Goal: Task Accomplishment & Management: Complete application form

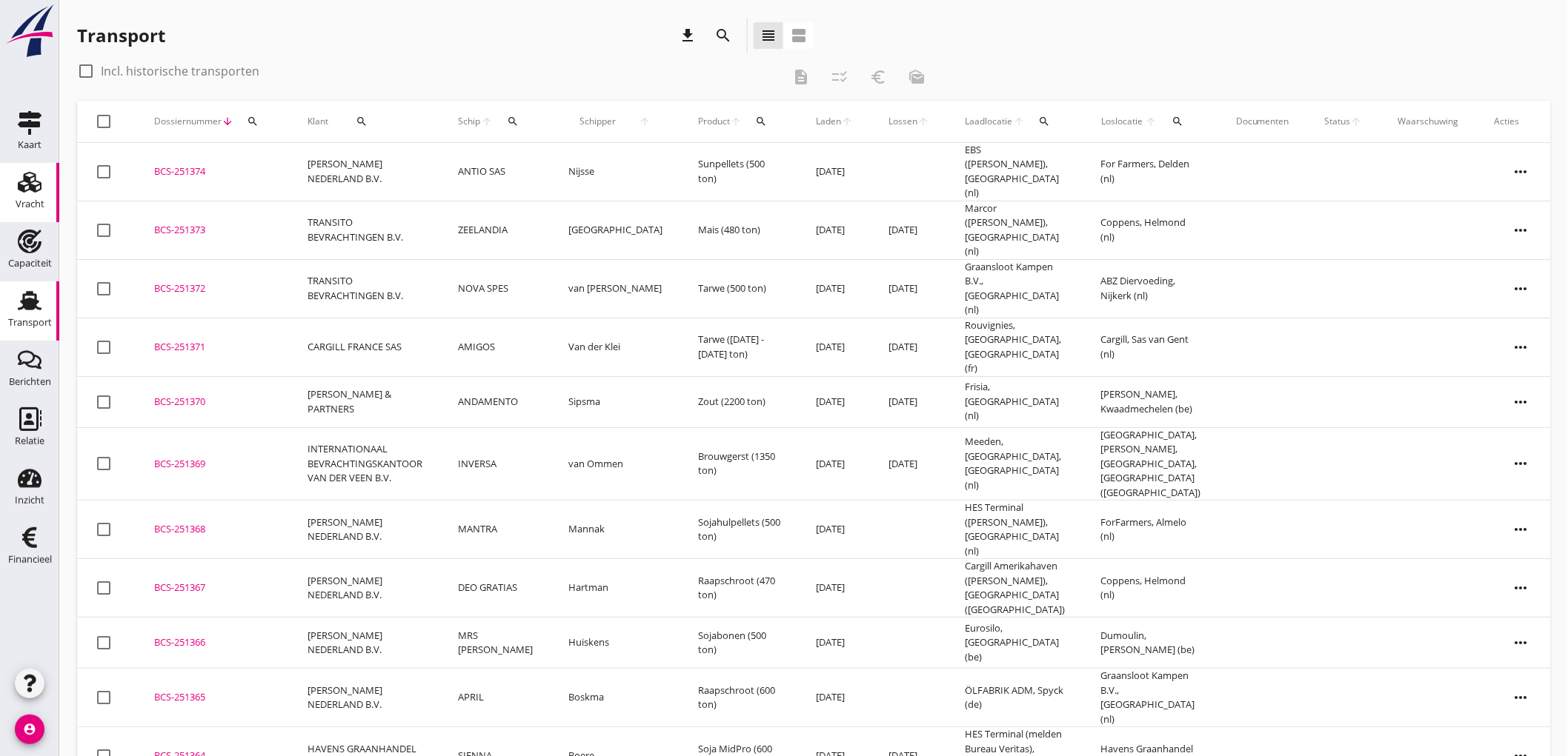
click at [30, 182] on use at bounding box center [29, 182] width 23 height 21
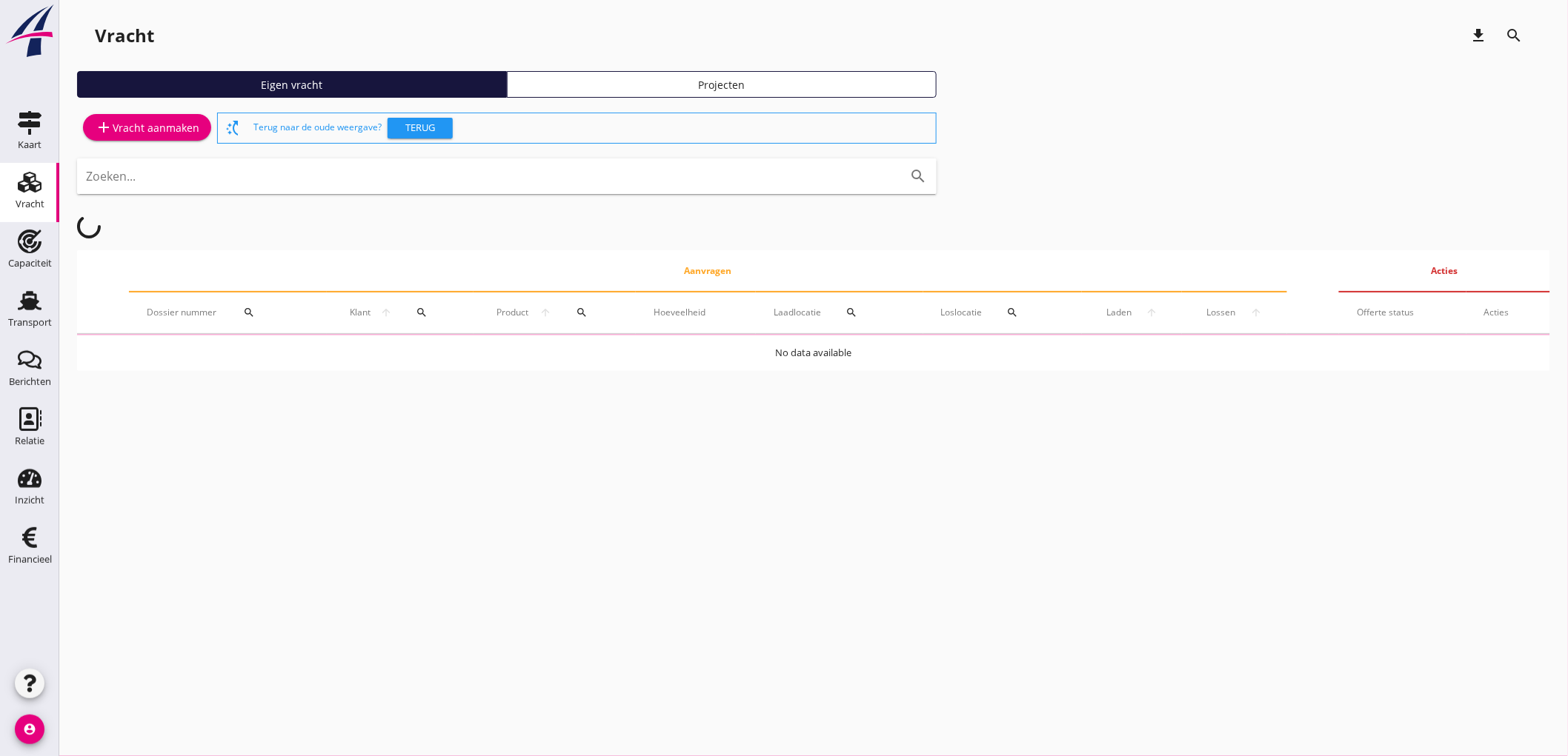
click at [105, 128] on icon "add" at bounding box center [103, 126] width 18 height 18
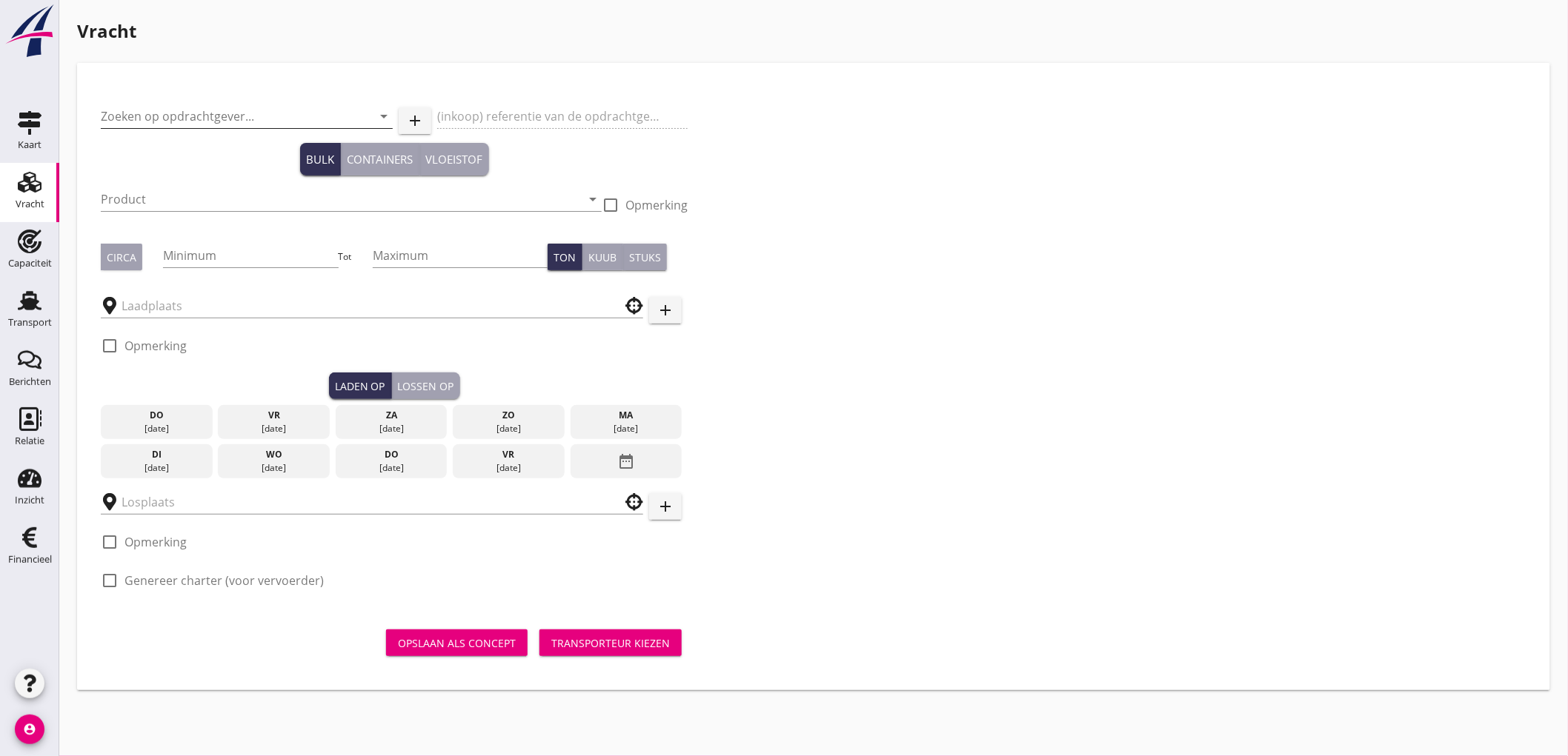
click at [197, 124] on input "Zoeken op opdrachtgever..." at bounding box center [226, 115] width 250 height 23
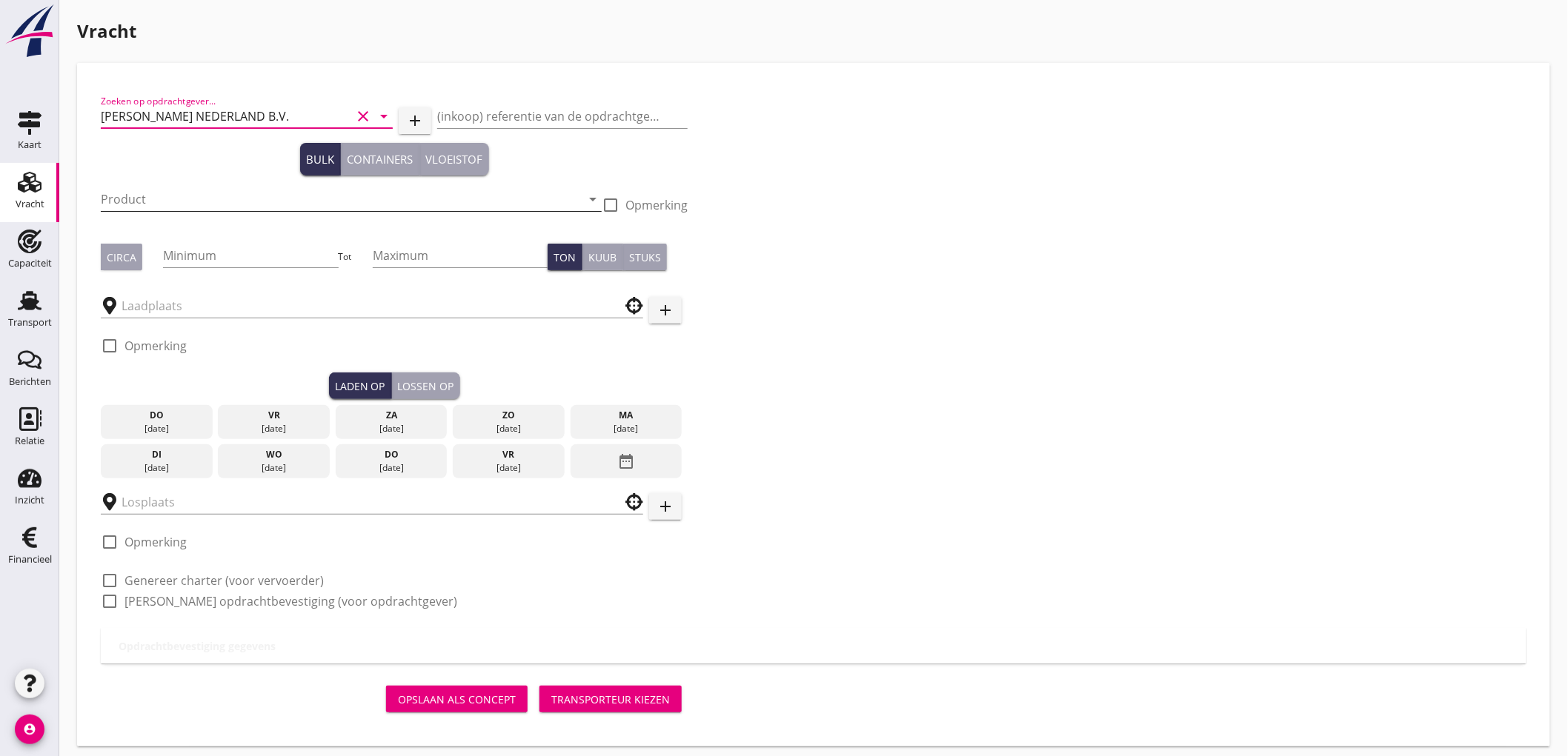
type input "[PERSON_NAME] NEDERLAND B.V."
click at [228, 210] on div "Product arrow_drop_down" at bounding box center [351, 199] width 500 height 23
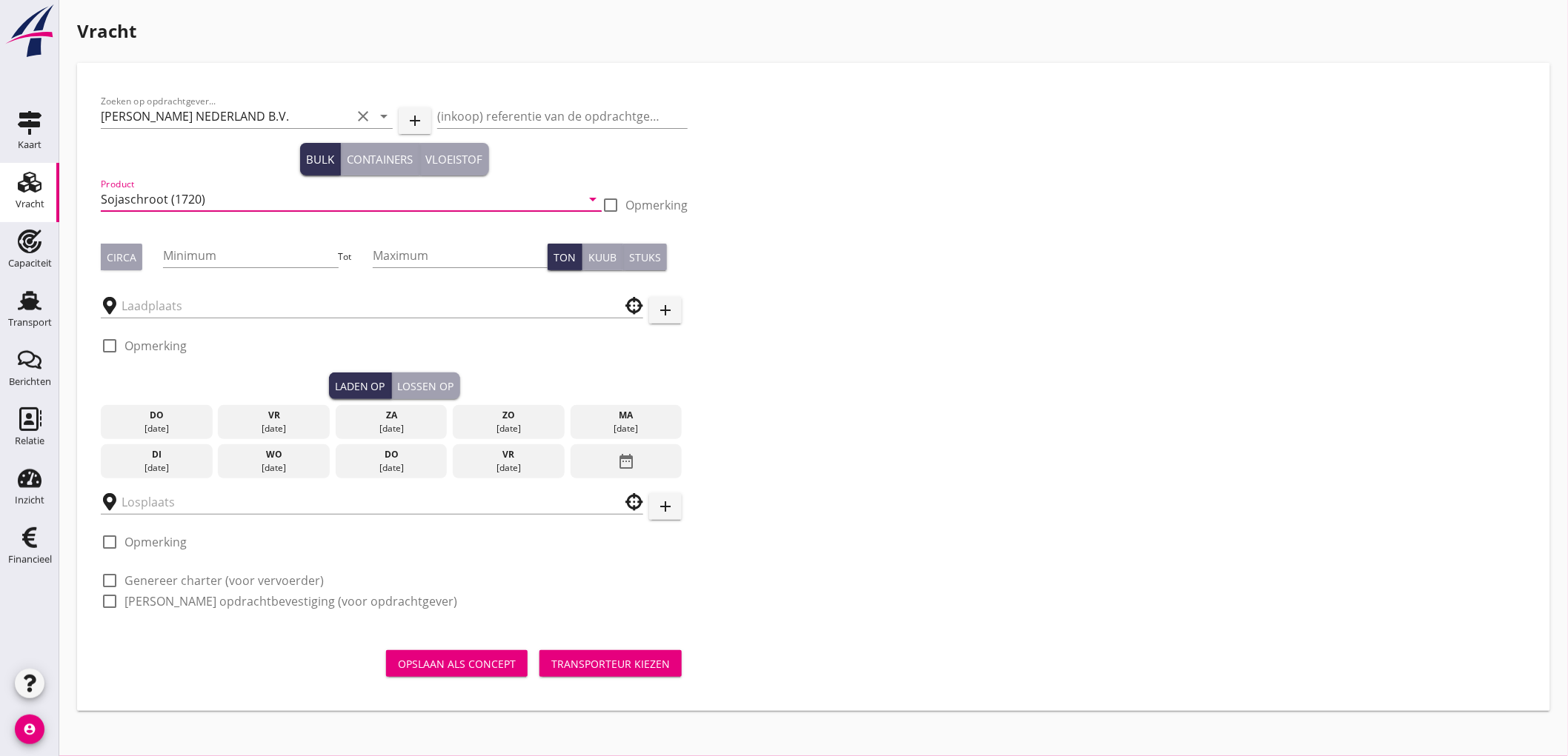
type input "Sojaschroot (1720)"
click at [135, 261] on div "Circa" at bounding box center [122, 257] width 30 height 16
click at [202, 259] on input "Minimum" at bounding box center [250, 255] width 175 height 23
type input "450"
click at [196, 312] on input "text" at bounding box center [362, 305] width 480 height 23
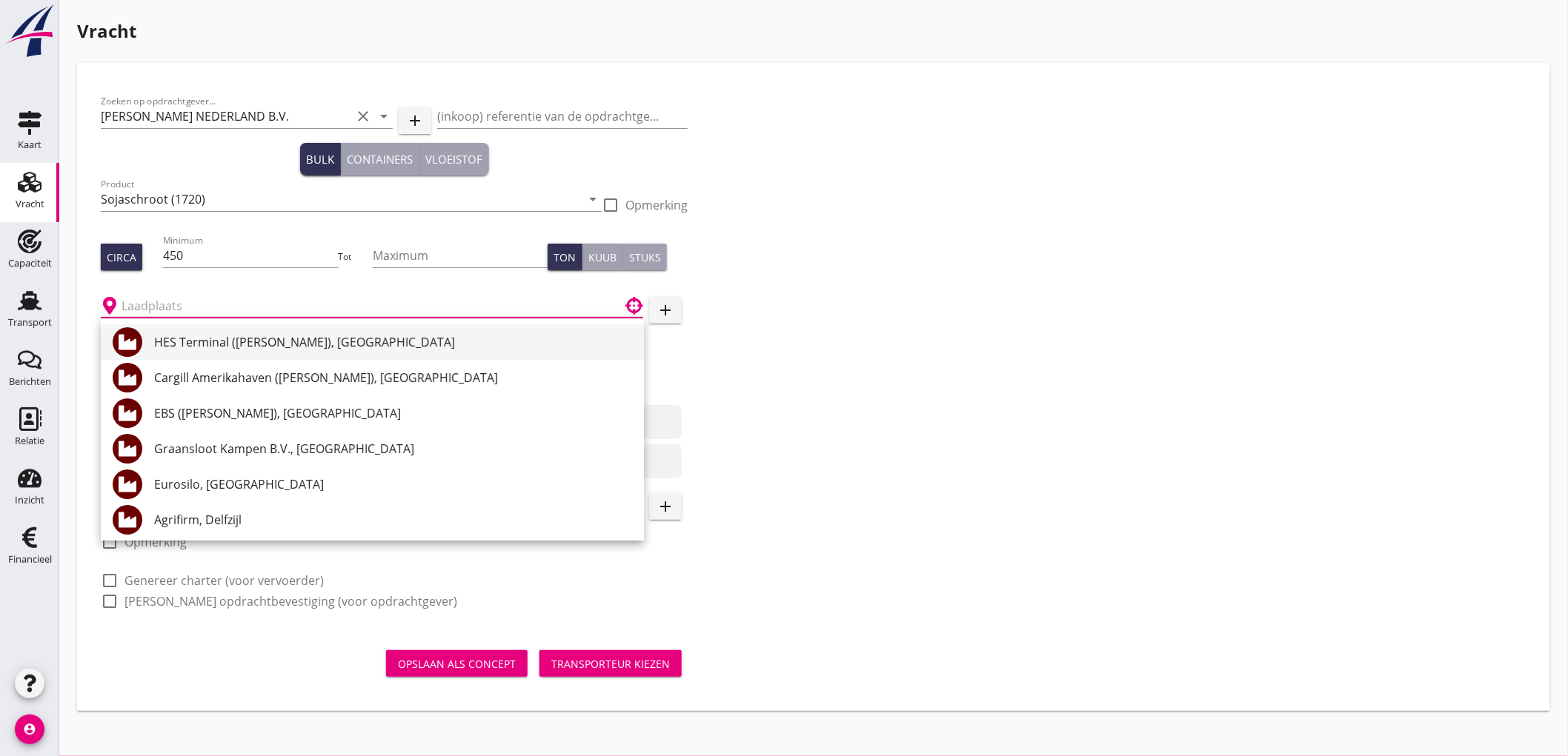
click at [217, 337] on div "HES Terminal ([PERSON_NAME]), [GEOGRAPHIC_DATA]" at bounding box center [393, 342] width 478 height 18
type input "HES Terminal ([PERSON_NAME]), [GEOGRAPHIC_DATA]"
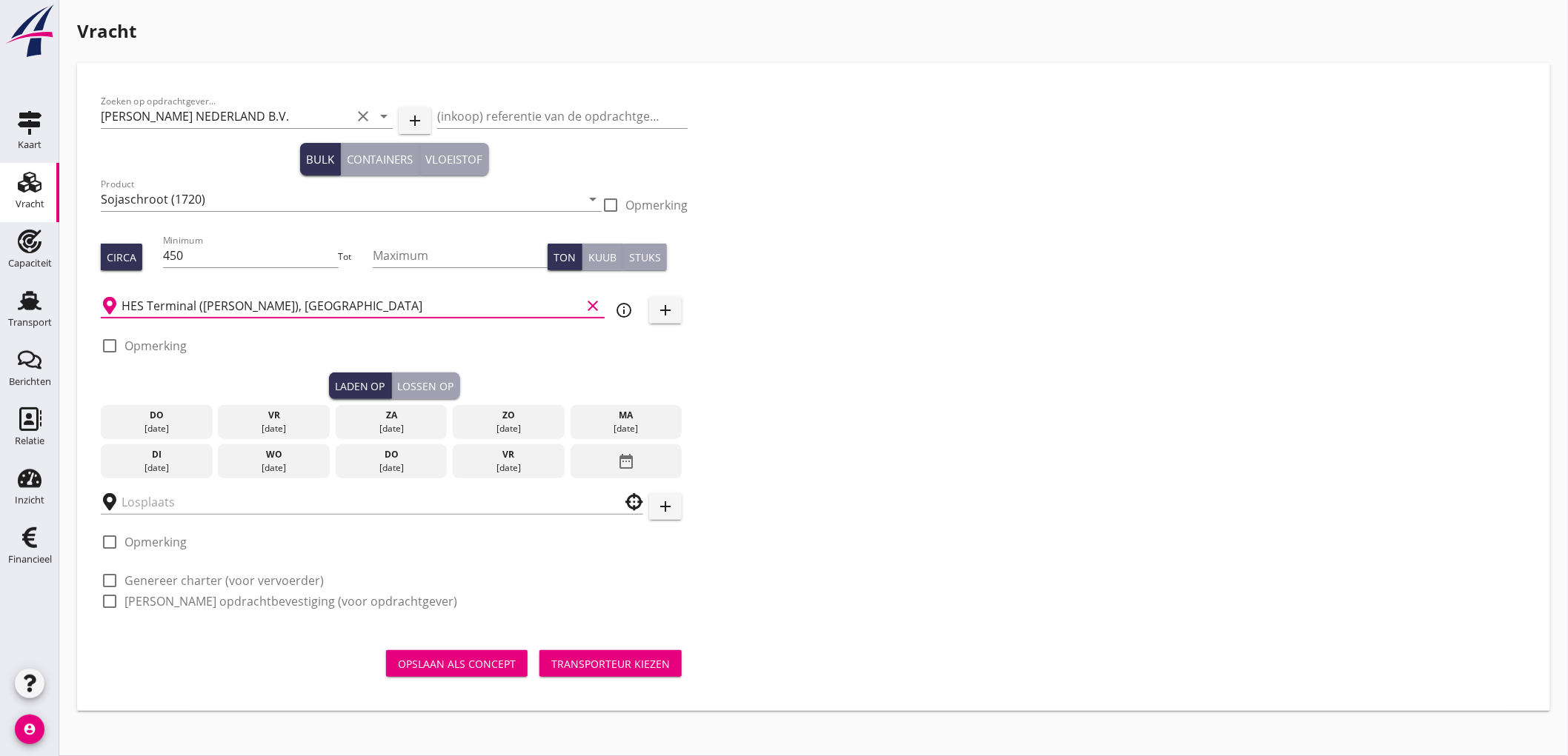
click at [168, 349] on label "Opmerking" at bounding box center [156, 346] width 62 height 15
checkbox input "true"
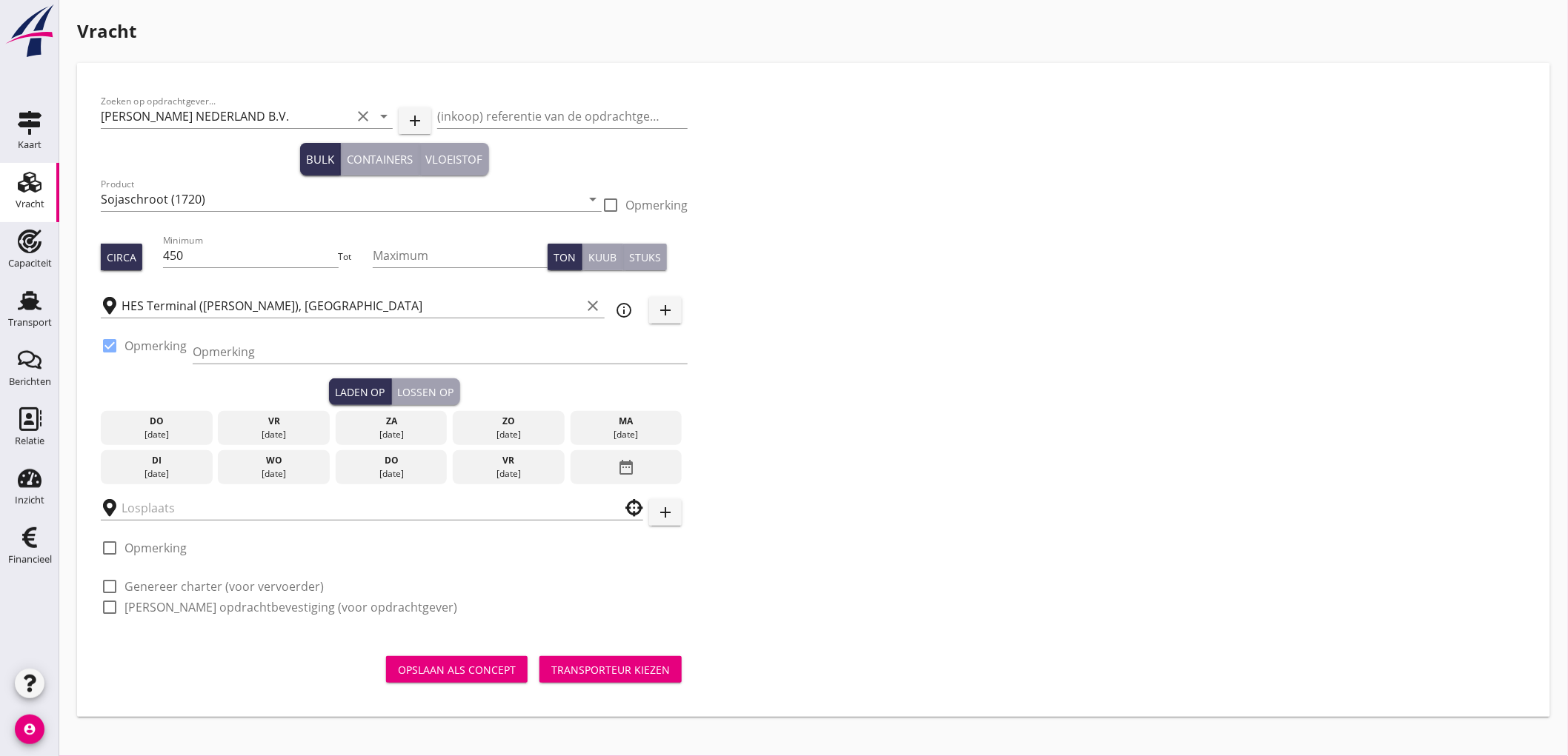
click at [212, 364] on div "Opmerking" at bounding box center [441, 359] width 495 height 38
click at [228, 352] on input "Opmerking" at bounding box center [441, 351] width 495 height 23
click at [317, 359] on input "Ex Duwbak optie AEONIAN LIGHT" at bounding box center [441, 351] width 495 height 23
type input "Ex Duwbak optie AEOLIAN LIGHT"
click at [427, 353] on input "Ex Duwbak optie AEOLIAN LIGHT" at bounding box center [441, 351] width 495 height 23
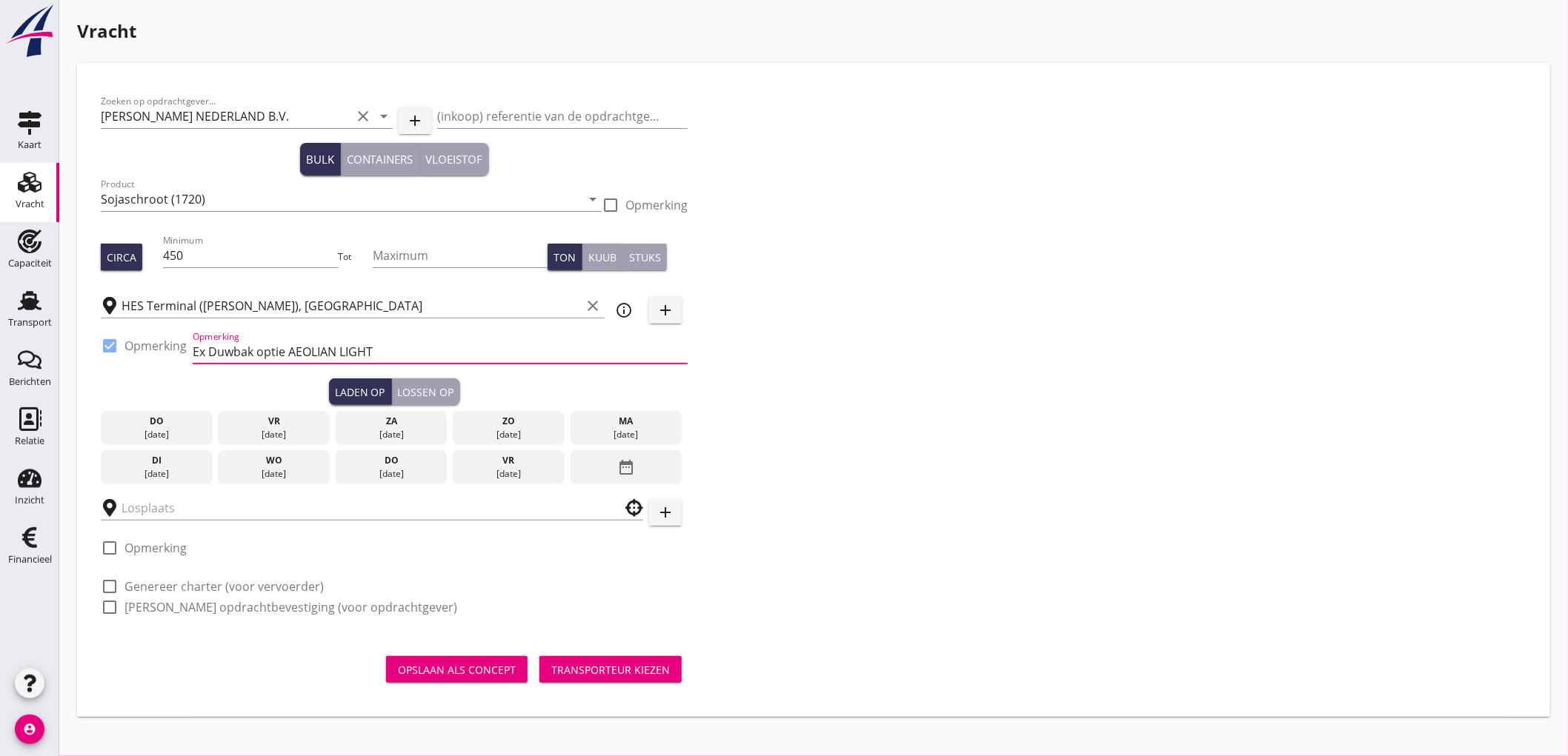
click at [627, 419] on div "ma" at bounding box center [626, 422] width 104 height 13
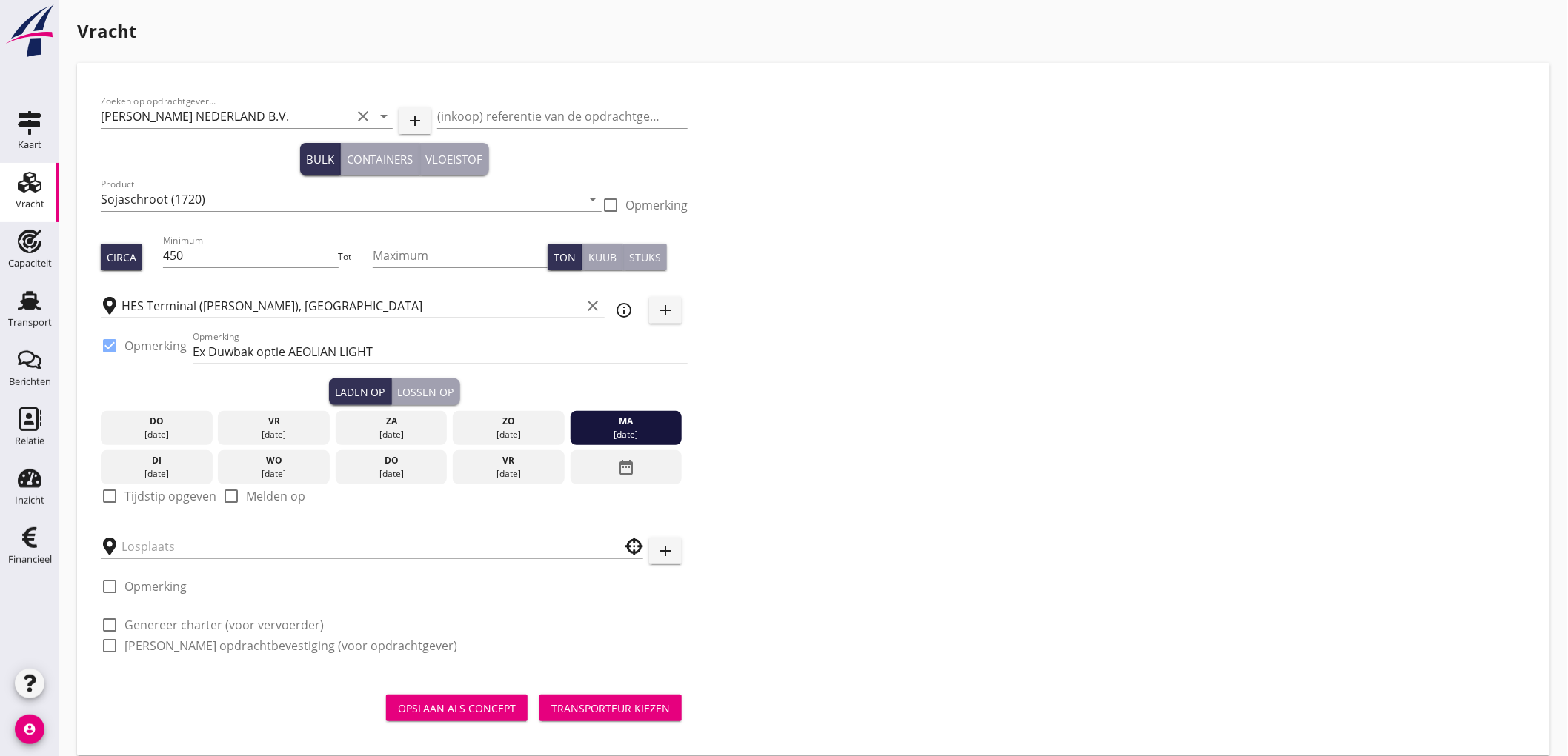
click at [172, 489] on label "Tijdstip opgeven" at bounding box center [171, 497] width 92 height 15
checkbox input "true"
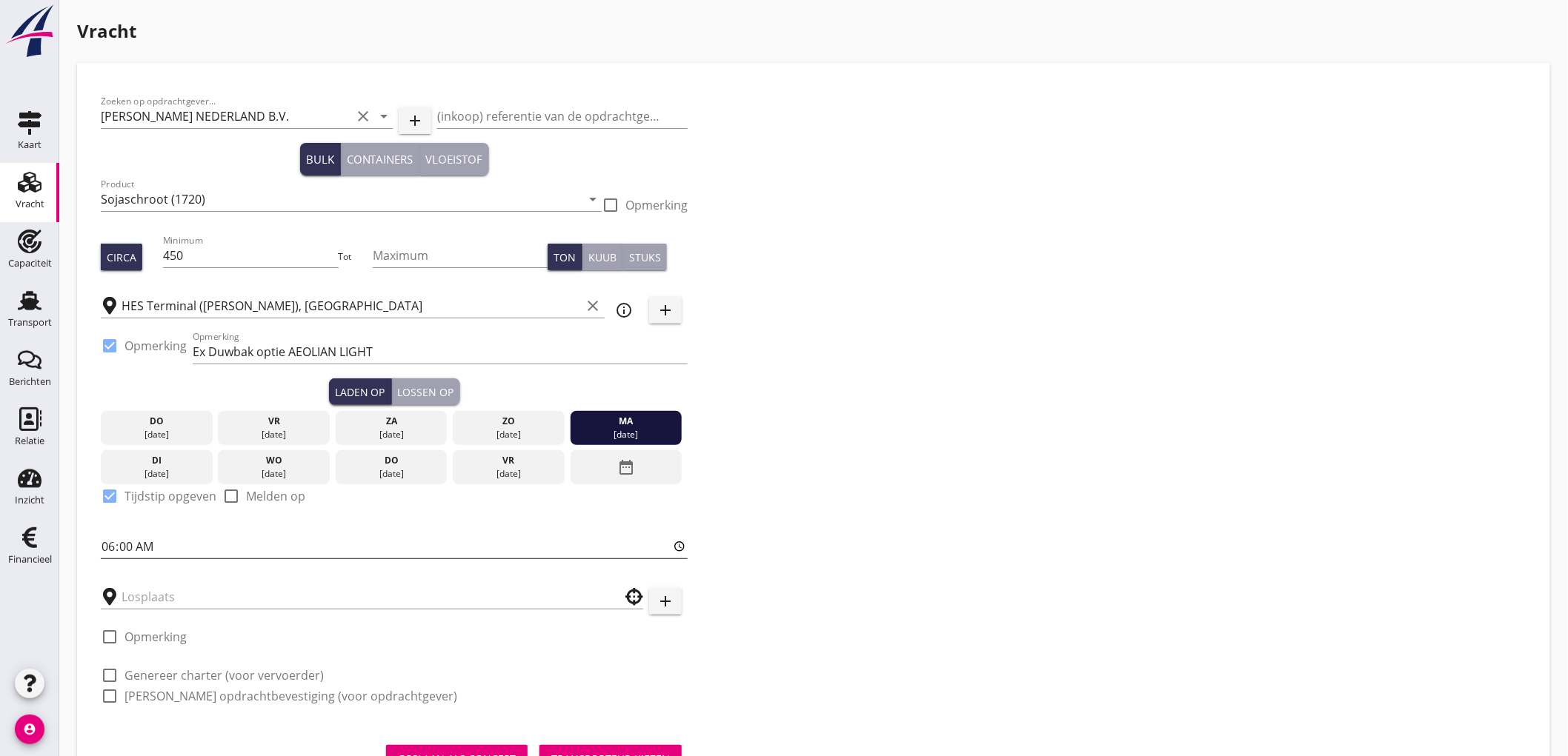
click at [106, 550] on input "06:00" at bounding box center [395, 546] width 587 height 23
type input "18:00"
drag, startPoint x: 153, startPoint y: 593, endPoint x: 169, endPoint y: 590, distance: 16.3
click at [154, 594] on input "text" at bounding box center [362, 597] width 480 height 23
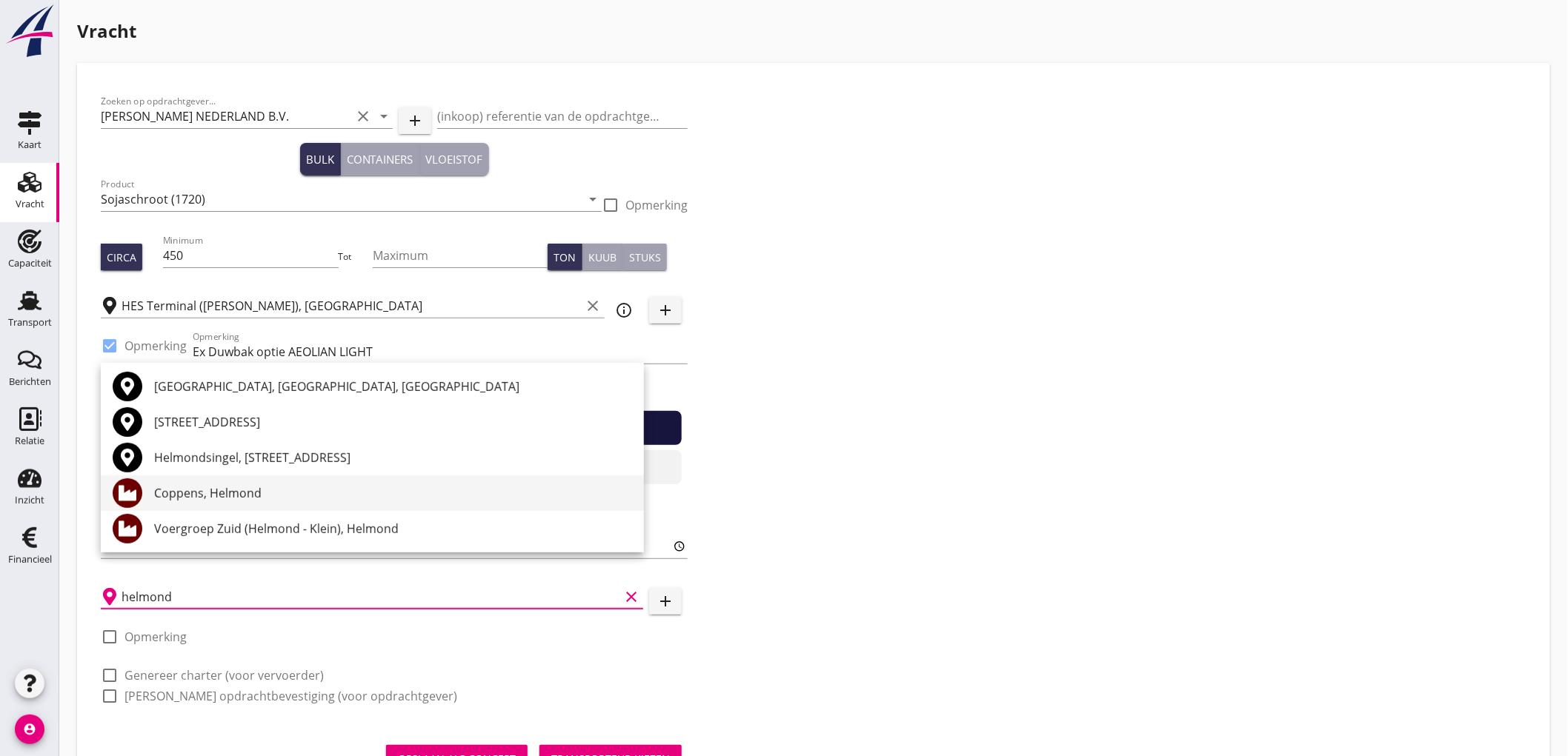
click at [213, 497] on div "Coppens, Helmond" at bounding box center [393, 493] width 478 height 18
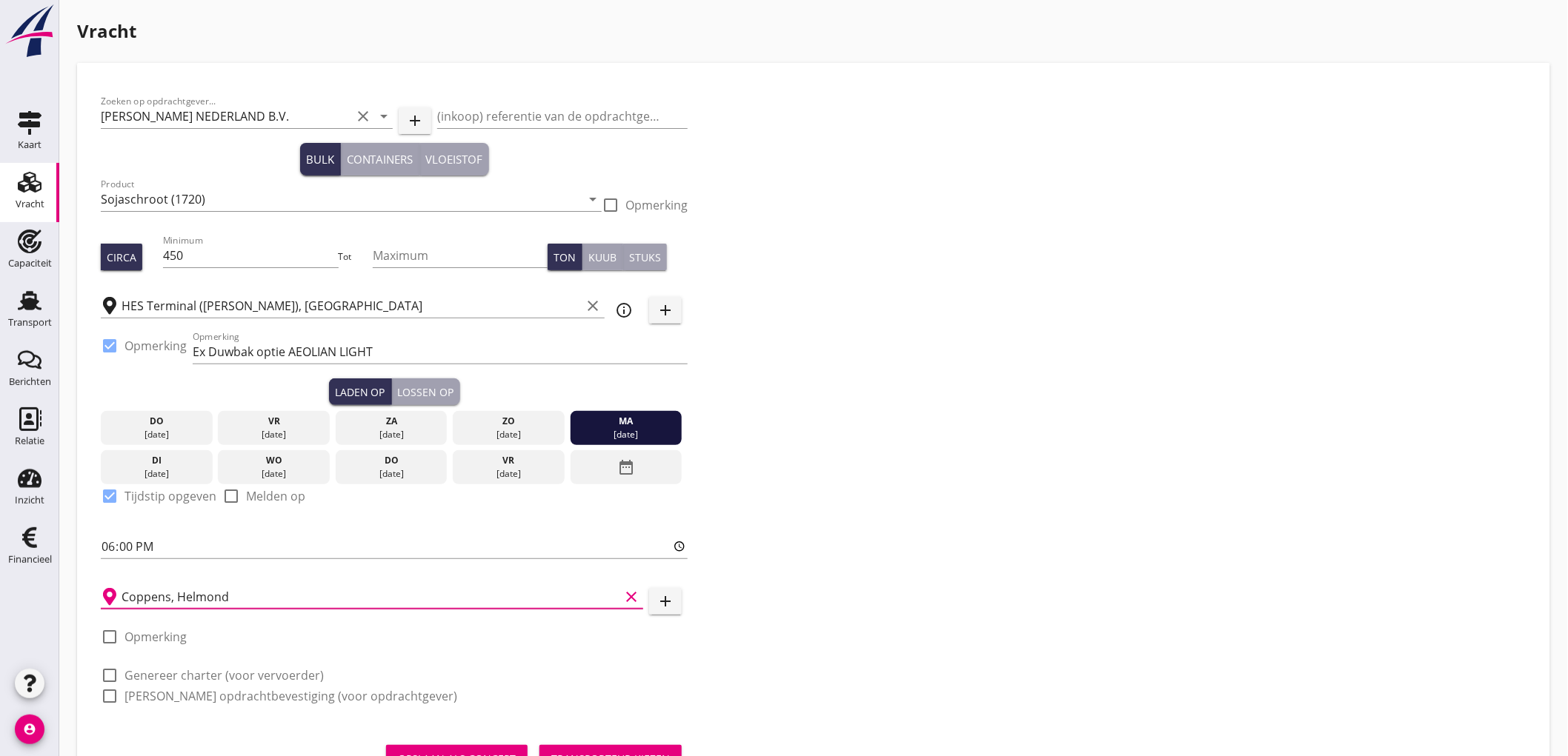
type input "Coppens, Helmond"
click at [188, 670] on label "Genereer charter (voor vervoerder)" at bounding box center [224, 675] width 200 height 15
checkbox input "true"
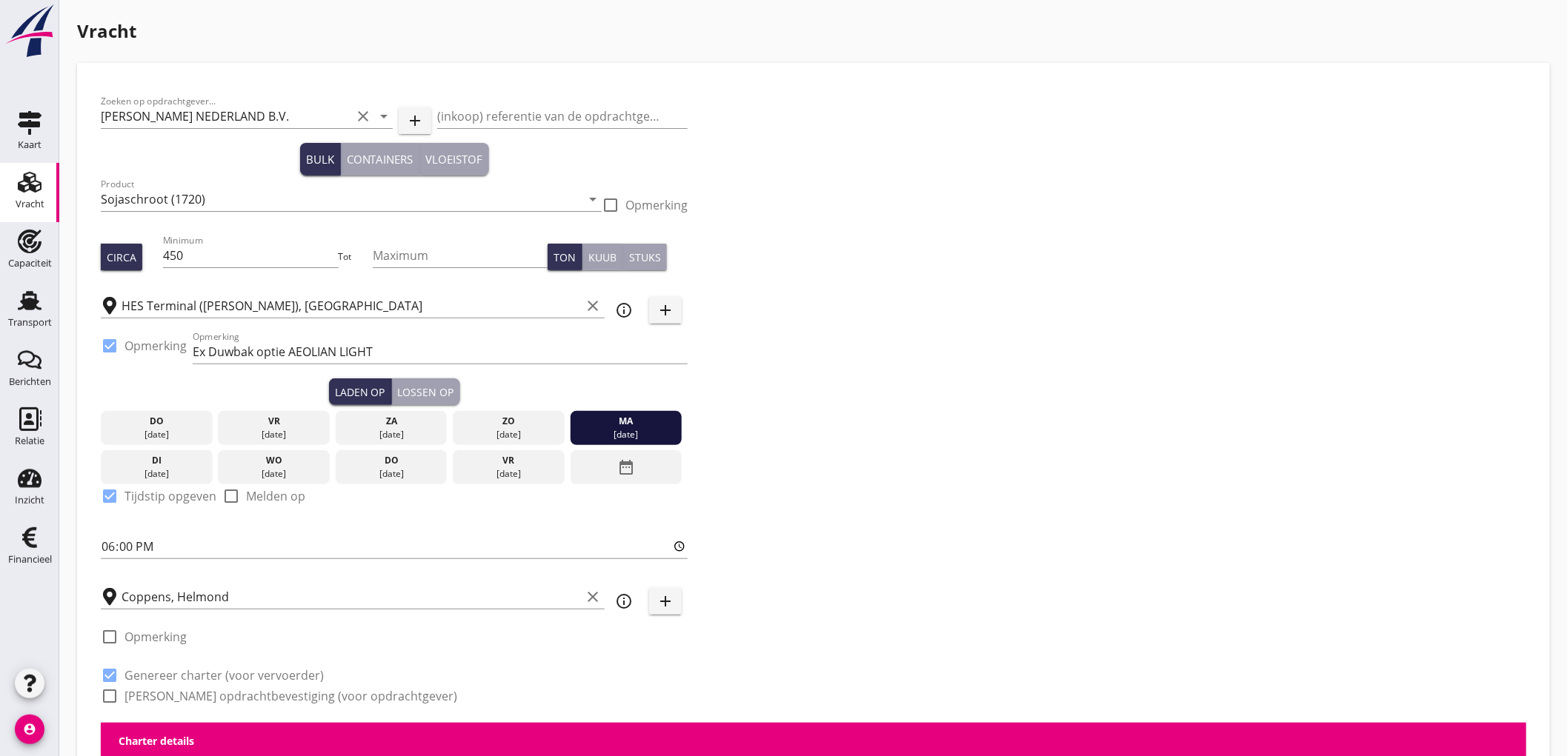
click at [181, 689] on label "[PERSON_NAME] opdrachtbevestiging (voor opdrachtgever)" at bounding box center [291, 696] width 333 height 15
checkbox input "true"
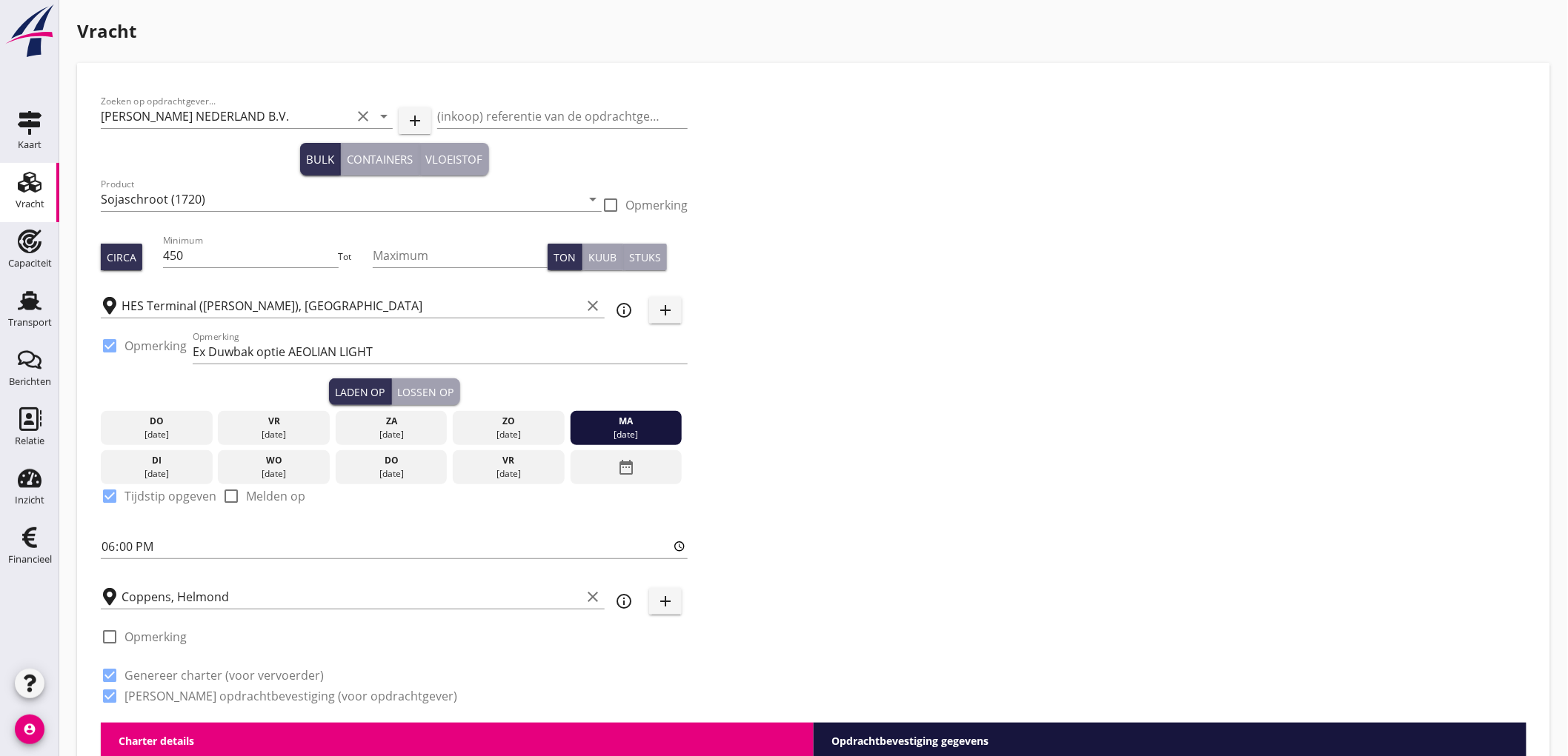
scroll to position [246, 0]
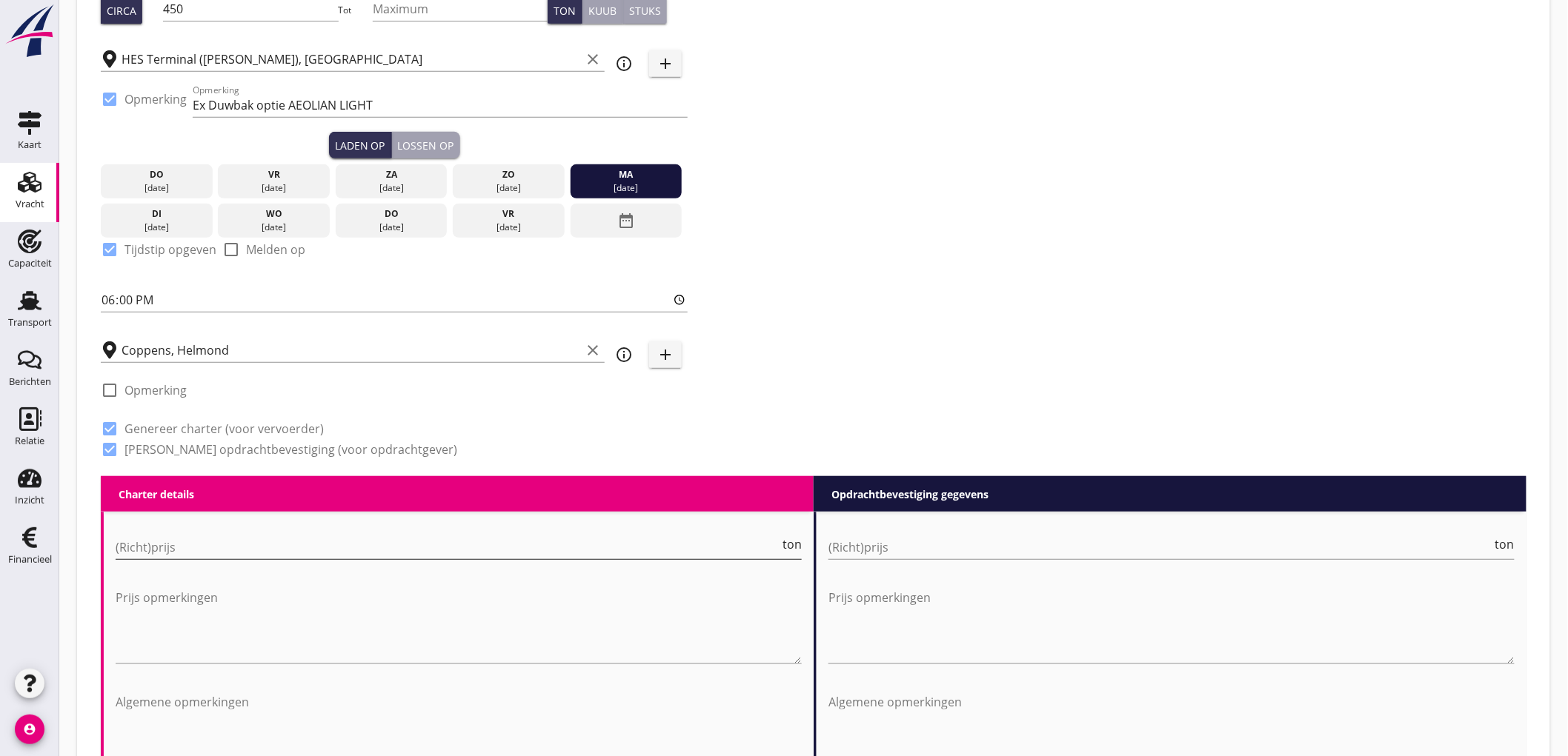
click at [157, 545] on input "(Richt)prijs" at bounding box center [447, 547] width 664 height 23
type input "8"
type input "8.7"
type input "8"
type input "8.75"
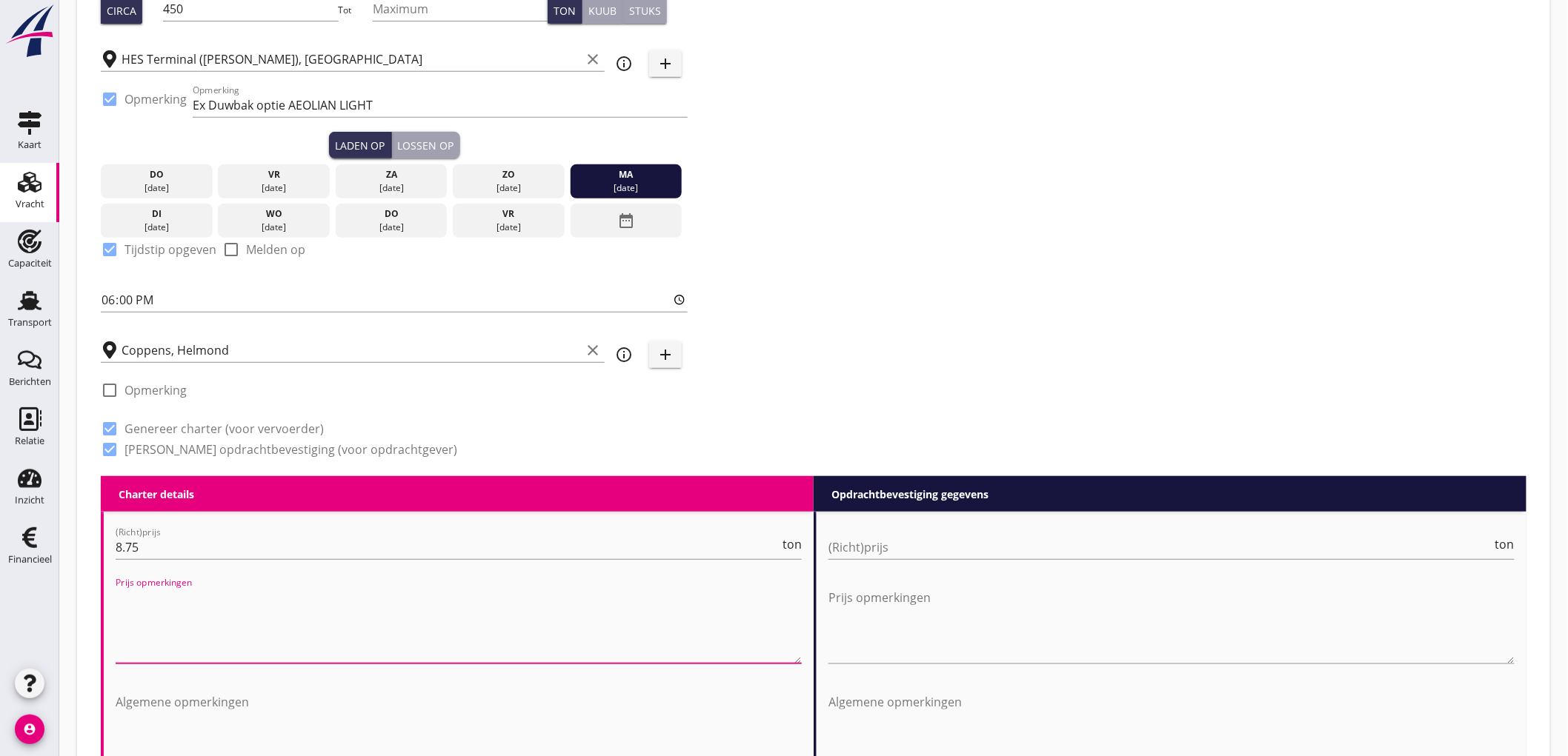
scroll to position [411, 0]
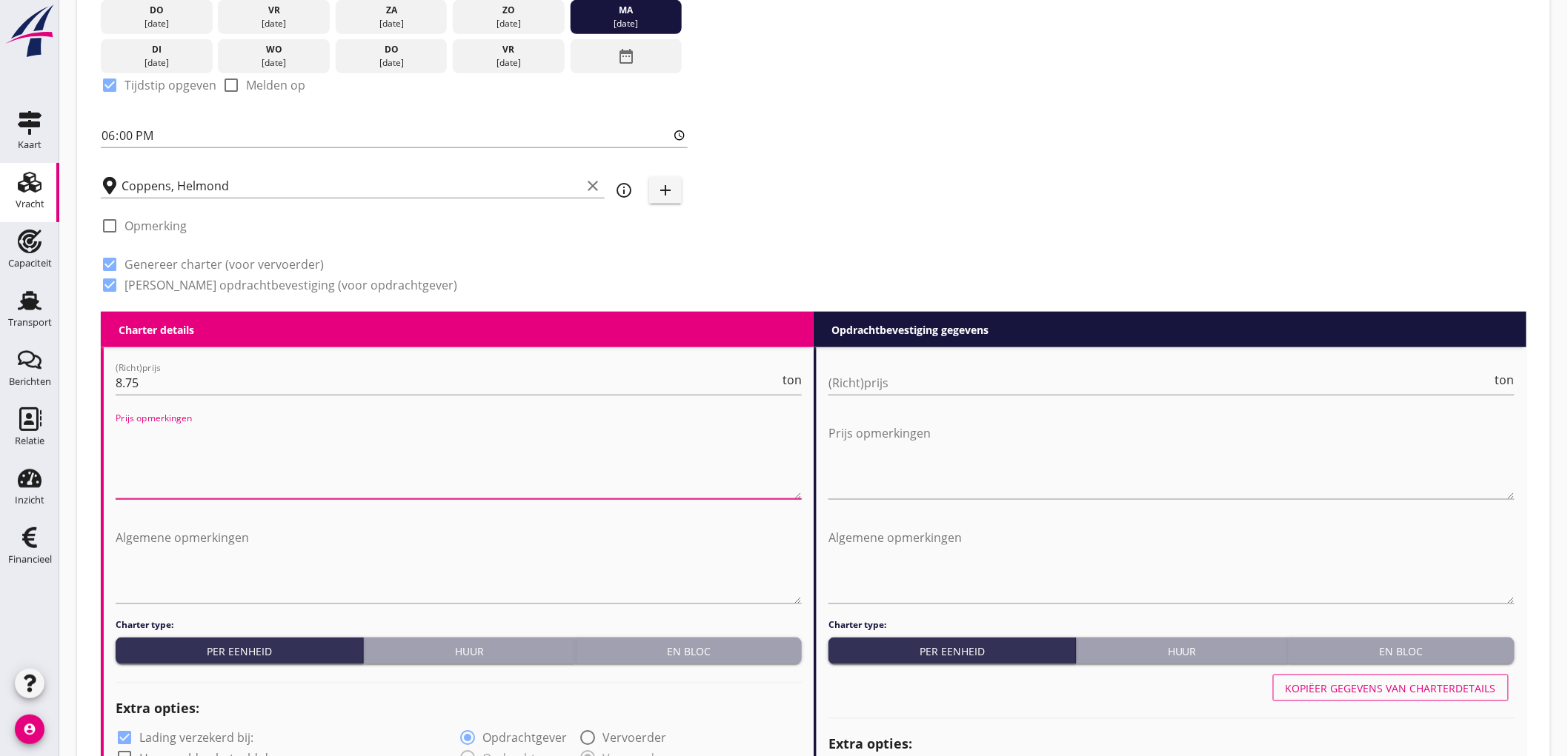
click at [884, 395] on div "(Richt)prijs ton" at bounding box center [1172, 390] width 686 height 38
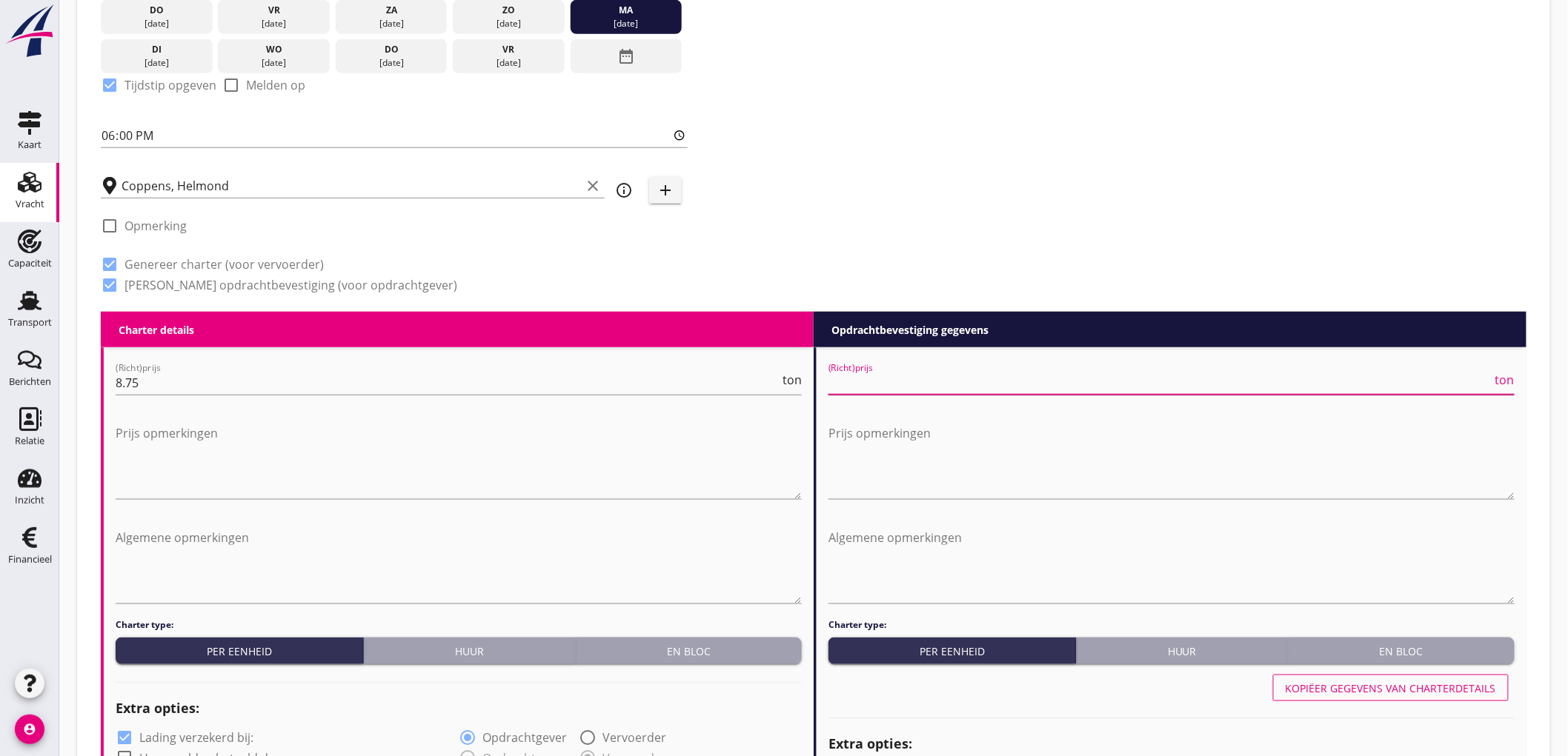
click at [873, 379] on input "(Richt)prijs" at bounding box center [1160, 382] width 664 height 23
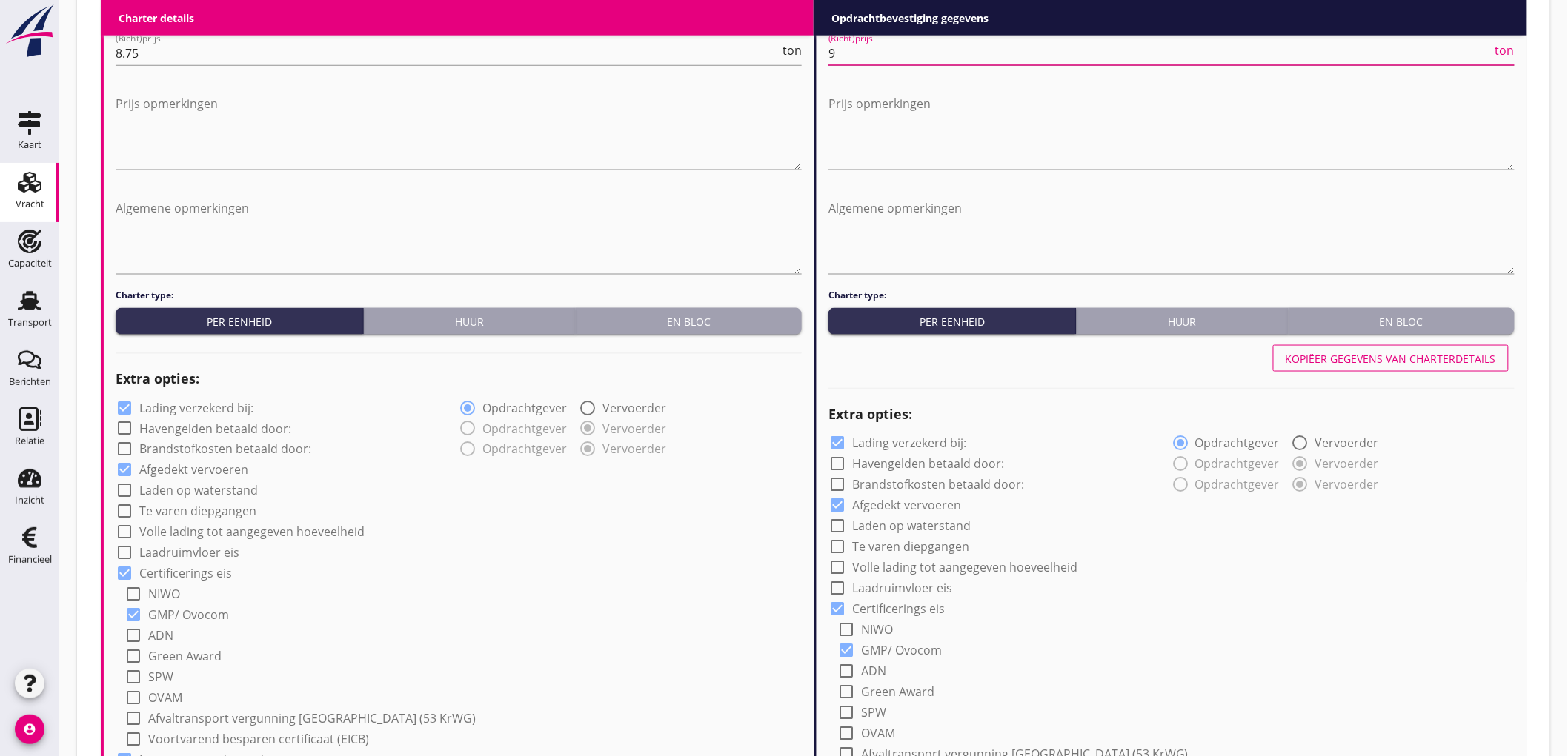
scroll to position [823, 0]
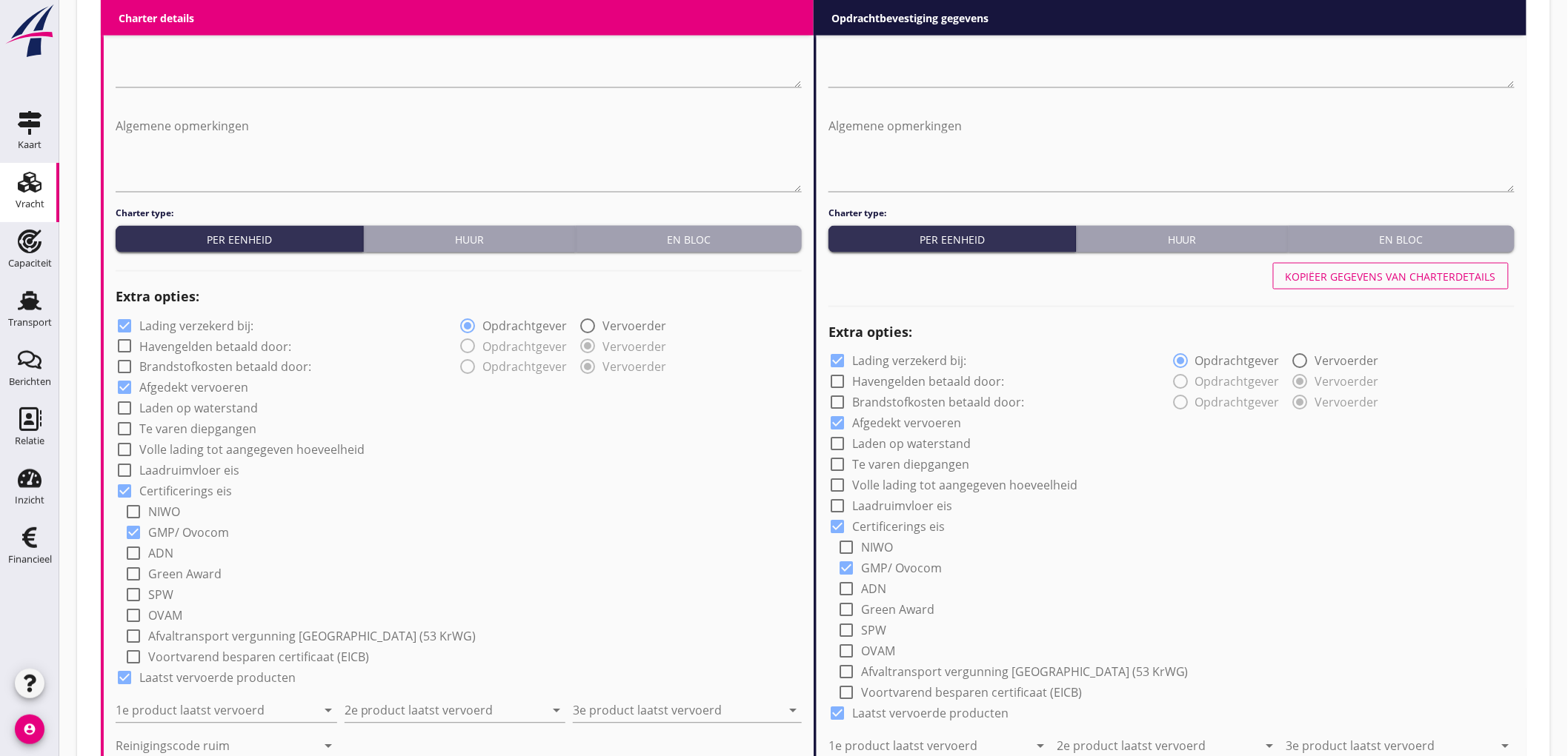
type input "9"
click at [210, 320] on label "Lading verzekerd bij:" at bounding box center [197, 326] width 114 height 15
checkbox input "false"
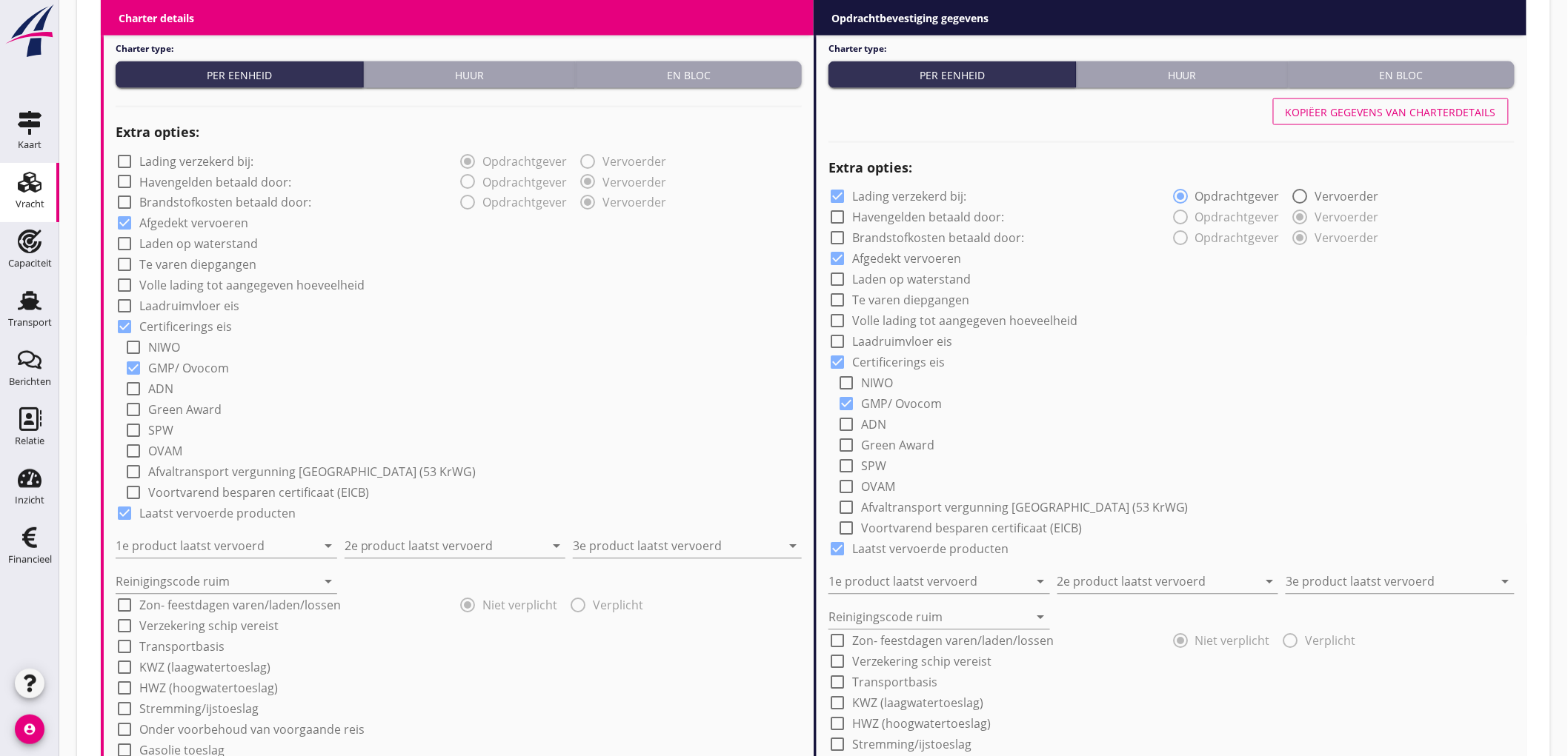
scroll to position [1070, 0]
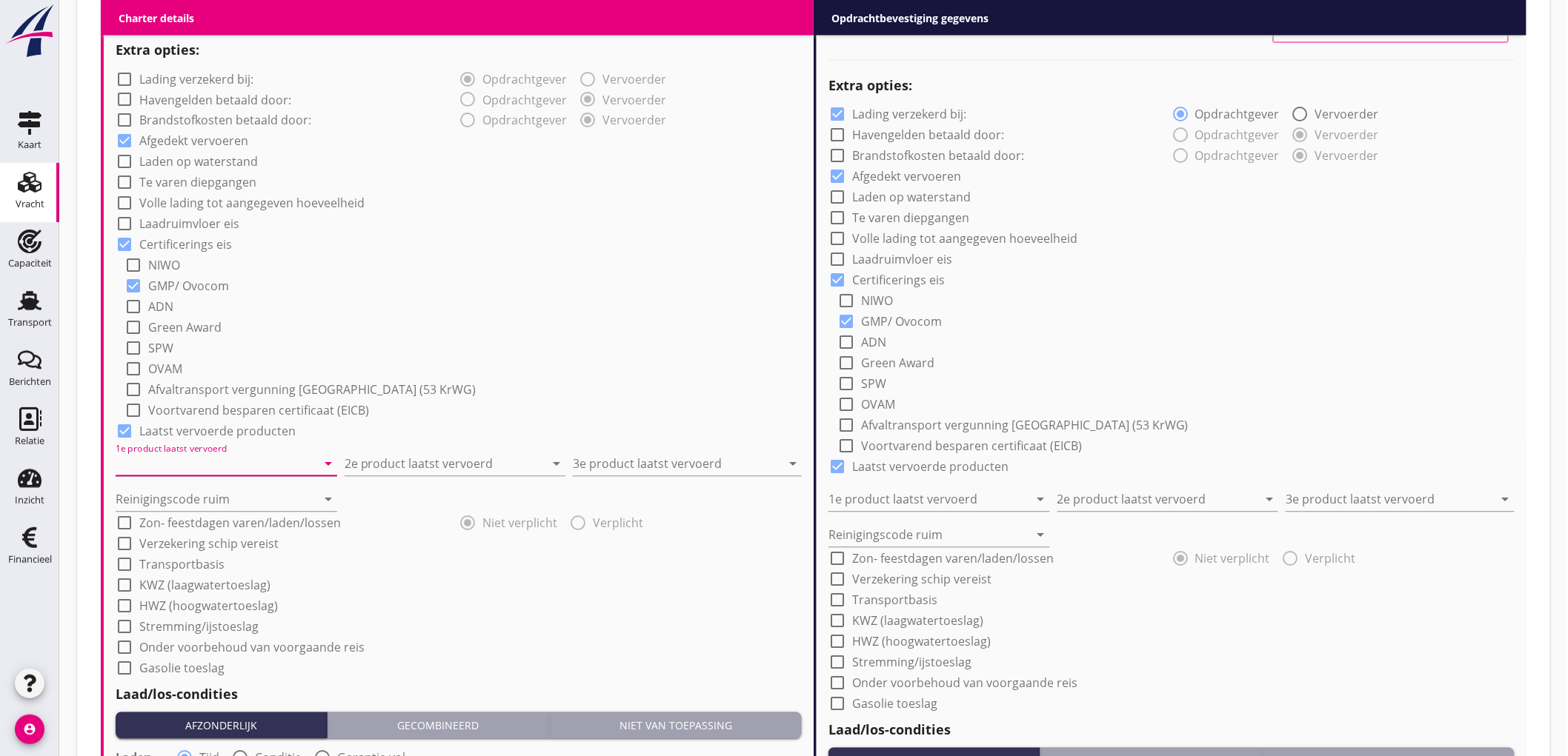
click at [210, 462] on input "1e product laatst vervoerd" at bounding box center [216, 464] width 201 height 23
type input "Raapschroot (1720)"
type input "Palm (1811)"
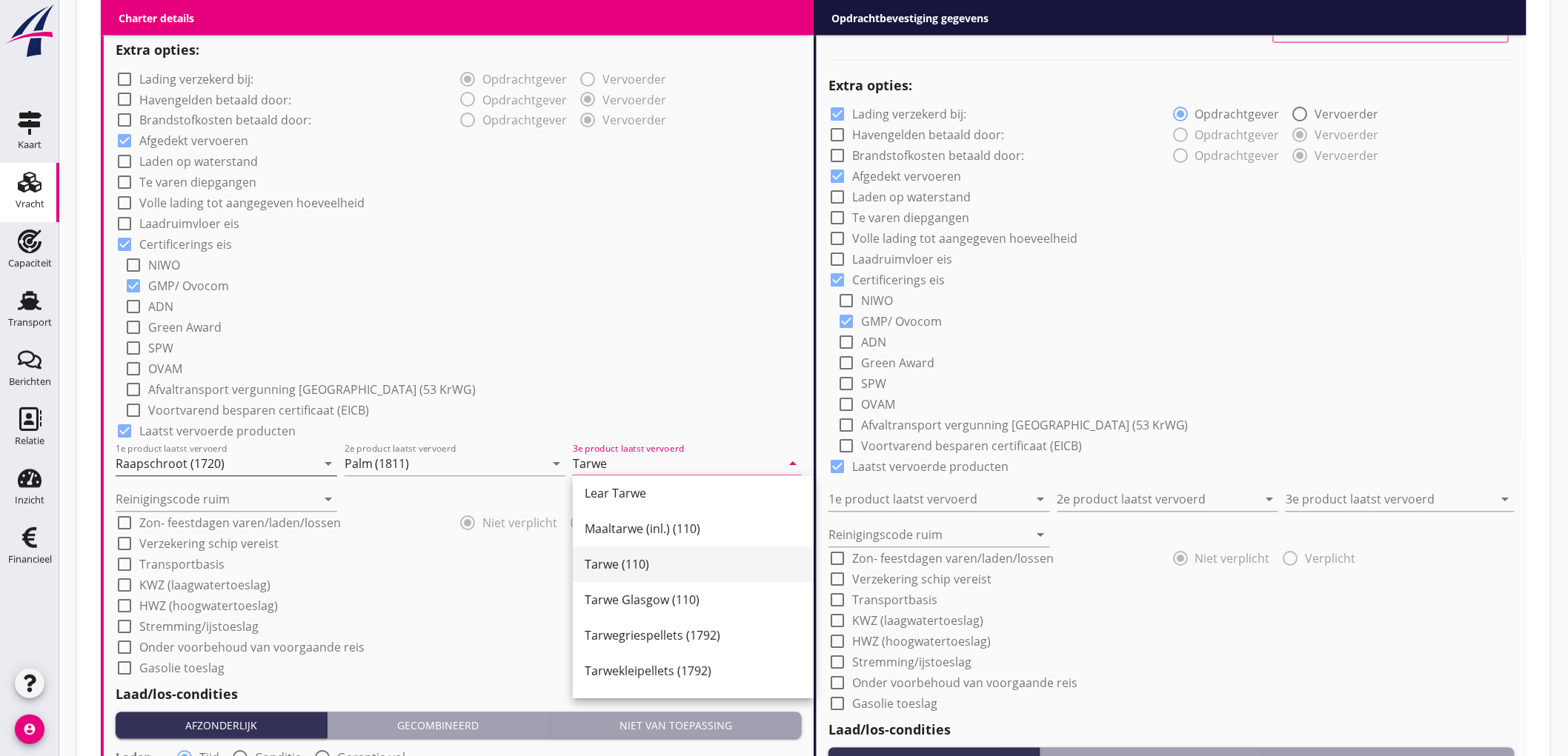
scroll to position [148, 0]
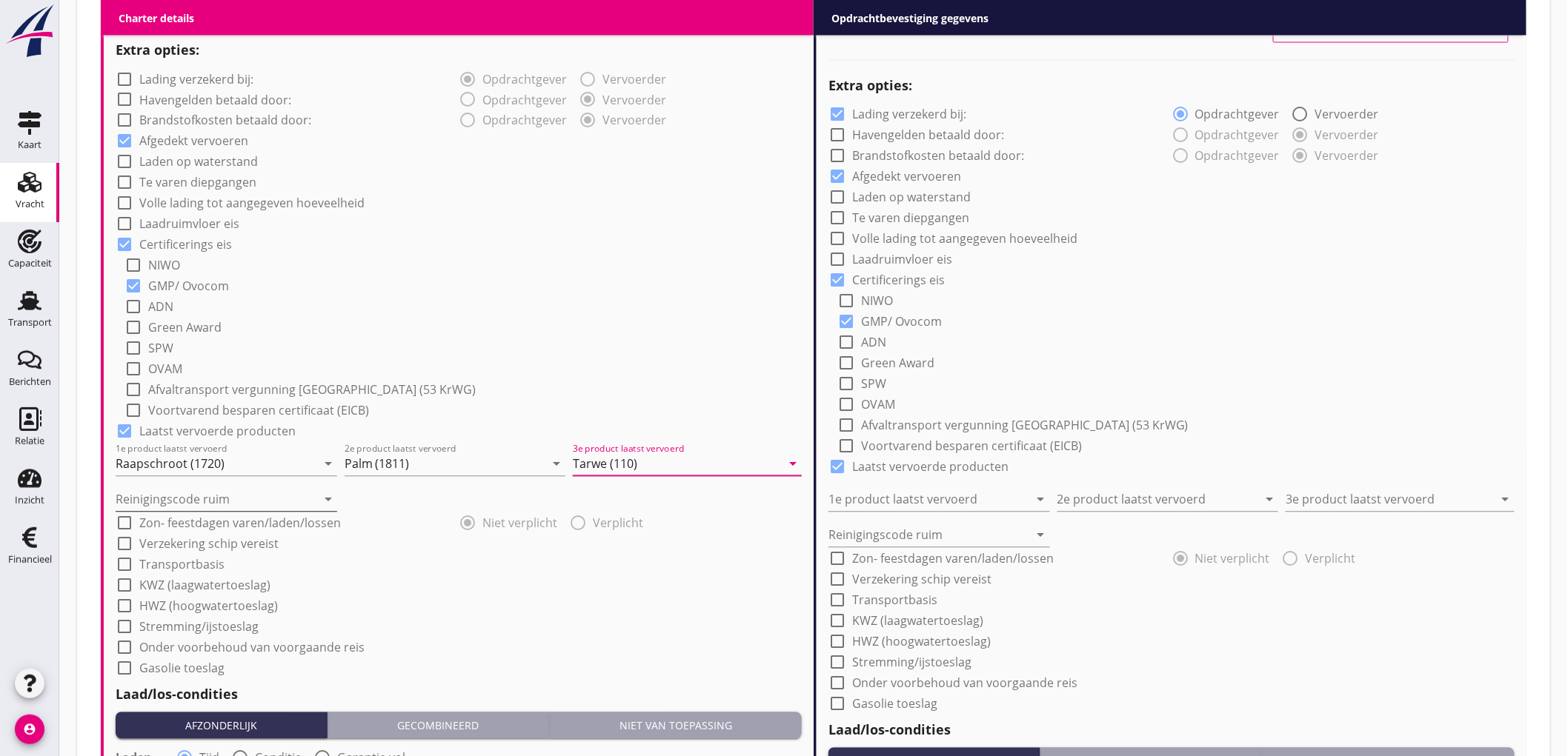
type input "Tarwe (110)"
click at [183, 493] on input "Reinigingscode ruim" at bounding box center [216, 499] width 201 height 23
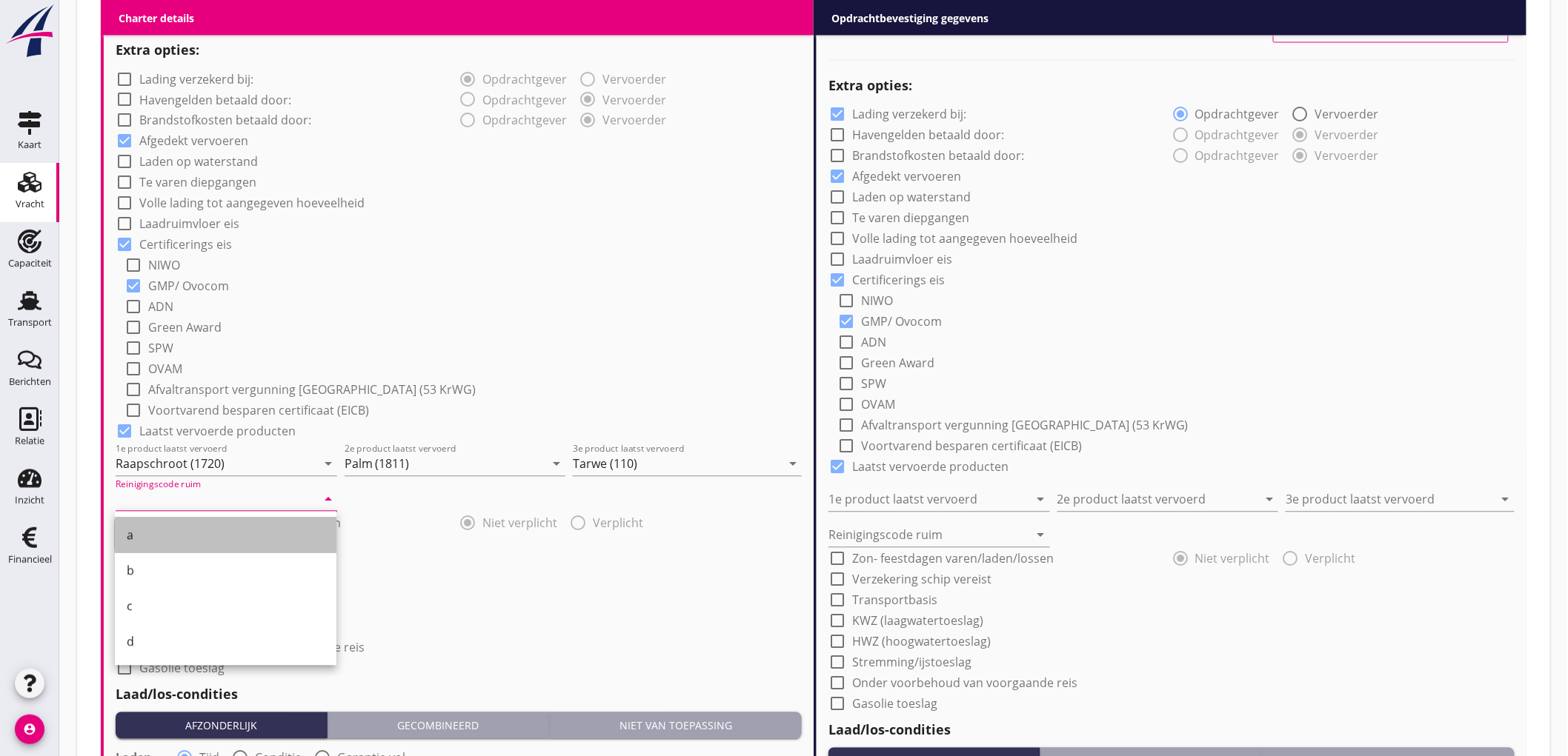
click at [184, 526] on div "a" at bounding box center [225, 535] width 198 height 18
type input "a"
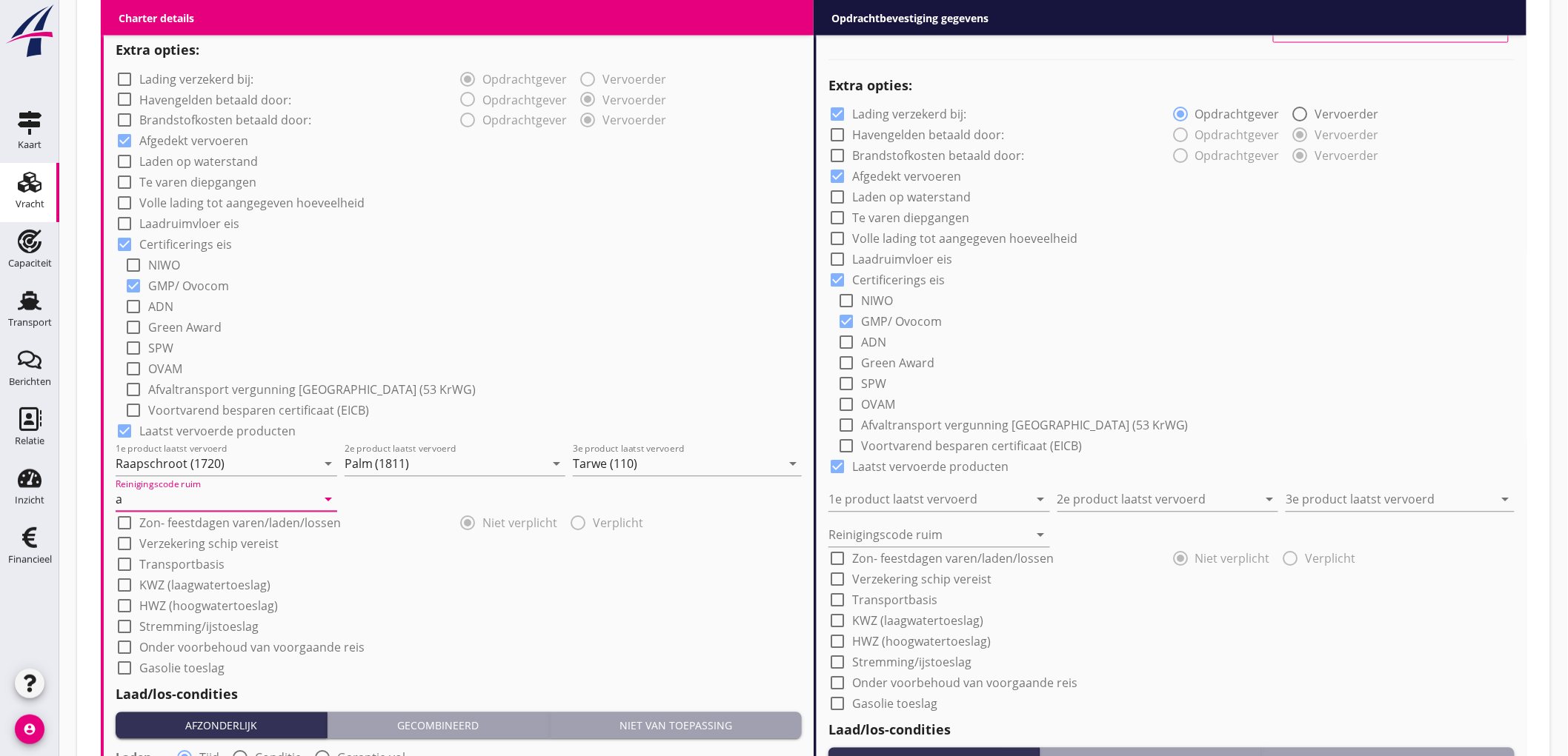
click at [385, 354] on div "check_box_outline_blank NIWO check_box GMP/ Ovocom check_box_outline_blank ADN …" at bounding box center [463, 336] width 678 height 166
drag, startPoint x: 388, startPoint y: 352, endPoint x: 403, endPoint y: 358, distance: 16.2
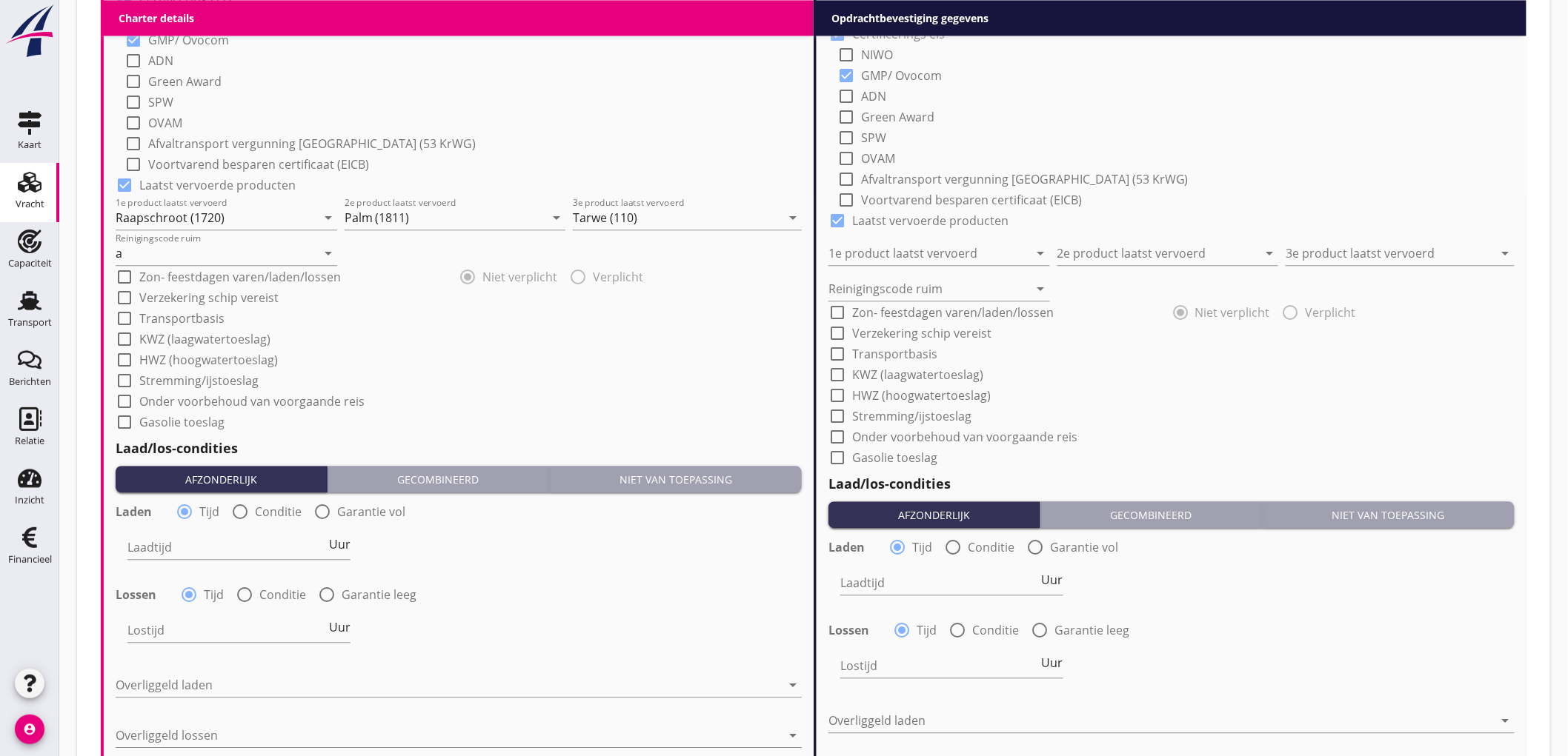
drag, startPoint x: 403, startPoint y: 358, endPoint x: 523, endPoint y: 298, distance: 134.2
click at [523, 298] on div "check_box_outline_blank Verzekering schip vereist" at bounding box center [458, 296] width 686 height 21
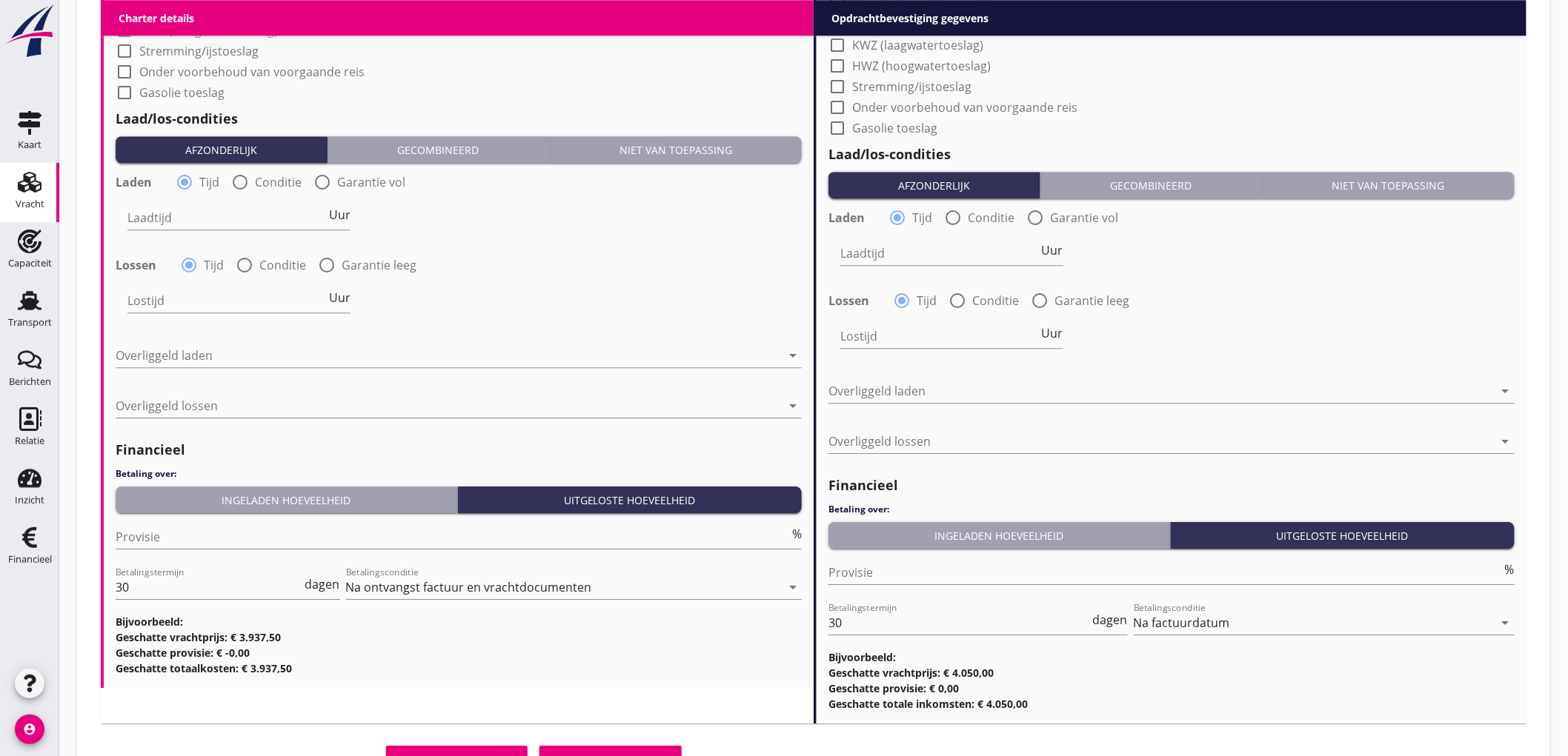
click at [238, 183] on div at bounding box center [240, 182] width 25 height 25
radio input "false"
radio input "true"
click at [194, 218] on div at bounding box center [285, 217] width 315 height 23
click at [194, 220] on div "Nederlands wettelijk 2011" at bounding box center [301, 229] width 325 height 18
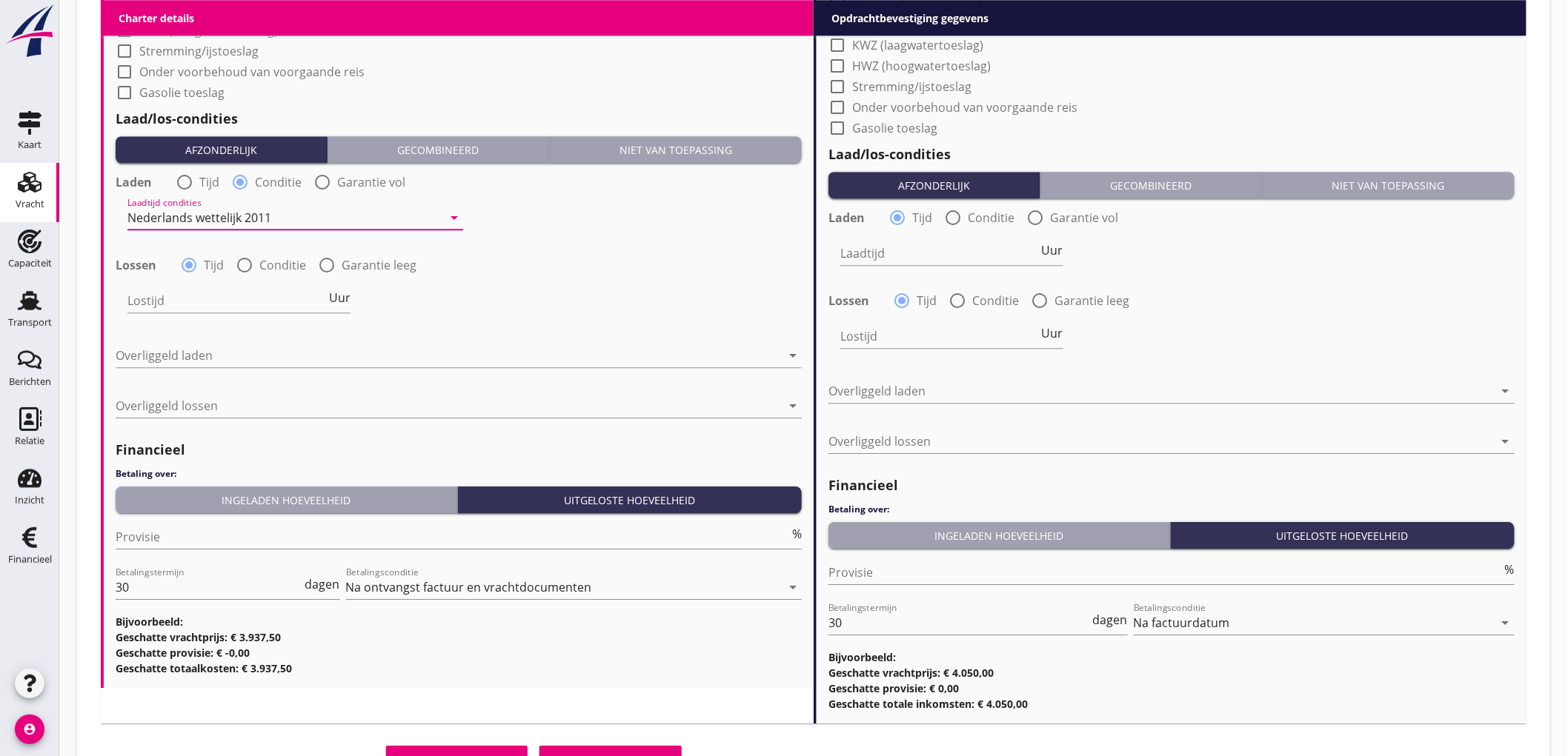
click at [247, 268] on div at bounding box center [244, 265] width 25 height 25
radio input "false"
radio input "true"
click at [217, 289] on div at bounding box center [285, 300] width 315 height 23
click at [0, 0] on div "Nederlands wettelijk 2011 Nederlands wettelijk 1991 Duits wettelijk 1994 Duits …" at bounding box center [0, 0] width 0 height 0
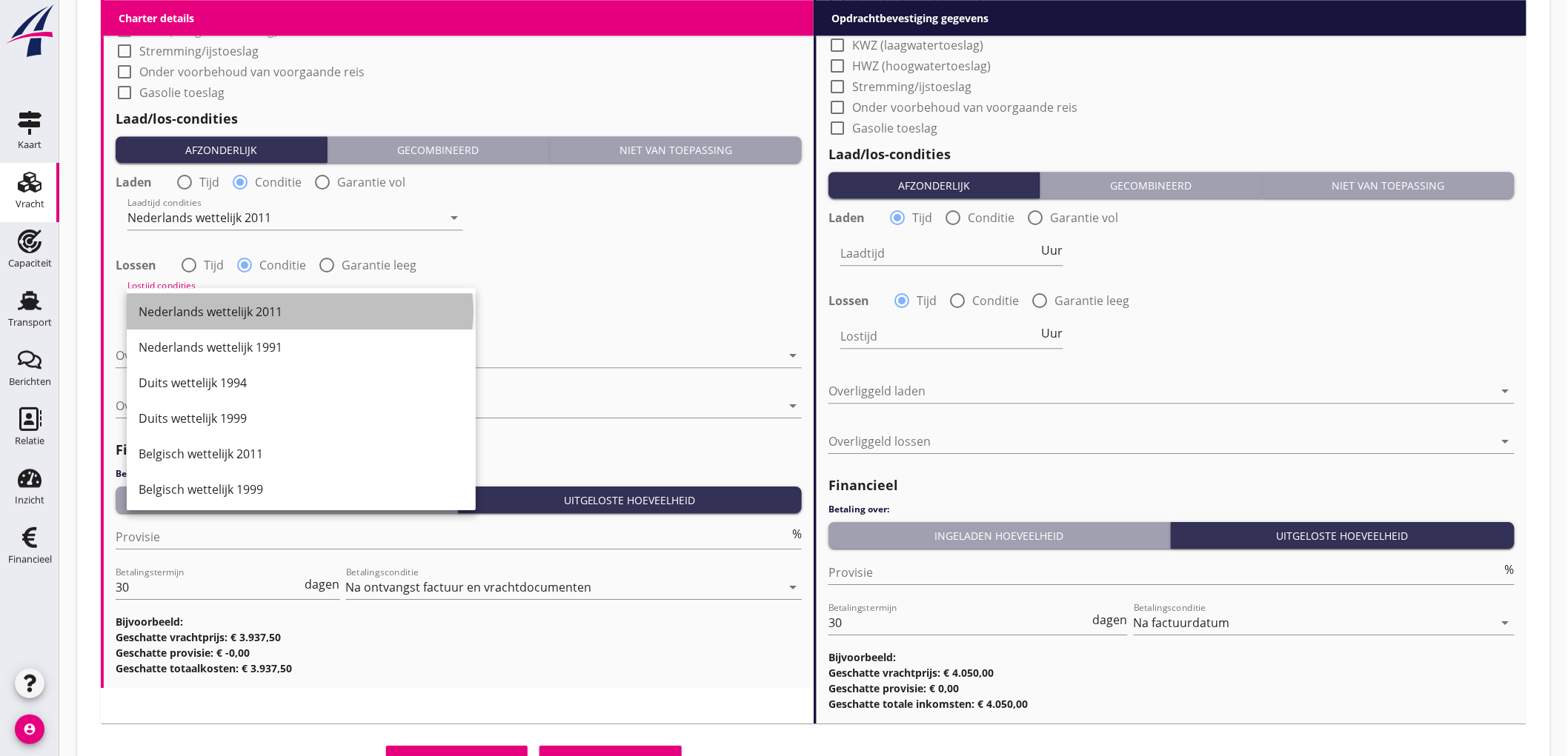
drag, startPoint x: 217, startPoint y: 304, endPoint x: 217, endPoint y: 323, distance: 19.0
click at [217, 305] on div "Nederlands wettelijk 2011" at bounding box center [301, 311] width 325 height 18
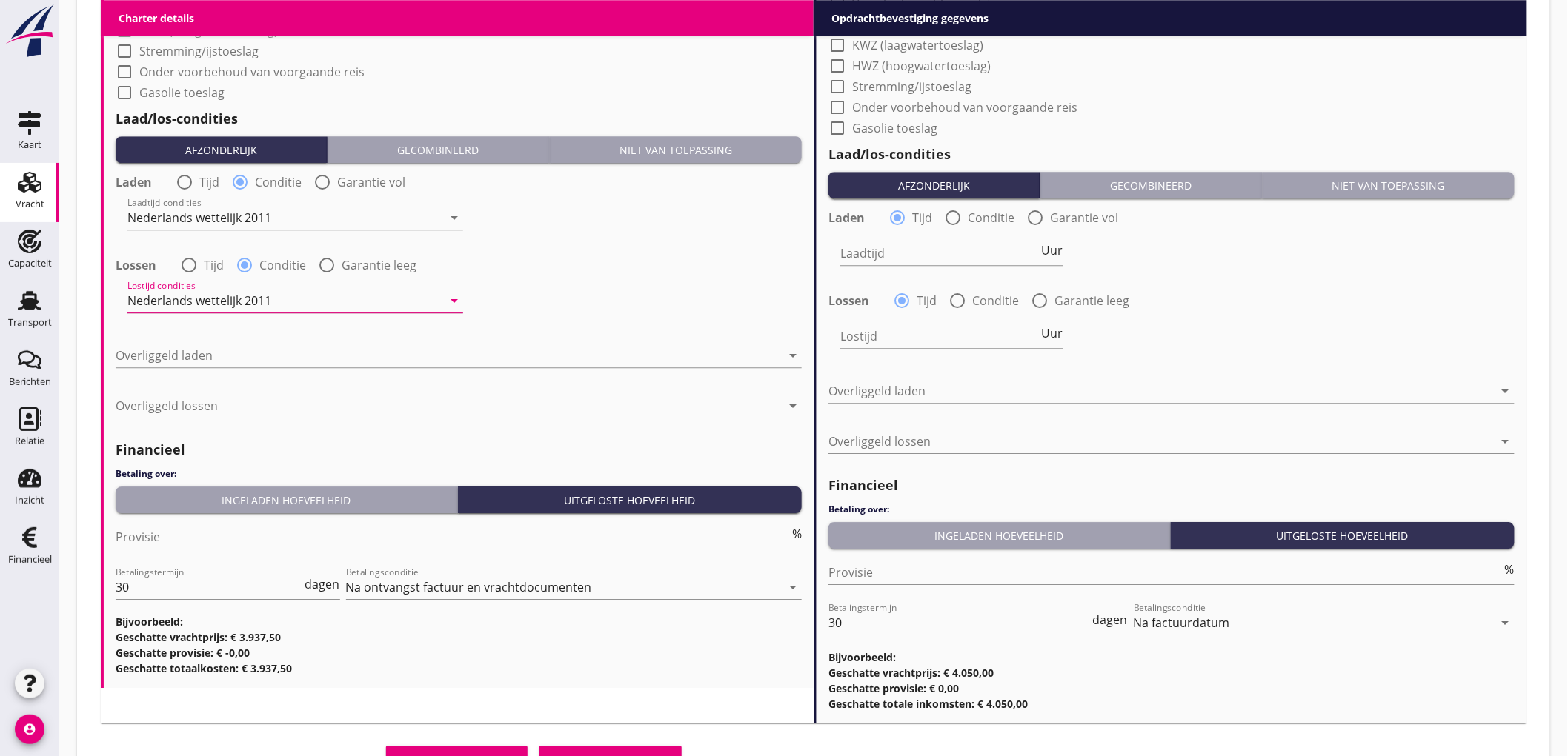
click at [213, 344] on div at bounding box center [448, 355] width 665 height 23
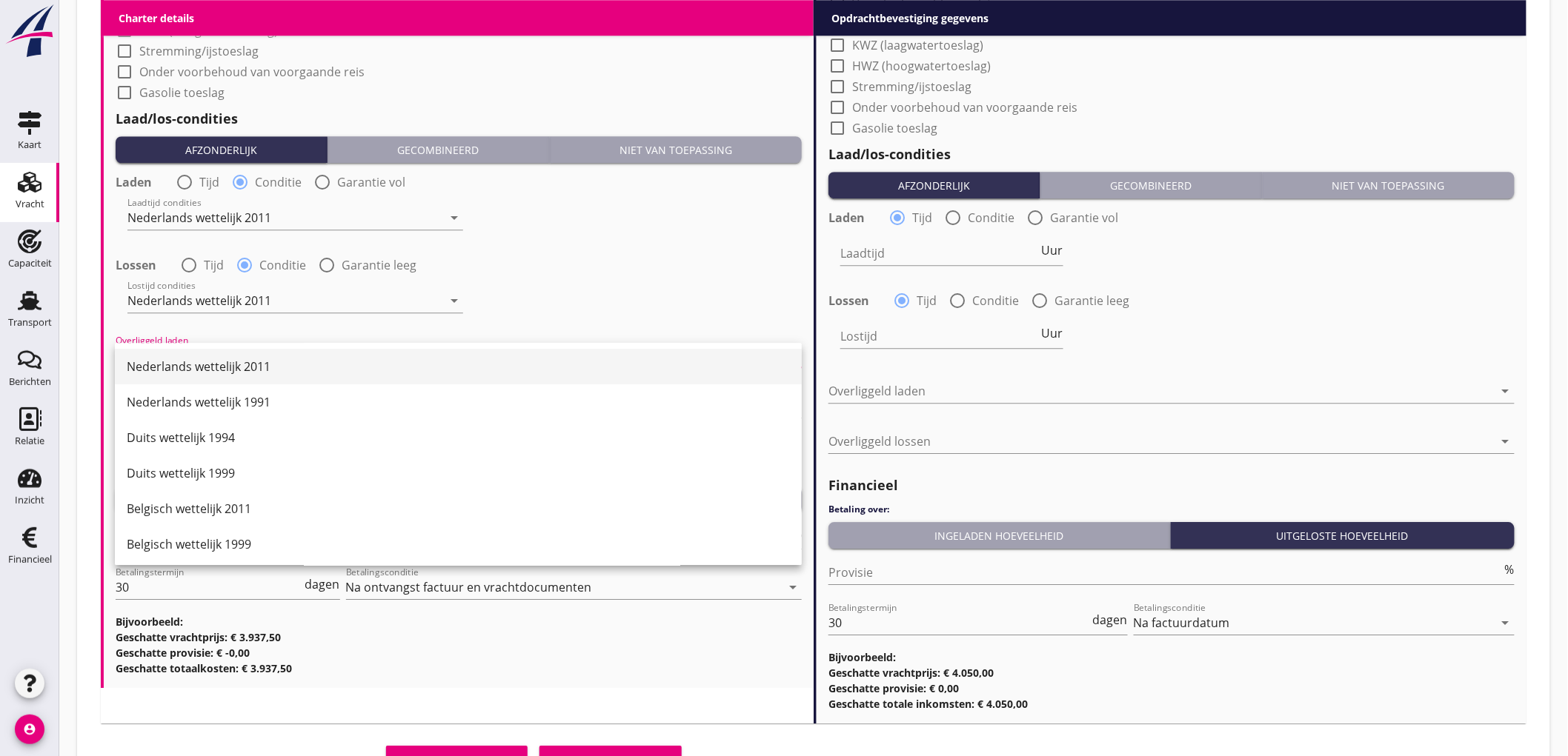
click at [212, 352] on div "Nederlands wettelijk 2011" at bounding box center [458, 366] width 664 height 36
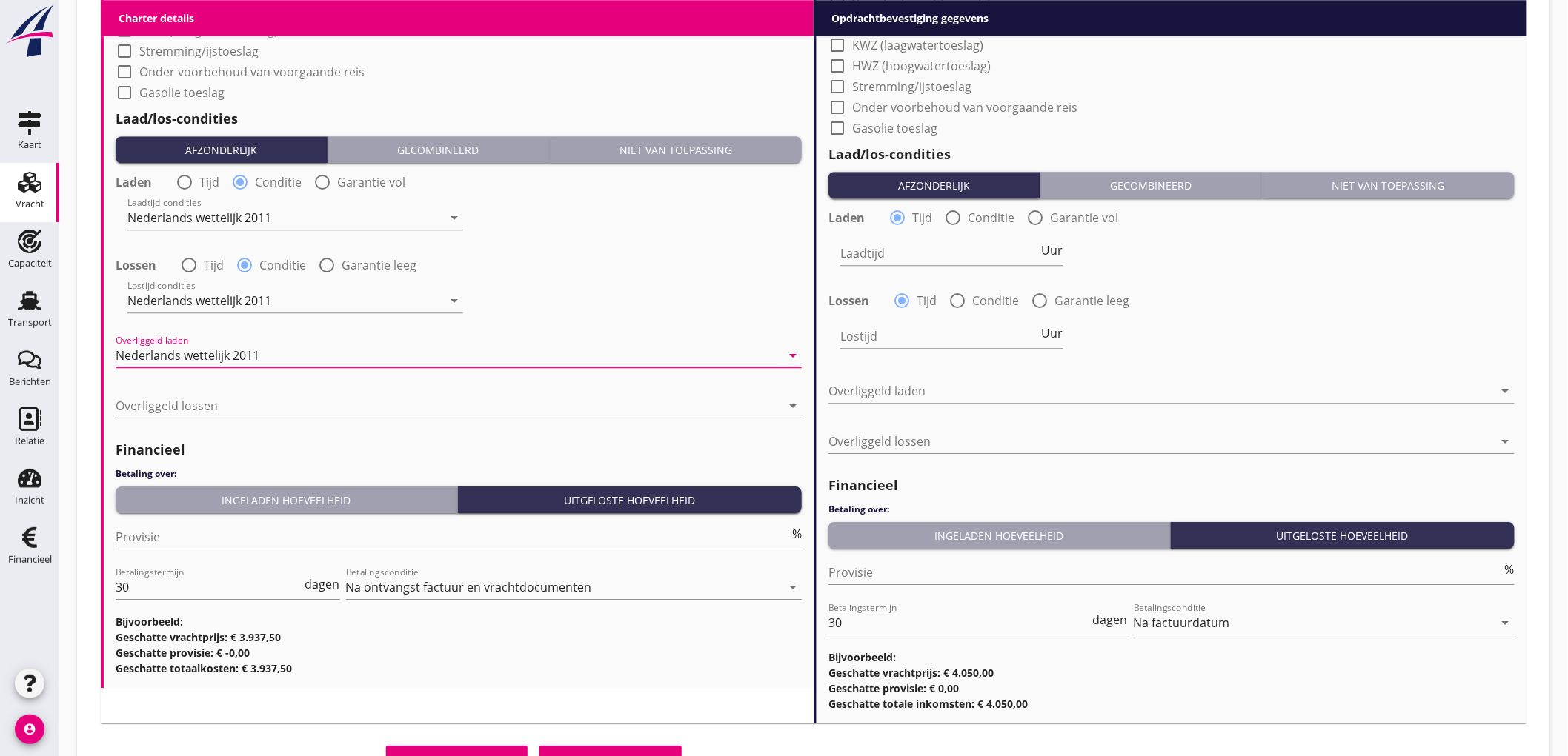
click at [206, 402] on div at bounding box center [448, 406] width 665 height 23
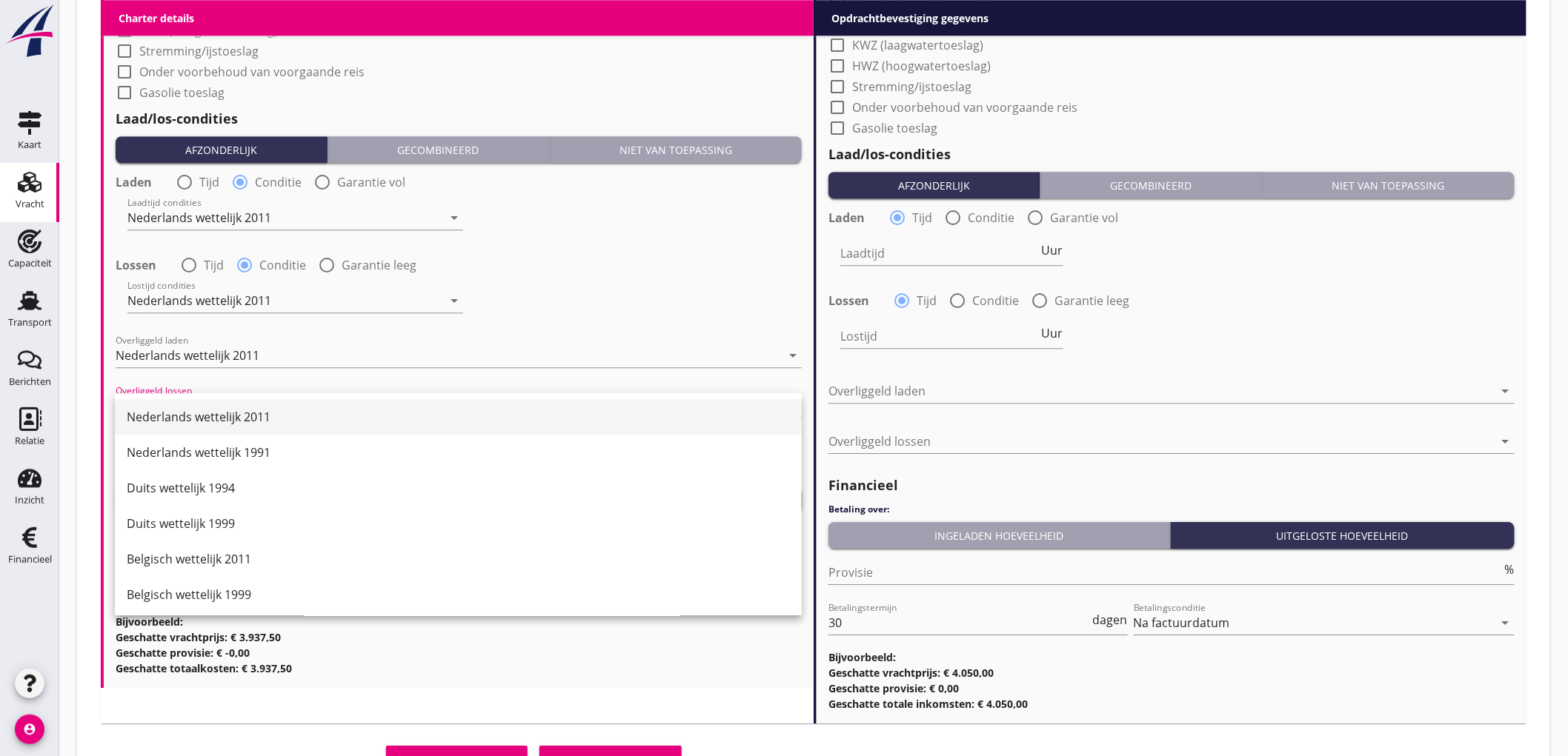
click at [207, 409] on div "Nederlands wettelijk 2011" at bounding box center [458, 417] width 664 height 18
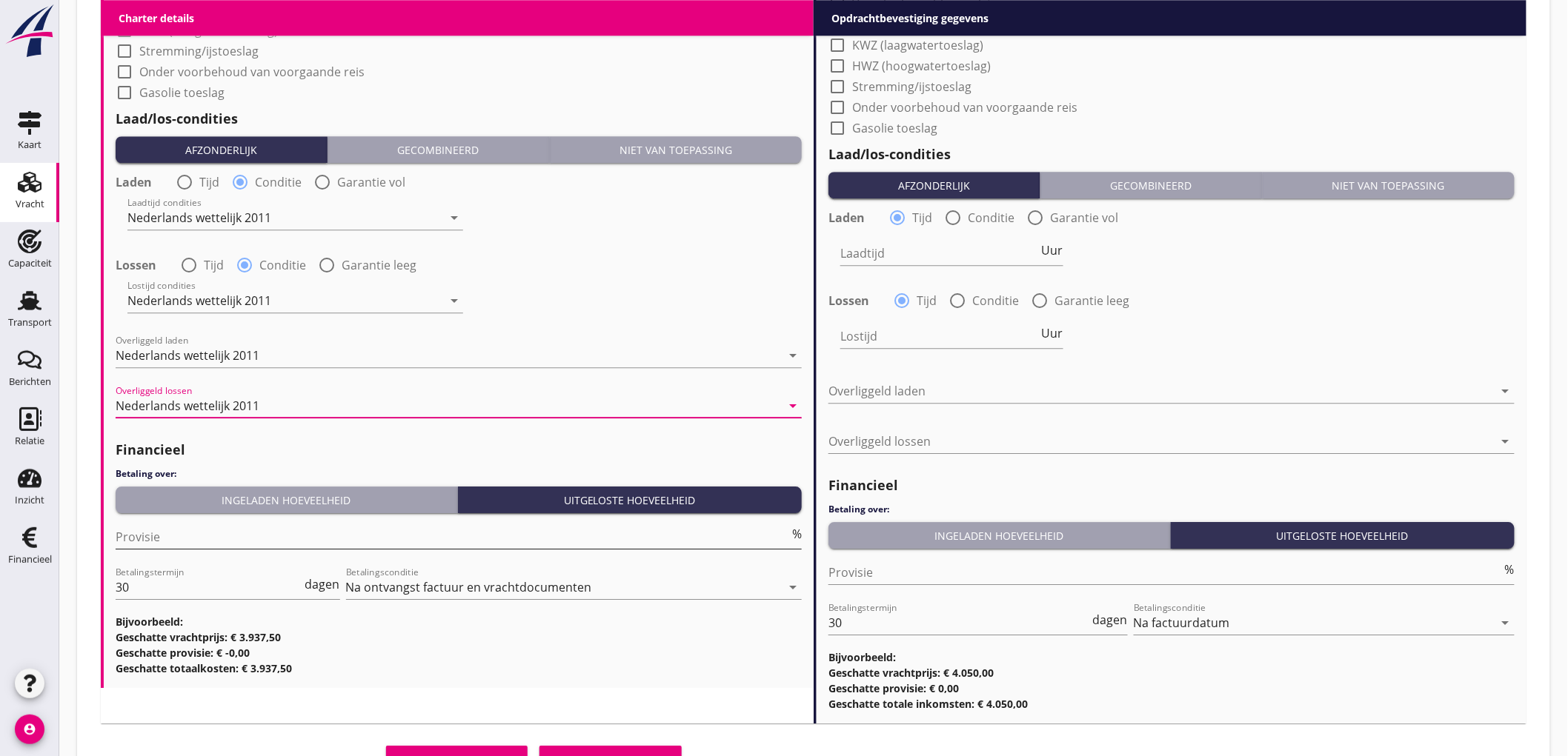
click at [207, 534] on input "Provisie" at bounding box center [452, 537] width 674 height 23
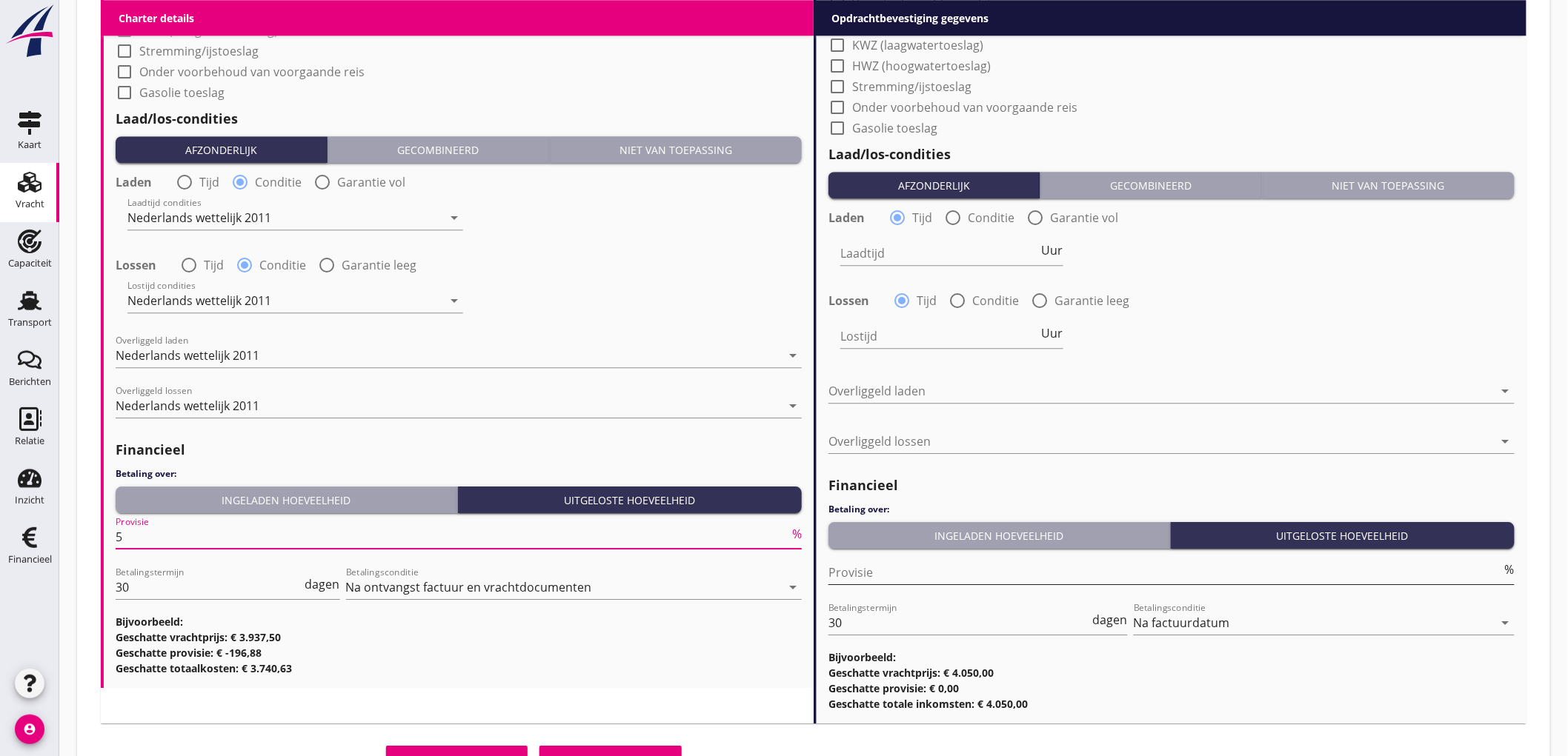
type input "5"
click at [841, 573] on input "Provisie" at bounding box center [1165, 571] width 674 height 23
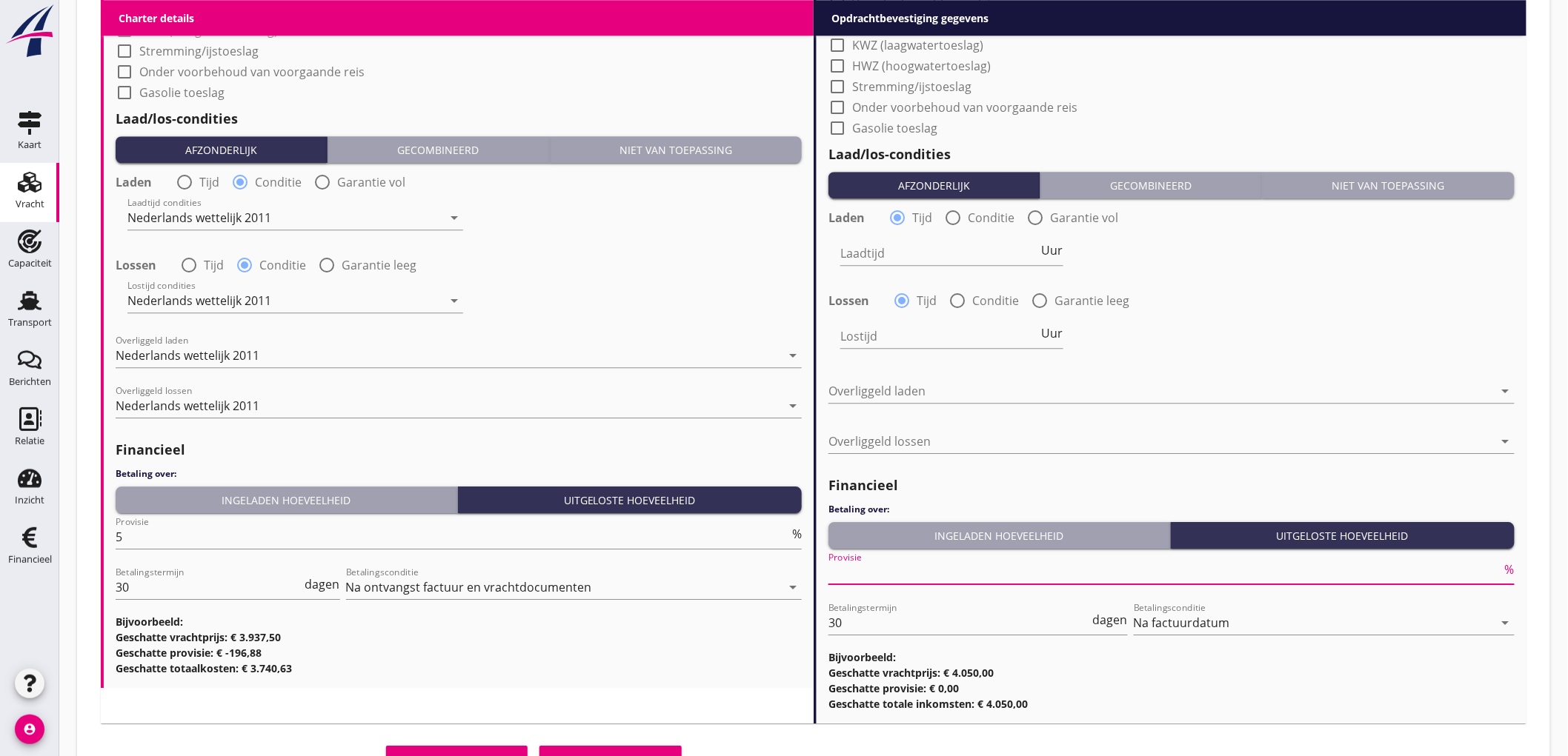
type input "2"
type input "2.5"
click at [1178, 319] on div "Lostijd Uur" at bounding box center [1171, 337] width 689 height 53
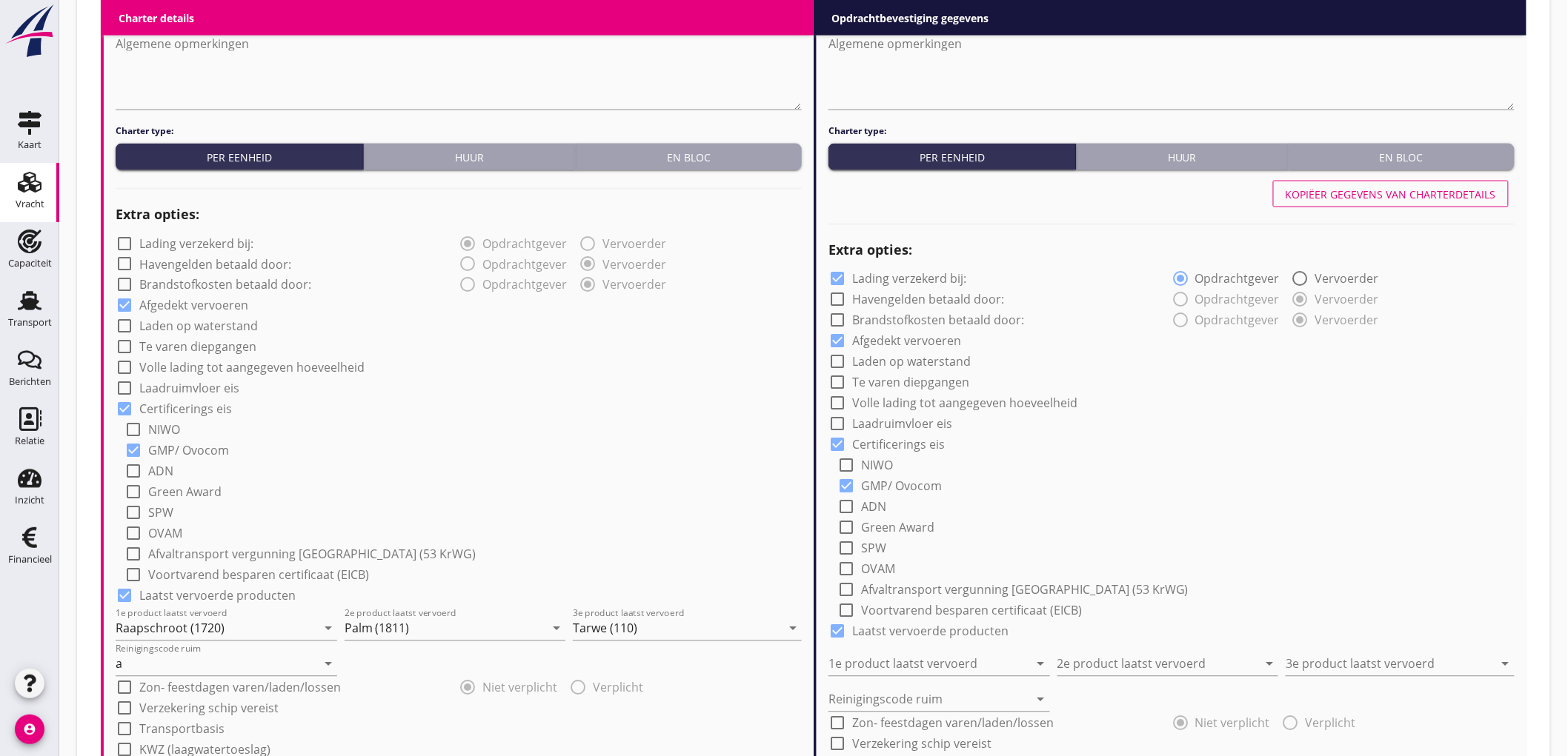
click at [1358, 186] on div "Kopiëer gegevens van charterdetails" at bounding box center [1391, 194] width 211 height 16
checkbox input "false"
type input "Raapschroot (1720)"
type input "Palm (1811)"
type input "Tarwe (110)"
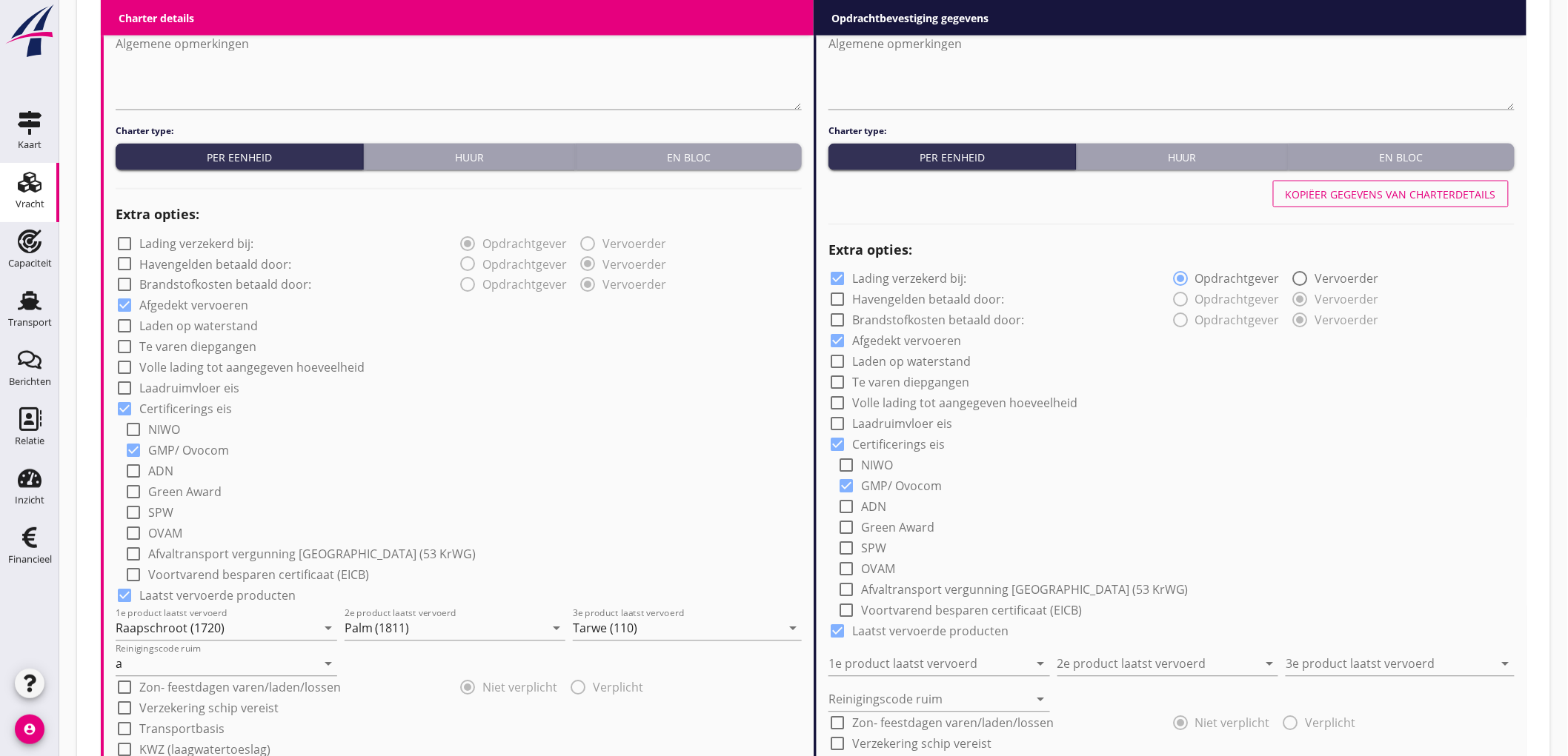
type input "a"
radio input "false"
radio input "true"
radio input "false"
radio input "true"
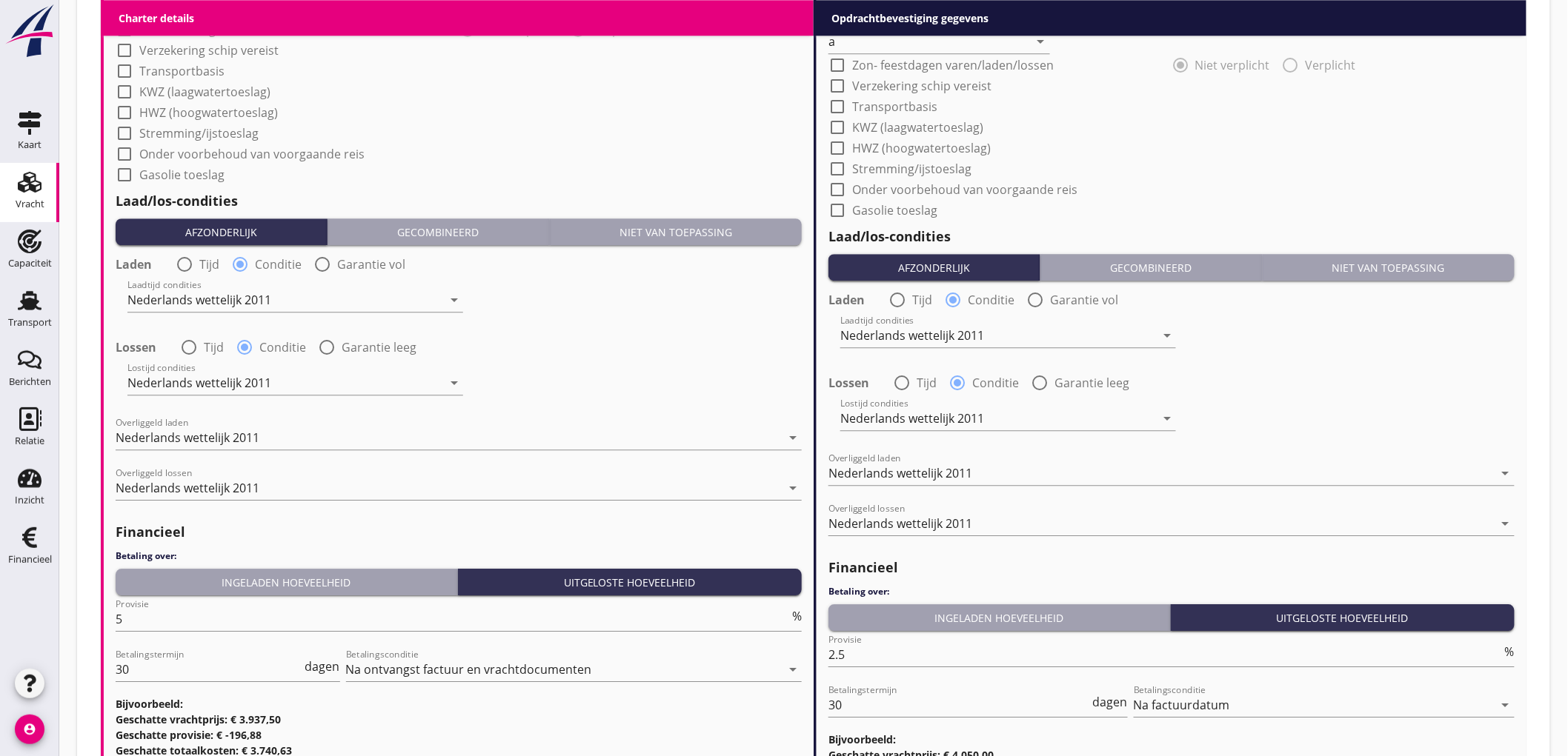
scroll to position [1712, 0]
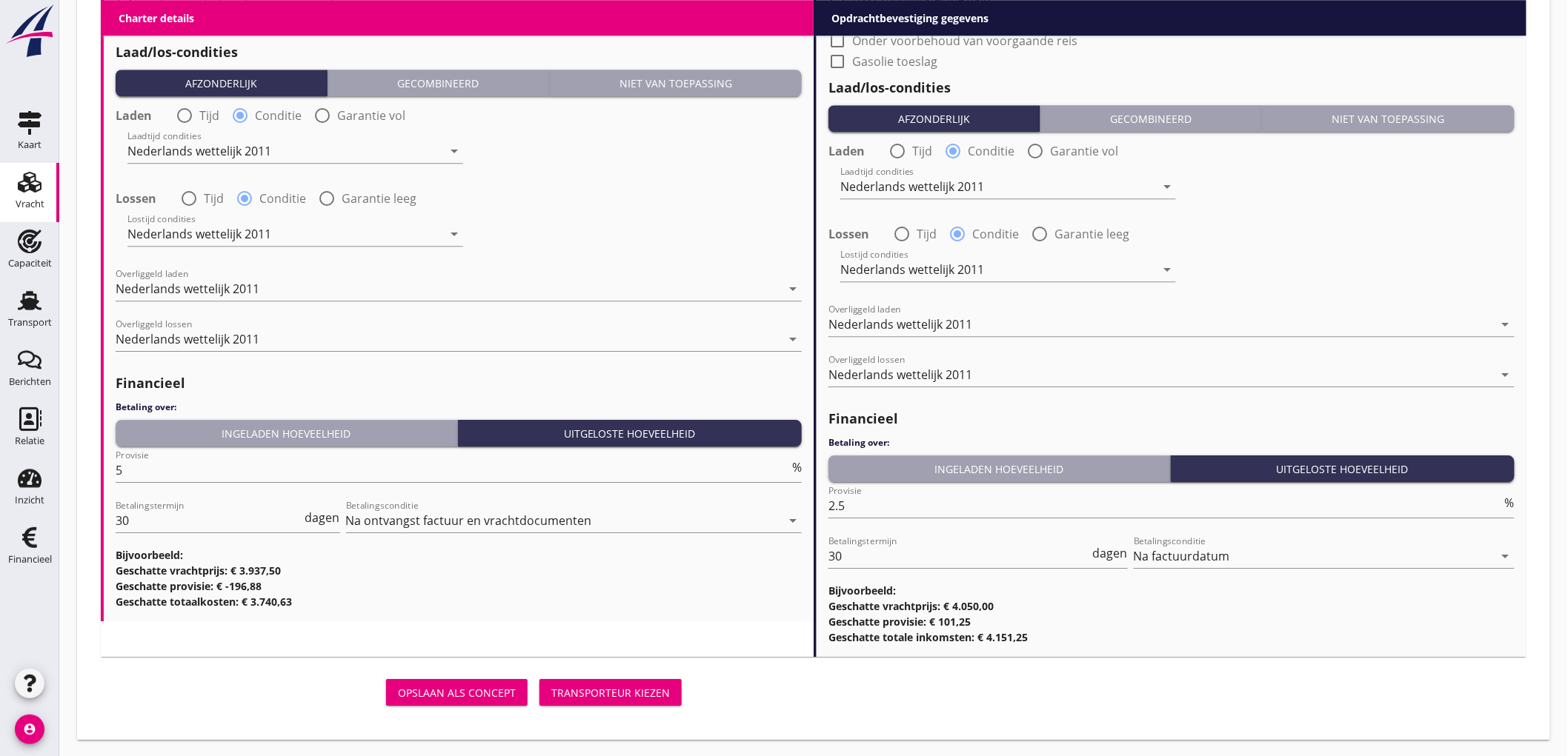
click at [605, 695] on div "Transporteur kiezen" at bounding box center [610, 692] width 118 height 16
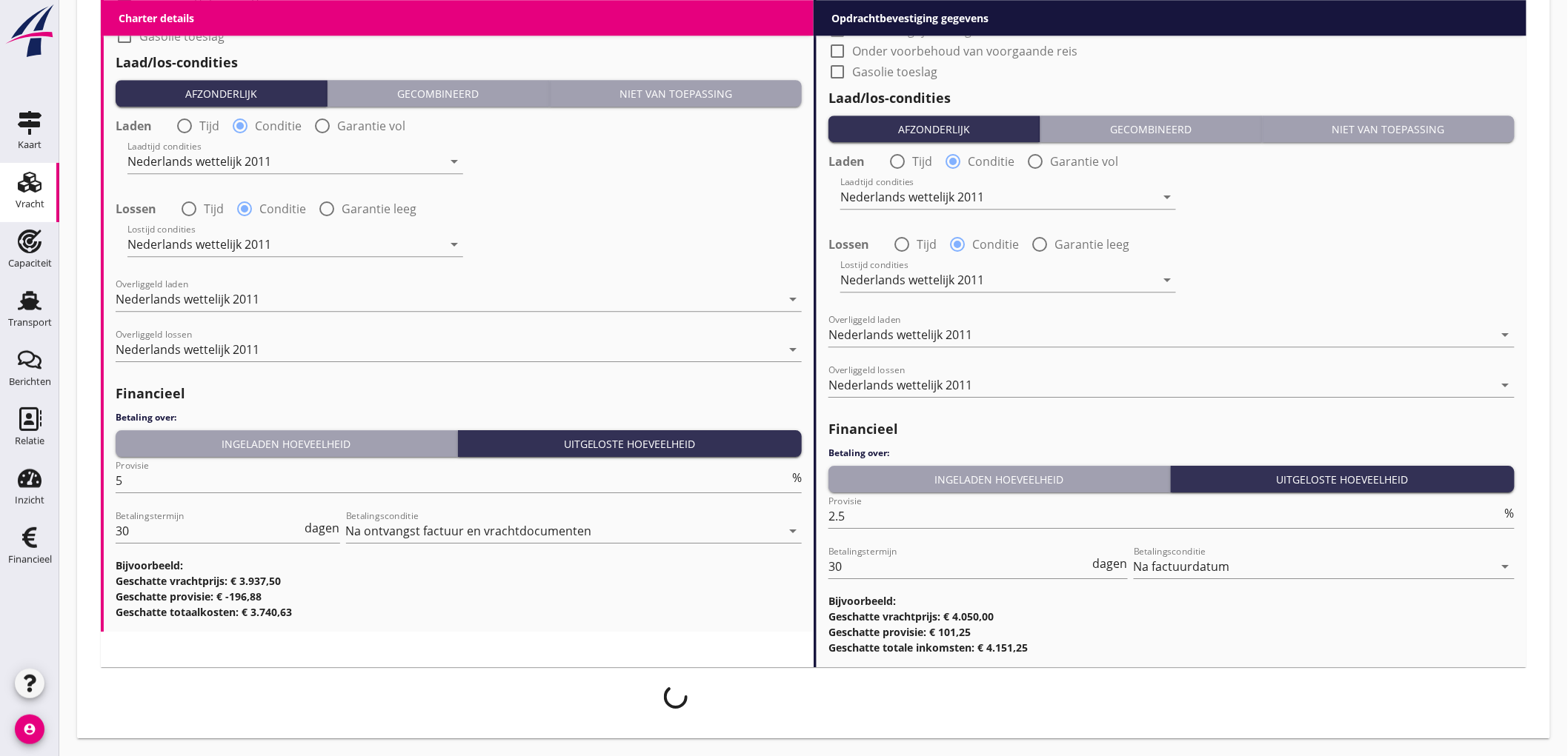
scroll to position [1700, 0]
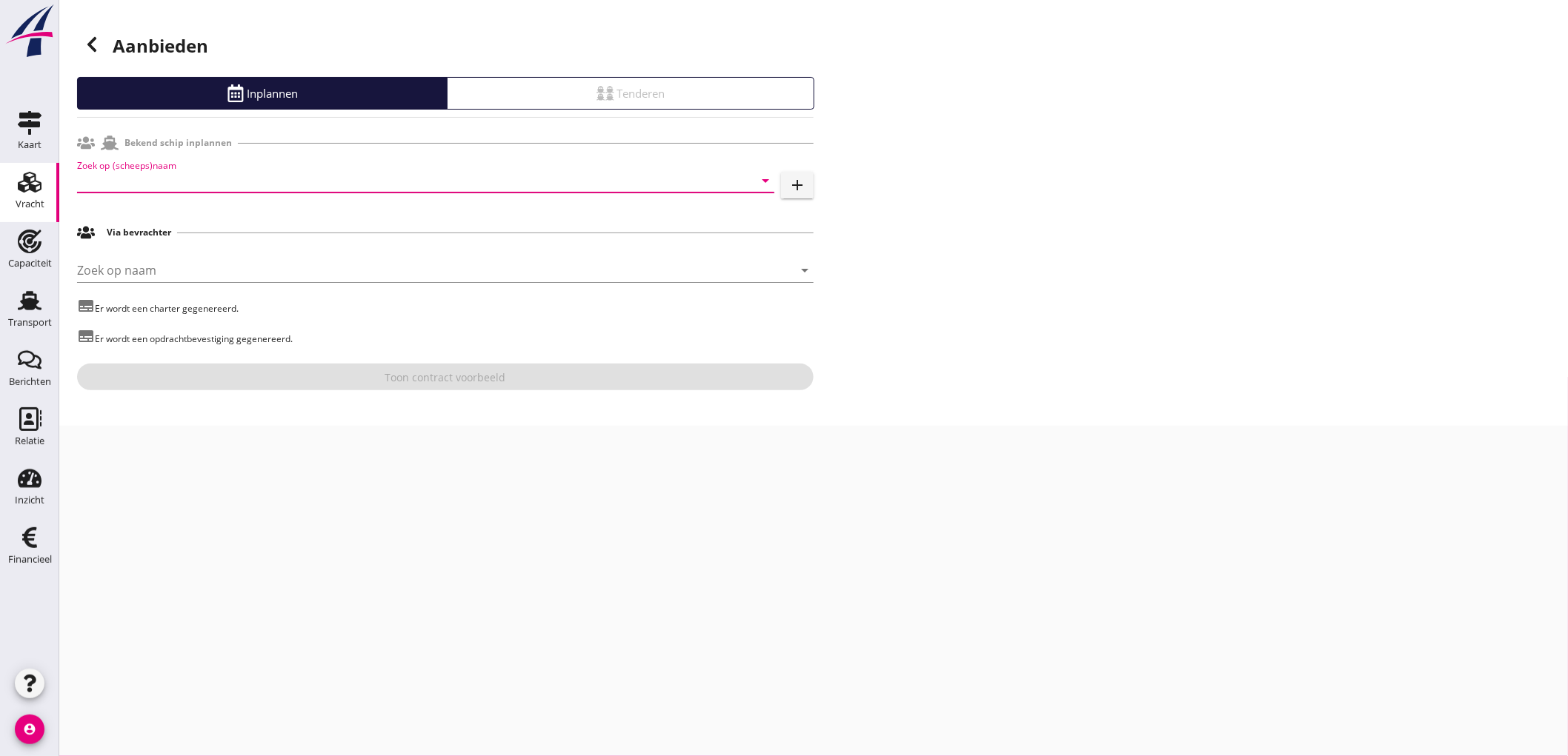
click at [172, 188] on input "Zoek op (scheeps)naam" at bounding box center [405, 180] width 656 height 23
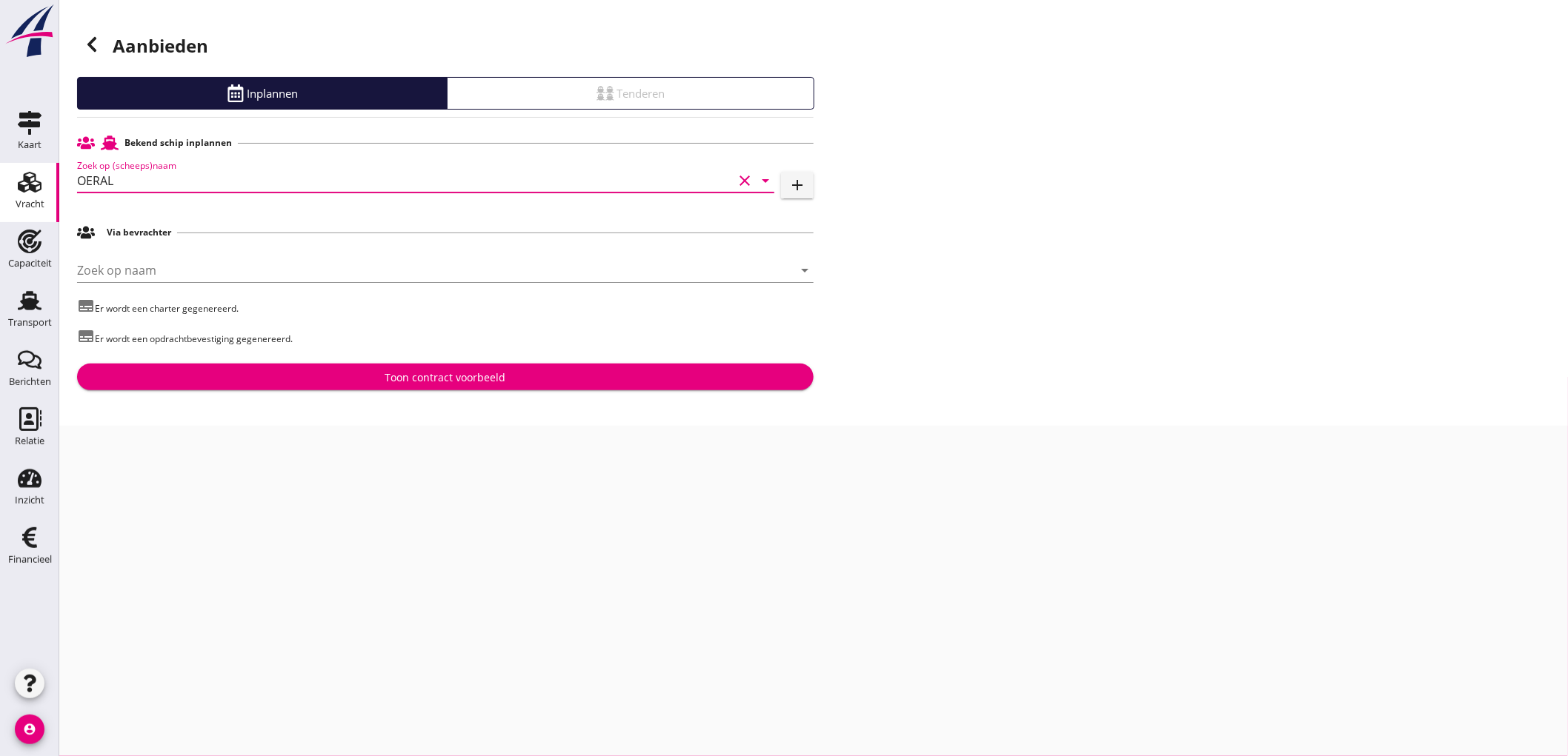
type input "OERAL"
click at [400, 376] on div "Toon contract voorbeeld" at bounding box center [445, 378] width 121 height 16
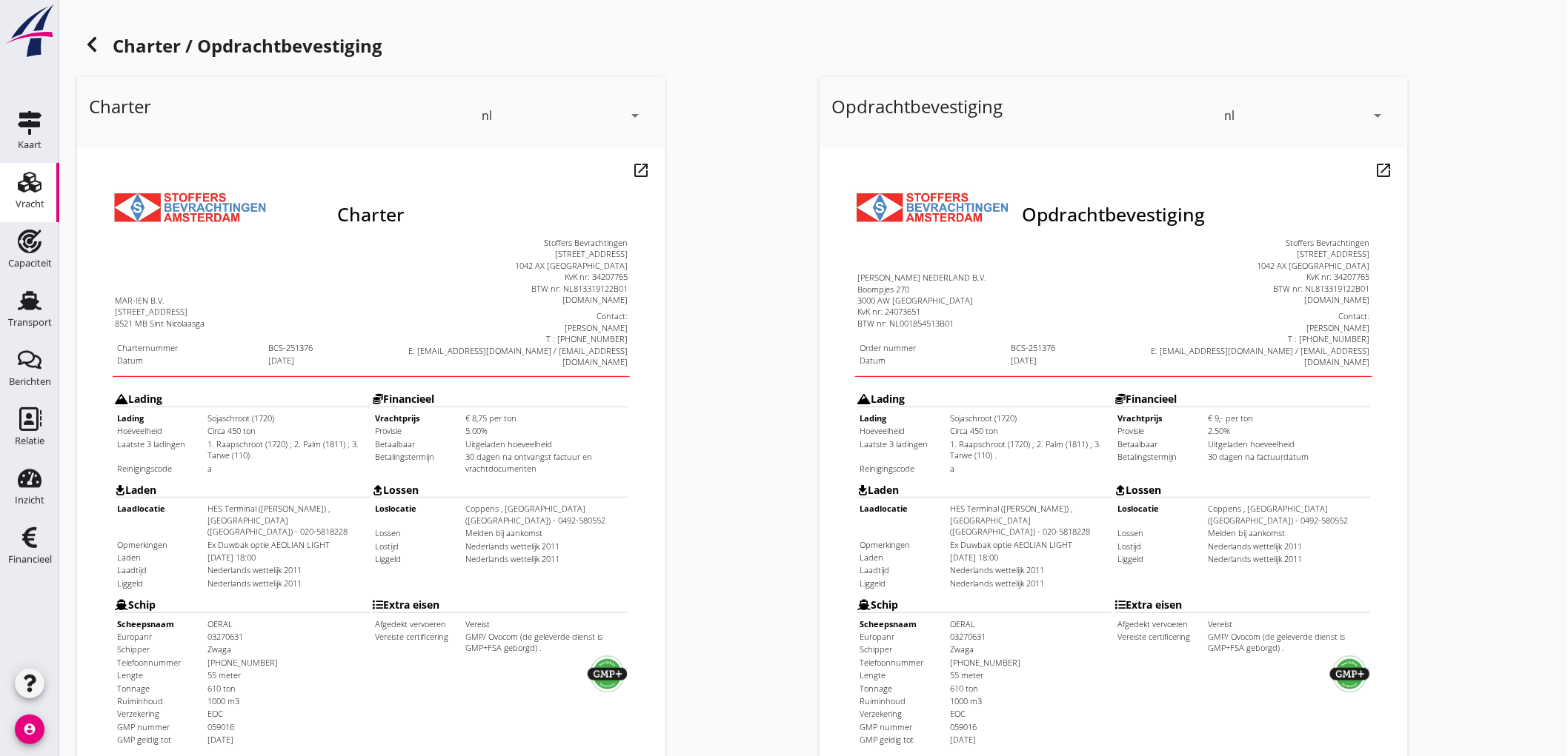
scroll to position [339, 0]
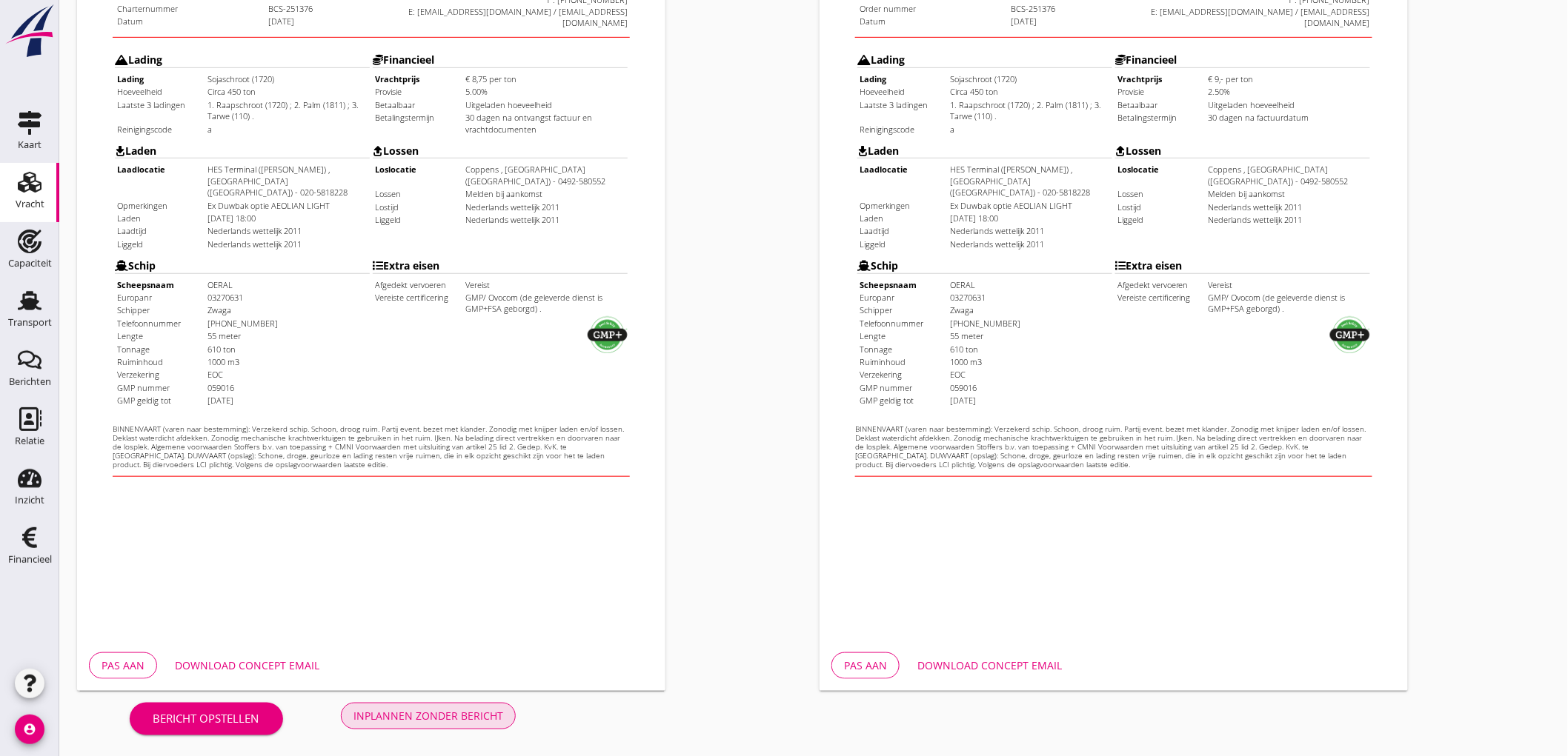
drag, startPoint x: 443, startPoint y: 719, endPoint x: 455, endPoint y: 698, distance: 24.2
click at [443, 719] on div "Inplannen zonder bericht" at bounding box center [428, 716] width 150 height 16
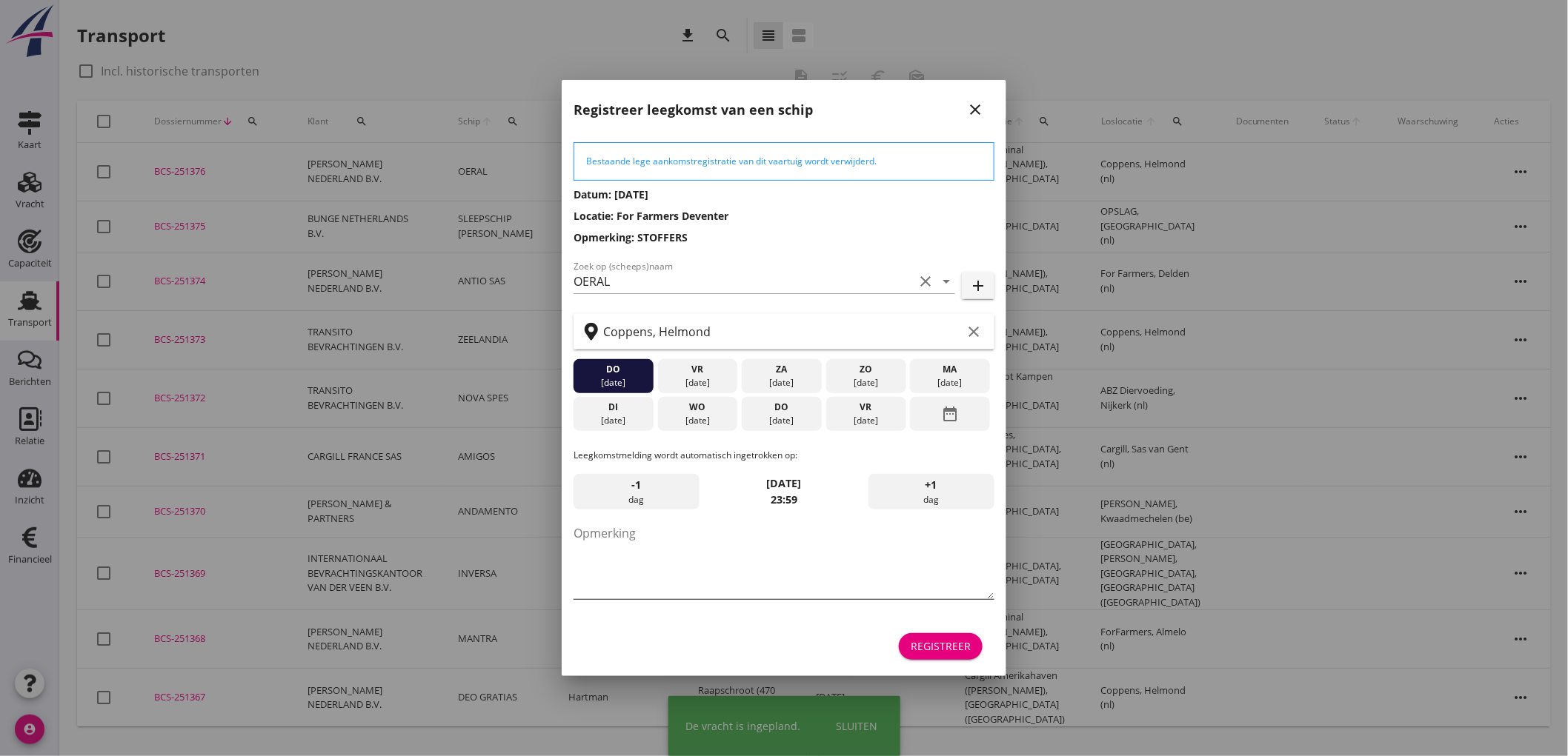
click at [647, 552] on textarea "Opmerking" at bounding box center [784, 560] width 421 height 78
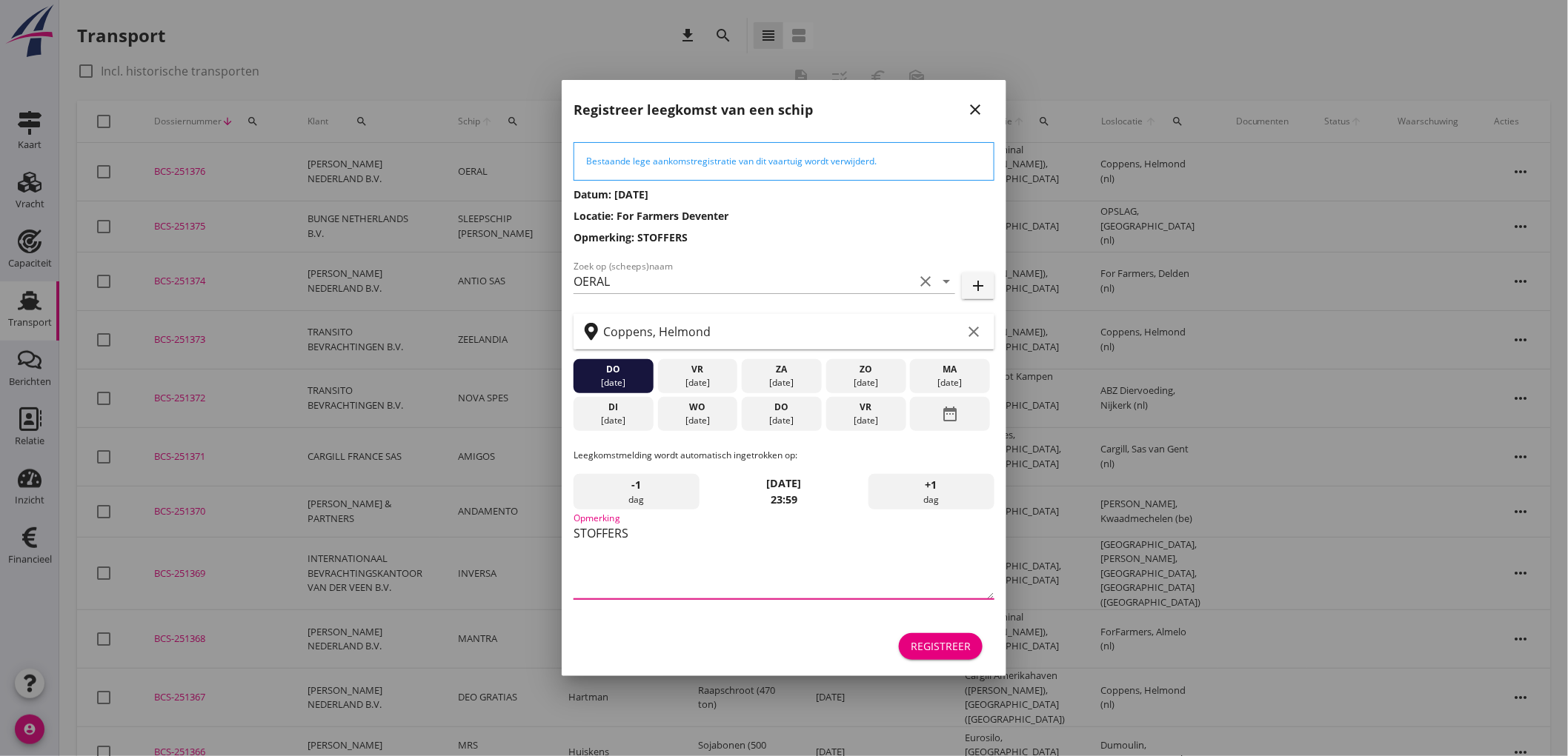
type textarea "STOFFERS"
drag, startPoint x: 679, startPoint y: 554, endPoint x: 582, endPoint y: 551, distance: 97.0
click at [582, 551] on textarea "STOFFERS" at bounding box center [784, 560] width 421 height 78
click at [701, 596] on textarea "STOFFERS" at bounding box center [784, 560] width 421 height 78
click at [789, 418] on div "[DATE]" at bounding box center [781, 421] width 72 height 13
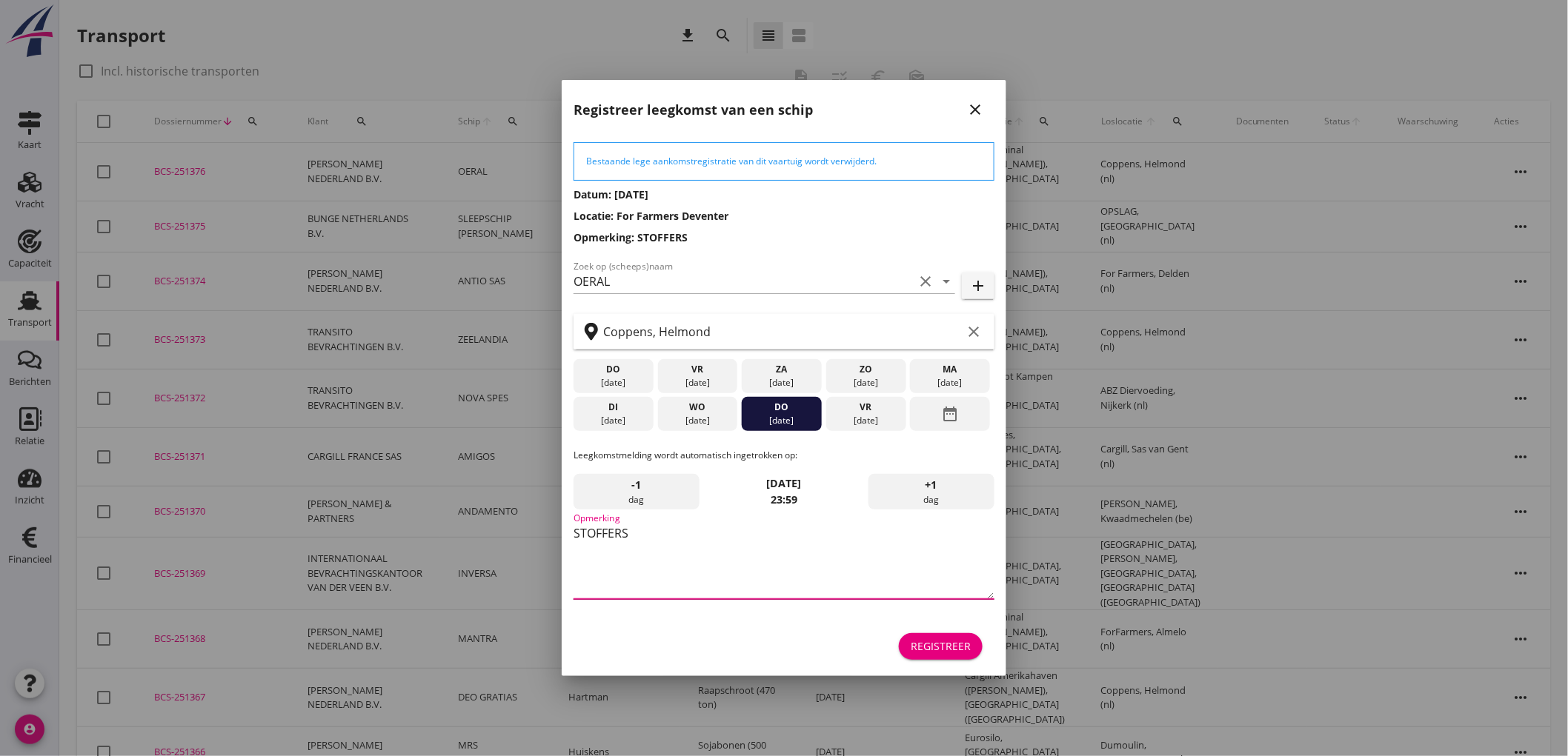
click at [729, 571] on textarea "STOFFERS" at bounding box center [784, 560] width 421 height 78
click at [928, 662] on div "Registreer" at bounding box center [784, 646] width 421 height 36
click at [932, 650] on div "Registreer" at bounding box center [941, 645] width 60 height 16
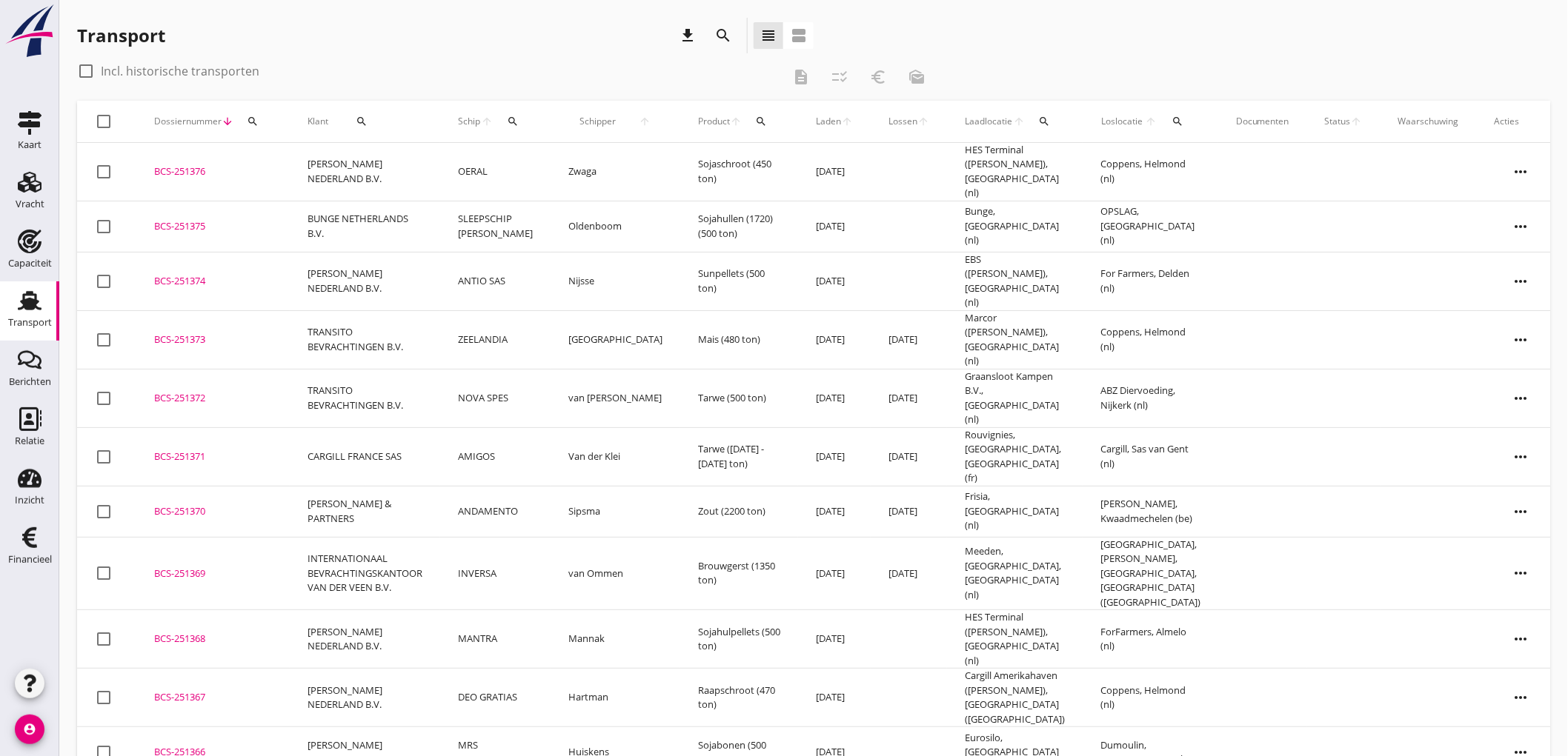
click at [477, 172] on td "OERAL" at bounding box center [496, 172] width 111 height 58
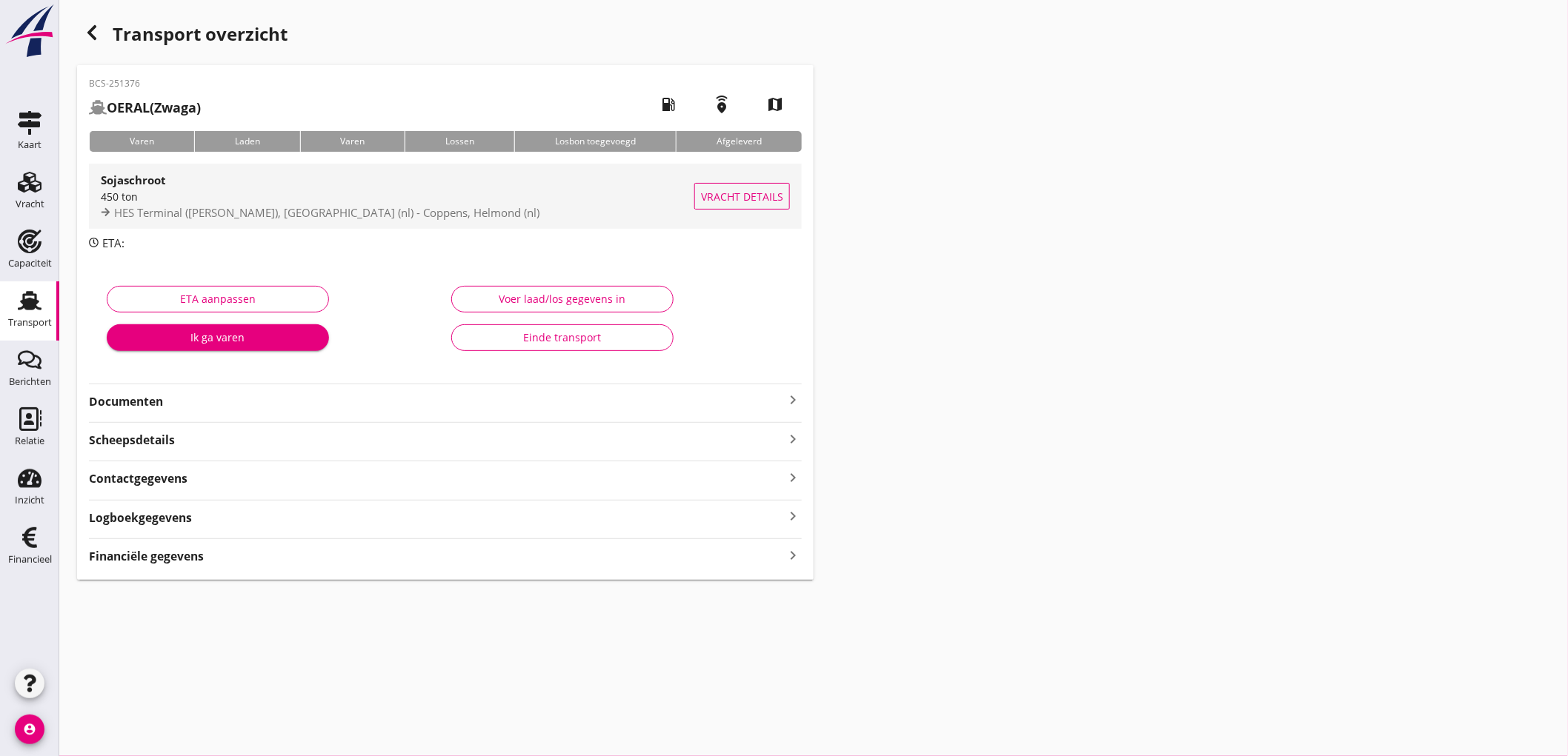
click at [459, 212] on span "HES Terminal ([PERSON_NAME]), [GEOGRAPHIC_DATA] (nl) - Coppens, Helmond (nl)" at bounding box center [327, 213] width 426 height 15
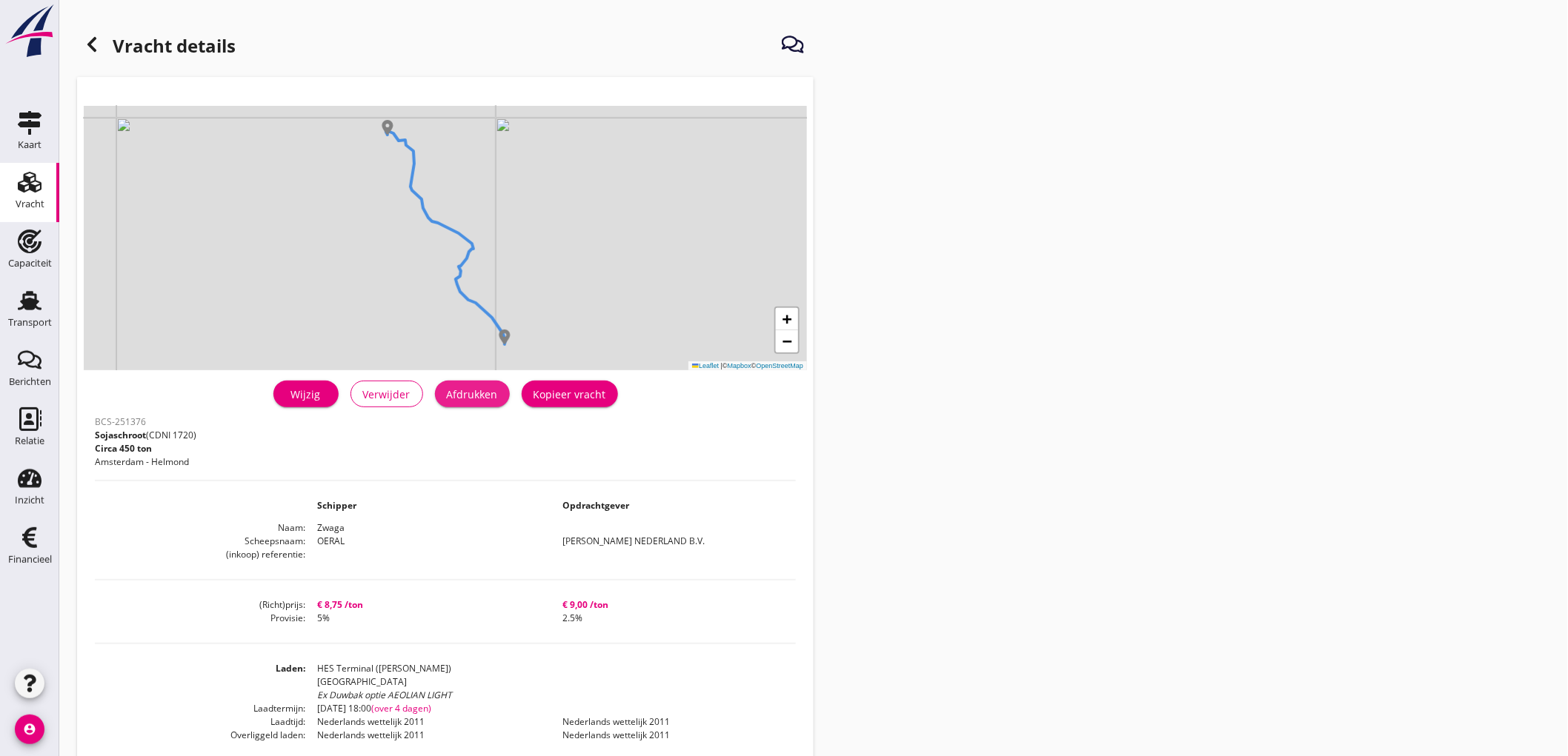
click at [448, 394] on div "Afdrukken" at bounding box center [472, 394] width 52 height 16
click at [95, 49] on use at bounding box center [91, 45] width 8 height 15
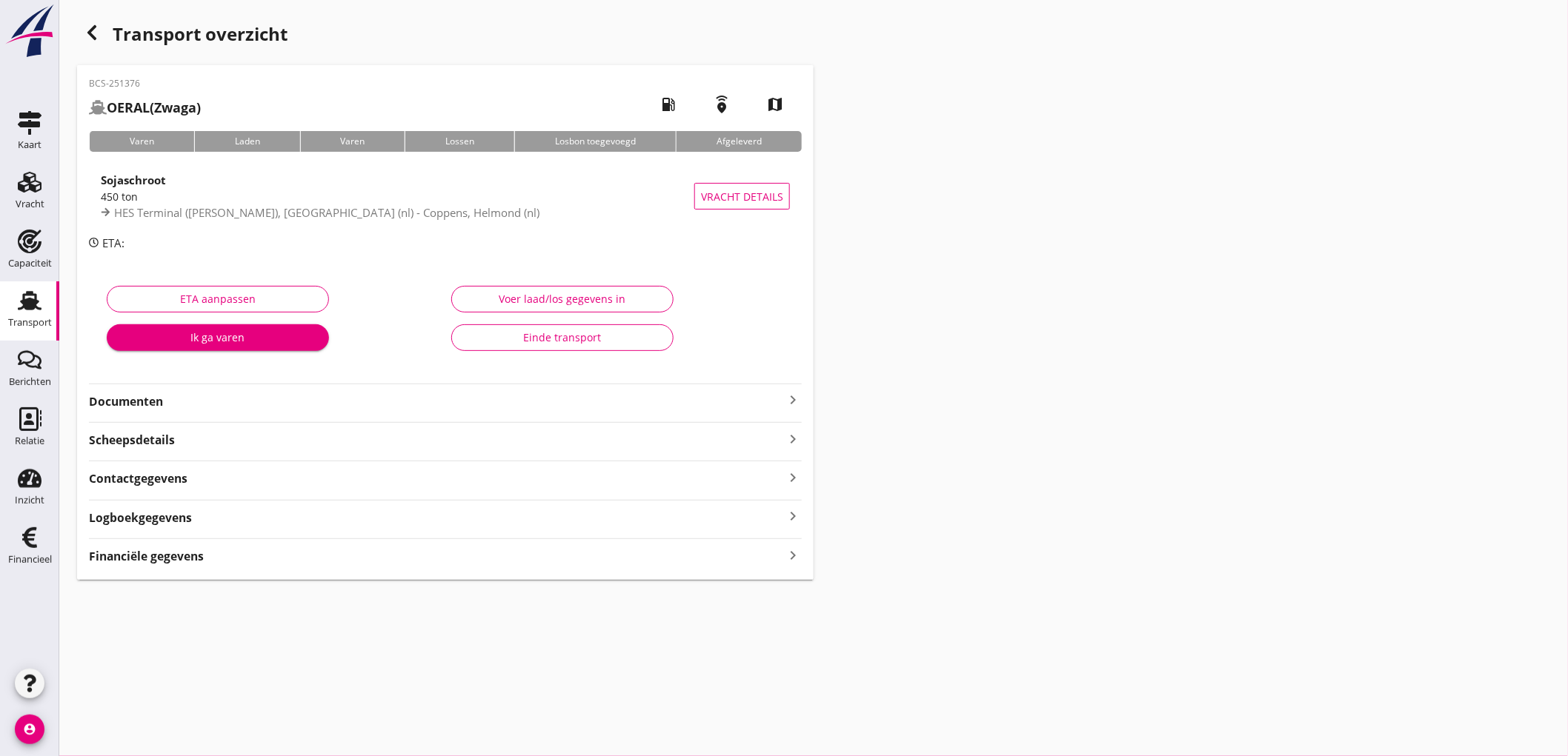
click at [198, 411] on div "BCS-251376 OERAL (Zwaga) local_gas_station emergency_share map Varen Laden Vare…" at bounding box center [445, 322] width 737 height 514
click at [282, 393] on strong "Documenten" at bounding box center [437, 402] width 695 height 17
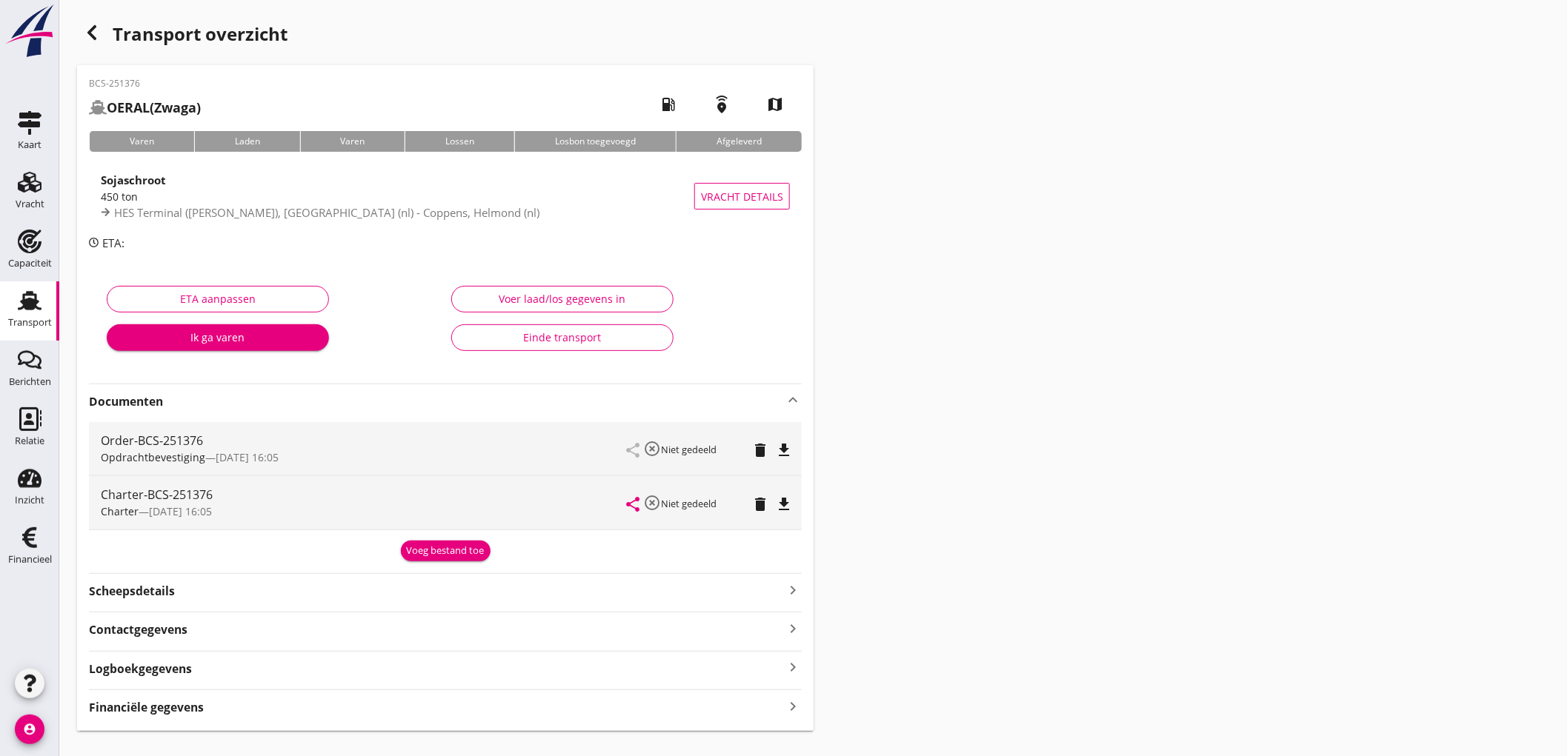
click at [785, 451] on icon "file_download" at bounding box center [784, 450] width 18 height 18
drag, startPoint x: 787, startPoint y: 504, endPoint x: 793, endPoint y: 491, distance: 14.3
click at [787, 504] on icon "file_download" at bounding box center [784, 504] width 18 height 18
click at [189, 707] on strong "Financiële gegevens" at bounding box center [146, 707] width 115 height 17
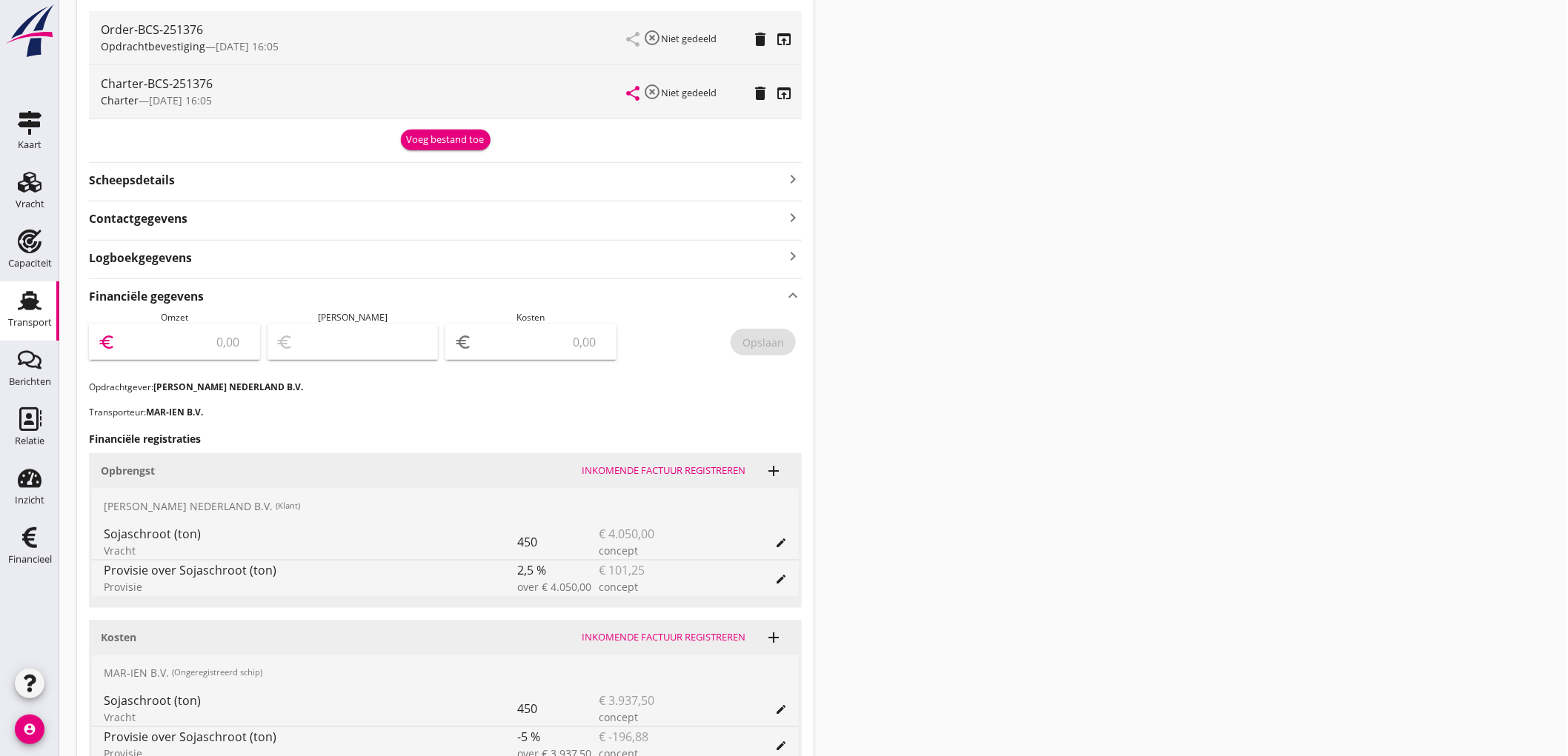
click at [186, 336] on input "number" at bounding box center [185, 342] width 133 height 23
type input "3948"
type input "3948.75"
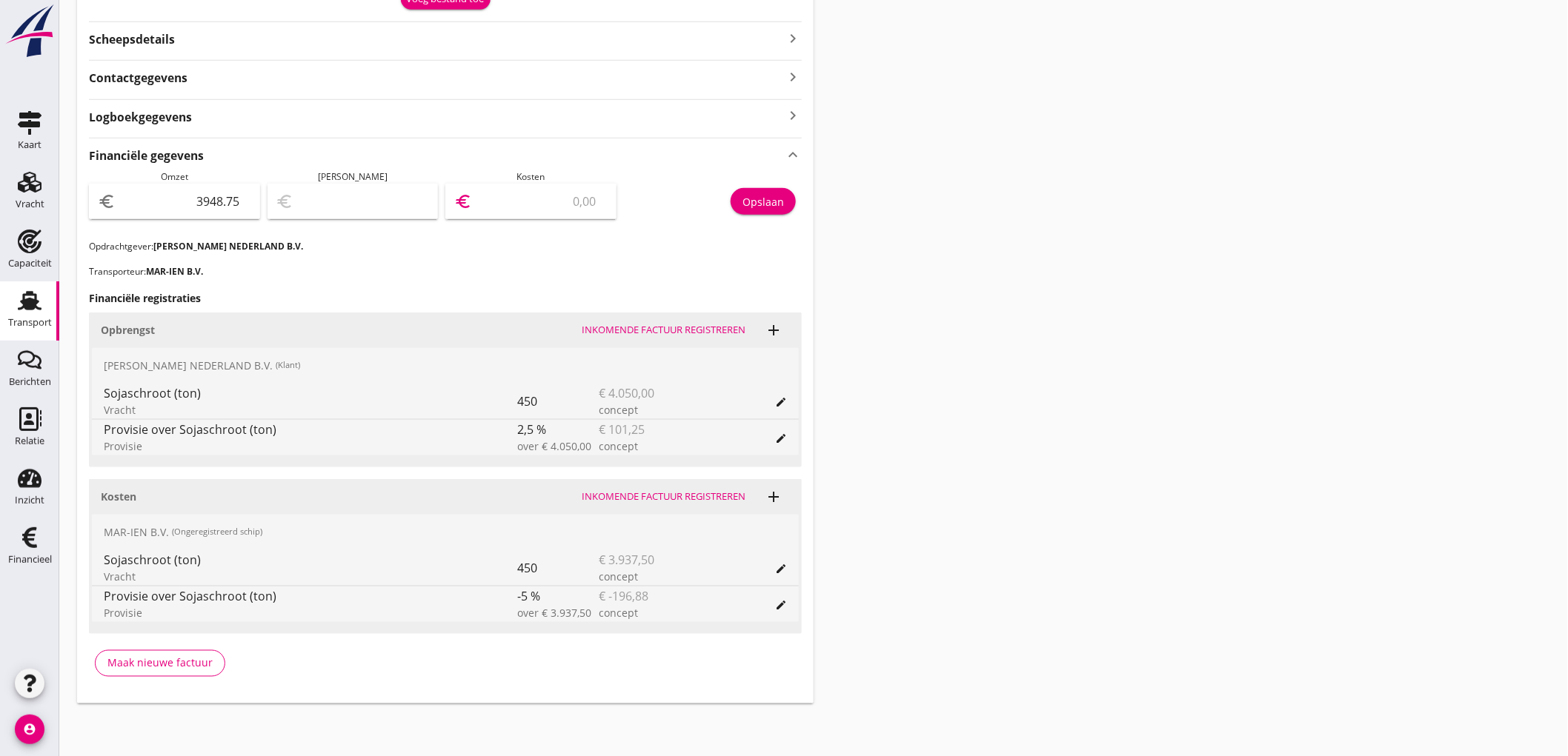
type input "3945.75"
type input "3"
type input "3911.75"
type input "37"
type input "3574.75"
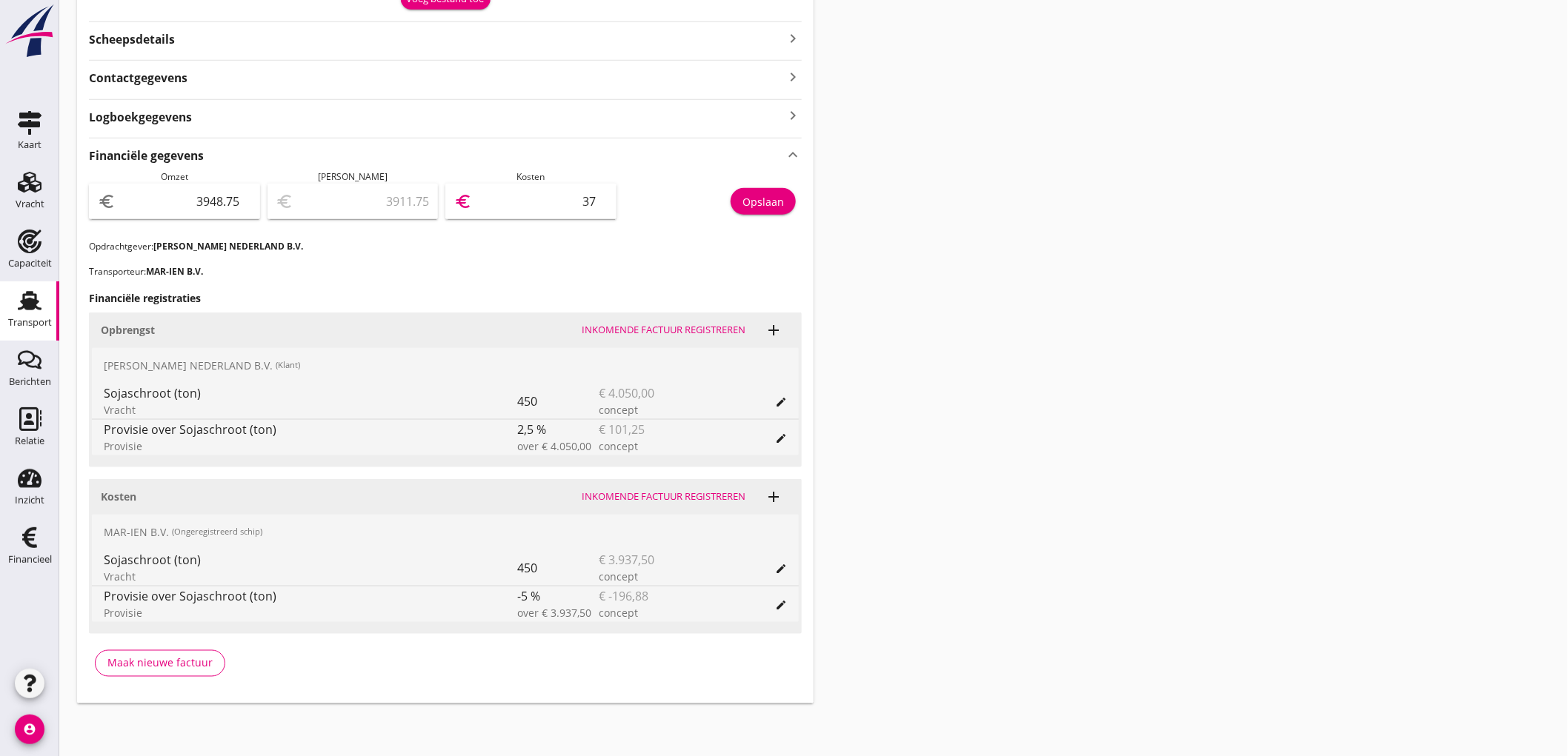
type input "374"
type input "208.75"
type input "3740"
type input "208.25"
type input "3740.5"
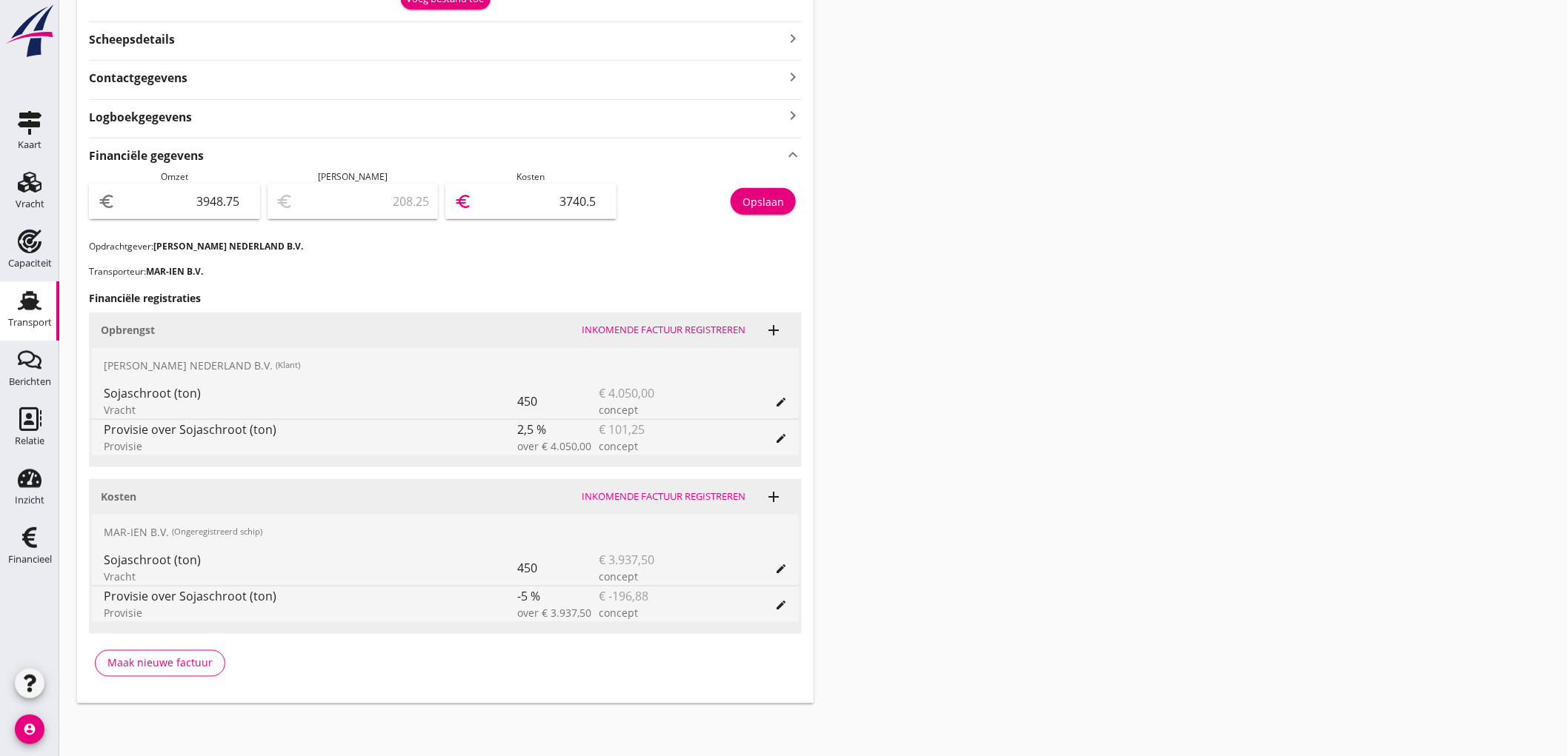
type input "208.23"
type input "3740.52"
type input "208.25"
type input "3740.5"
type input "208.15"
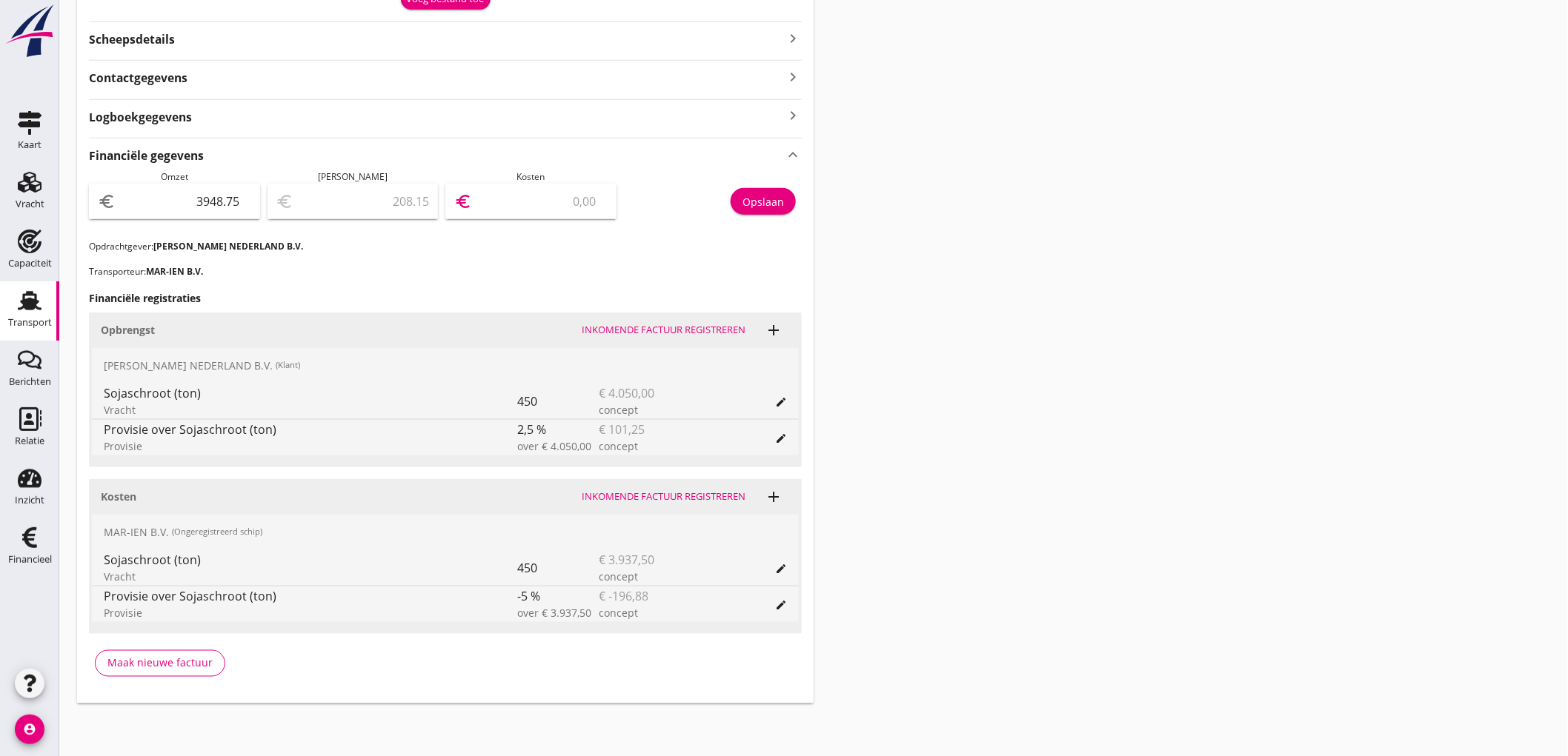
type input "3740.6"
type input "208.13"
type input "3740.62"
click at [745, 213] on button "Opslaan" at bounding box center [764, 201] width 66 height 26
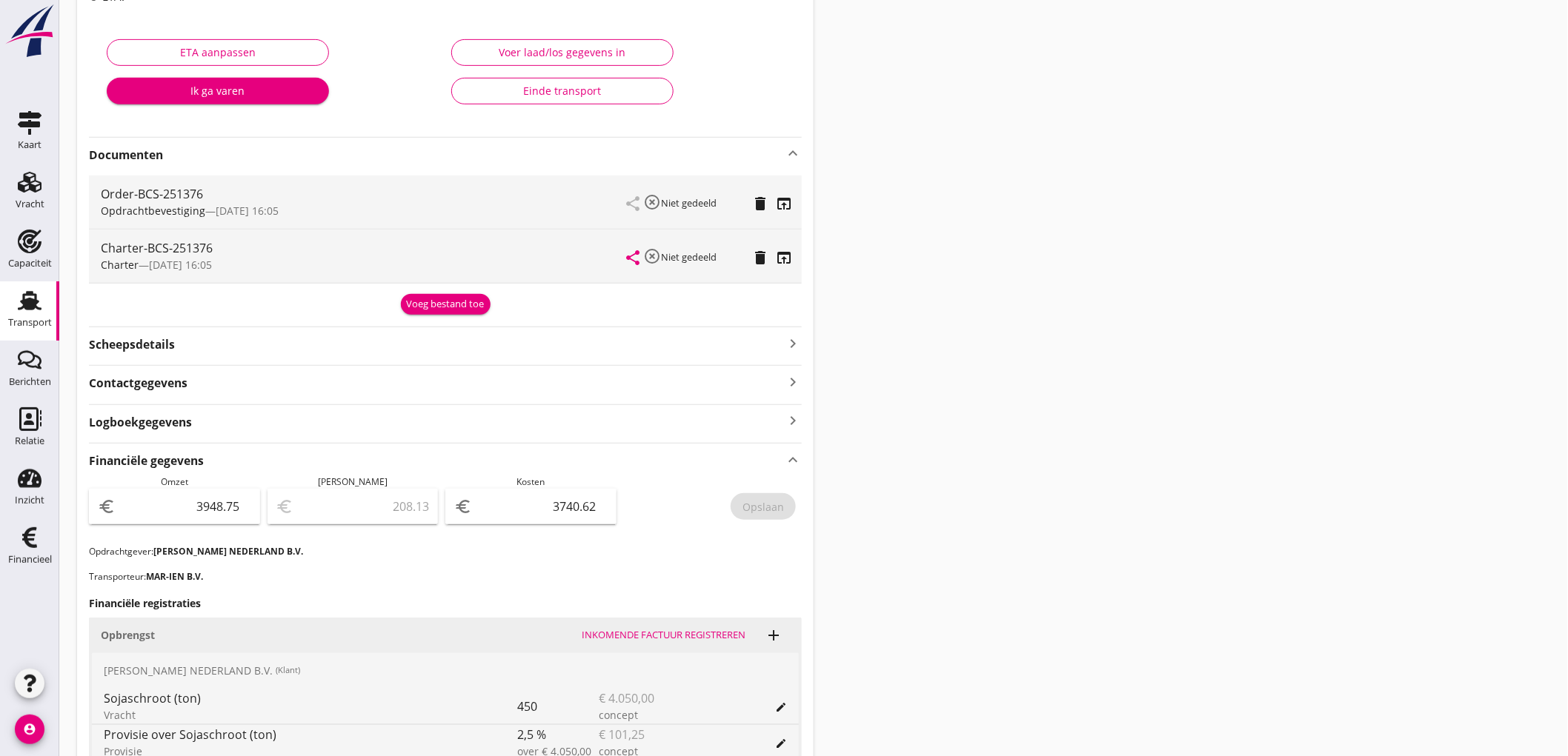
scroll to position [329, 0]
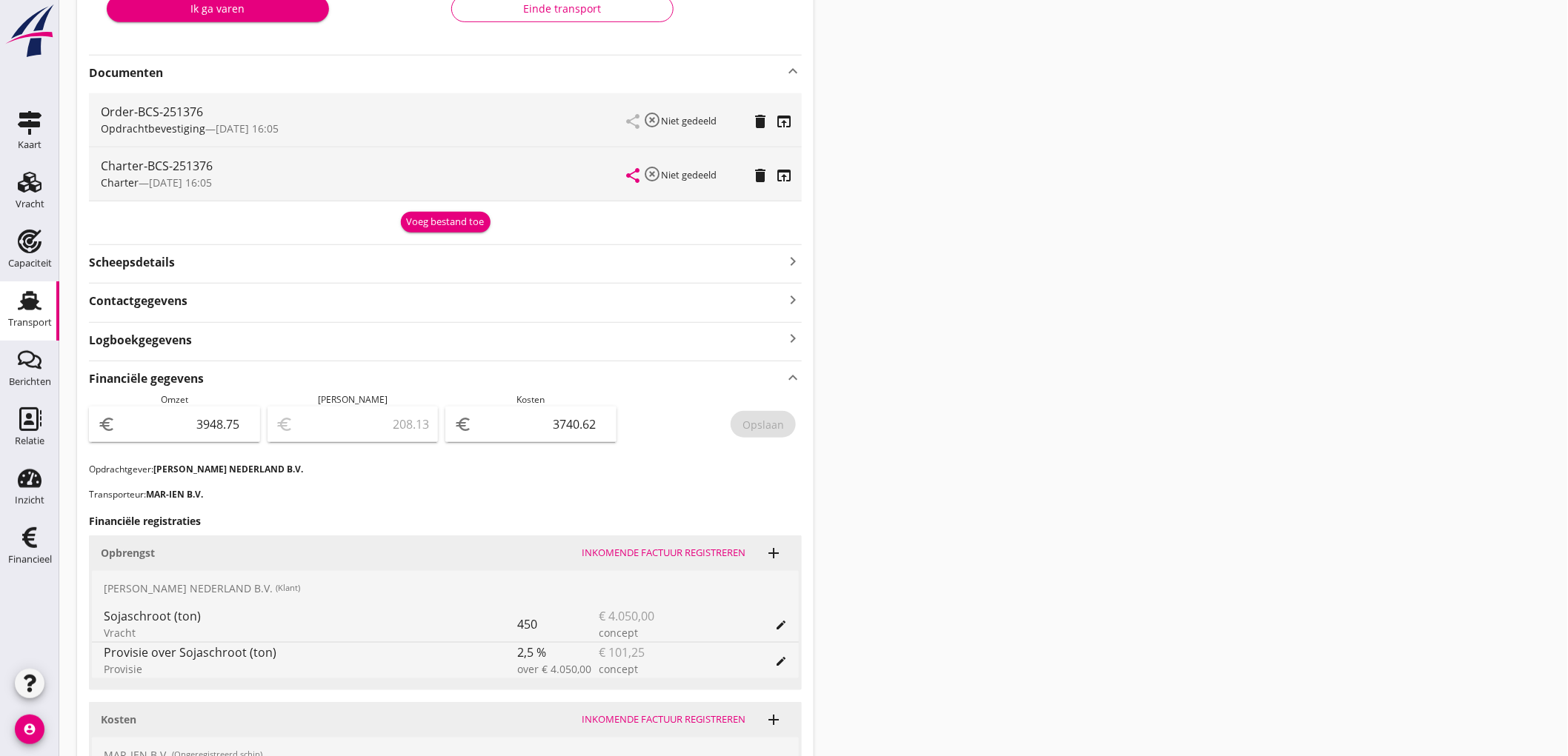
click at [13, 299] on div "Transport" at bounding box center [30, 300] width 36 height 23
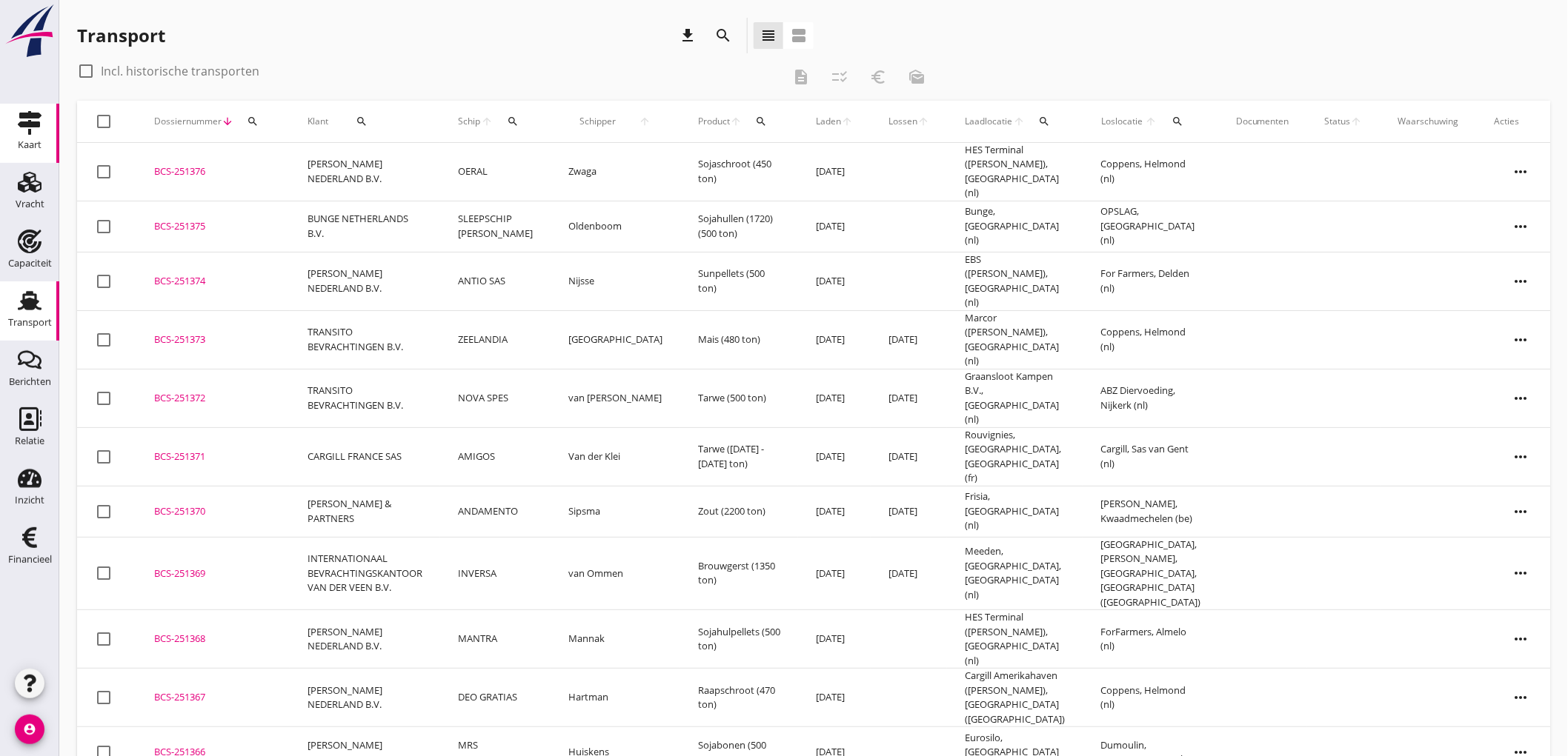
click at [22, 126] on use at bounding box center [29, 123] width 23 height 23
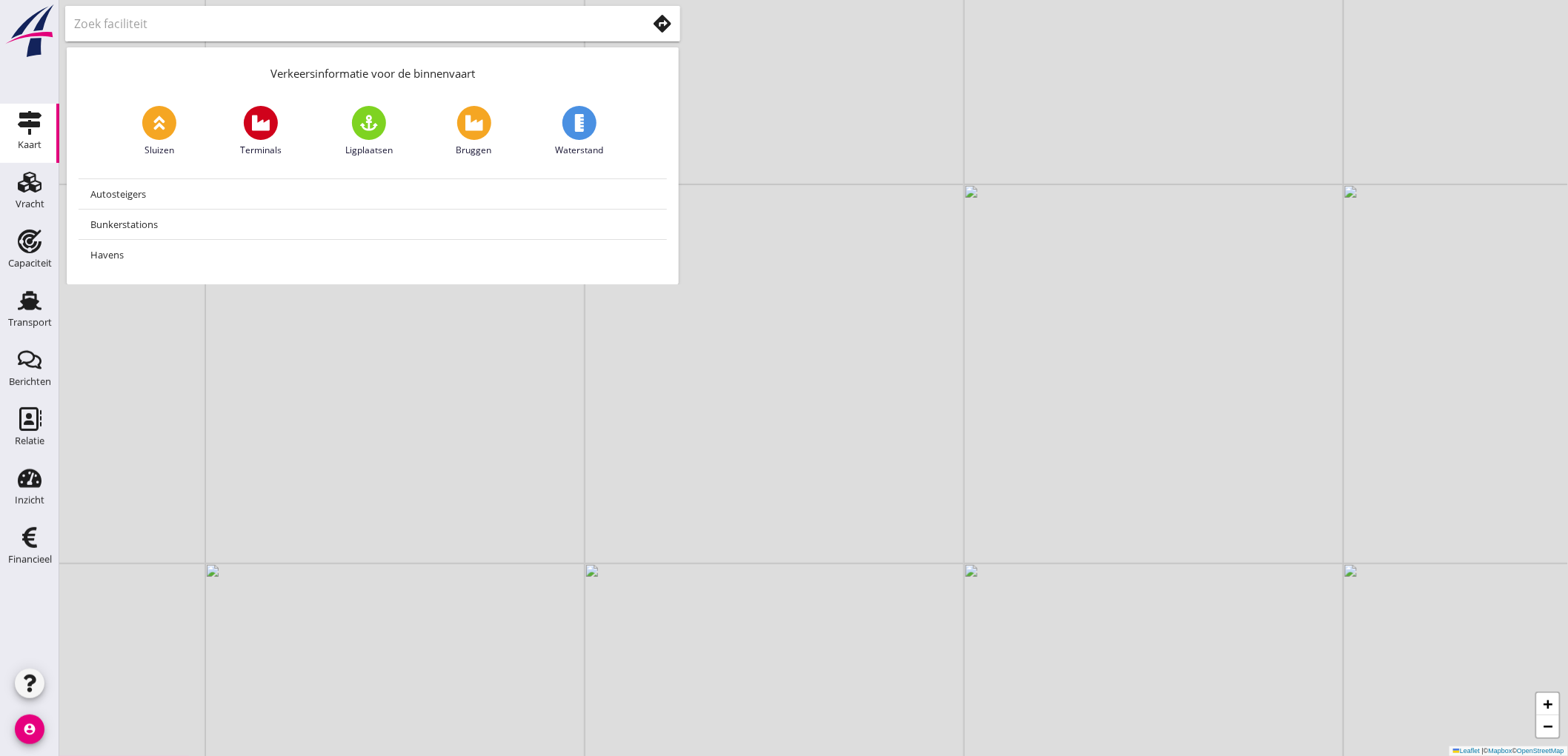
click at [664, 24] on use at bounding box center [662, 23] width 18 height 18
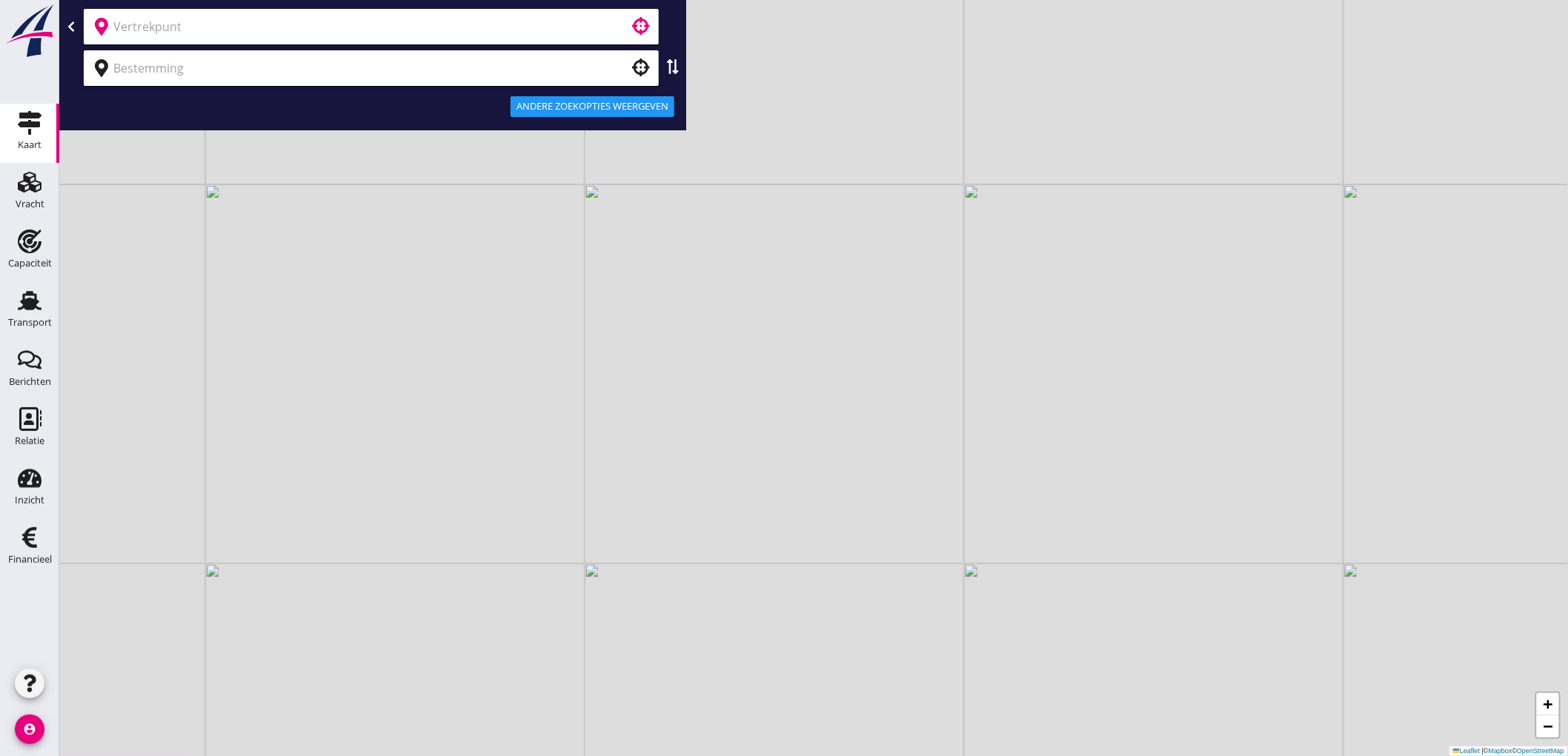
click at [423, 33] on input "text" at bounding box center [361, 26] width 495 height 23
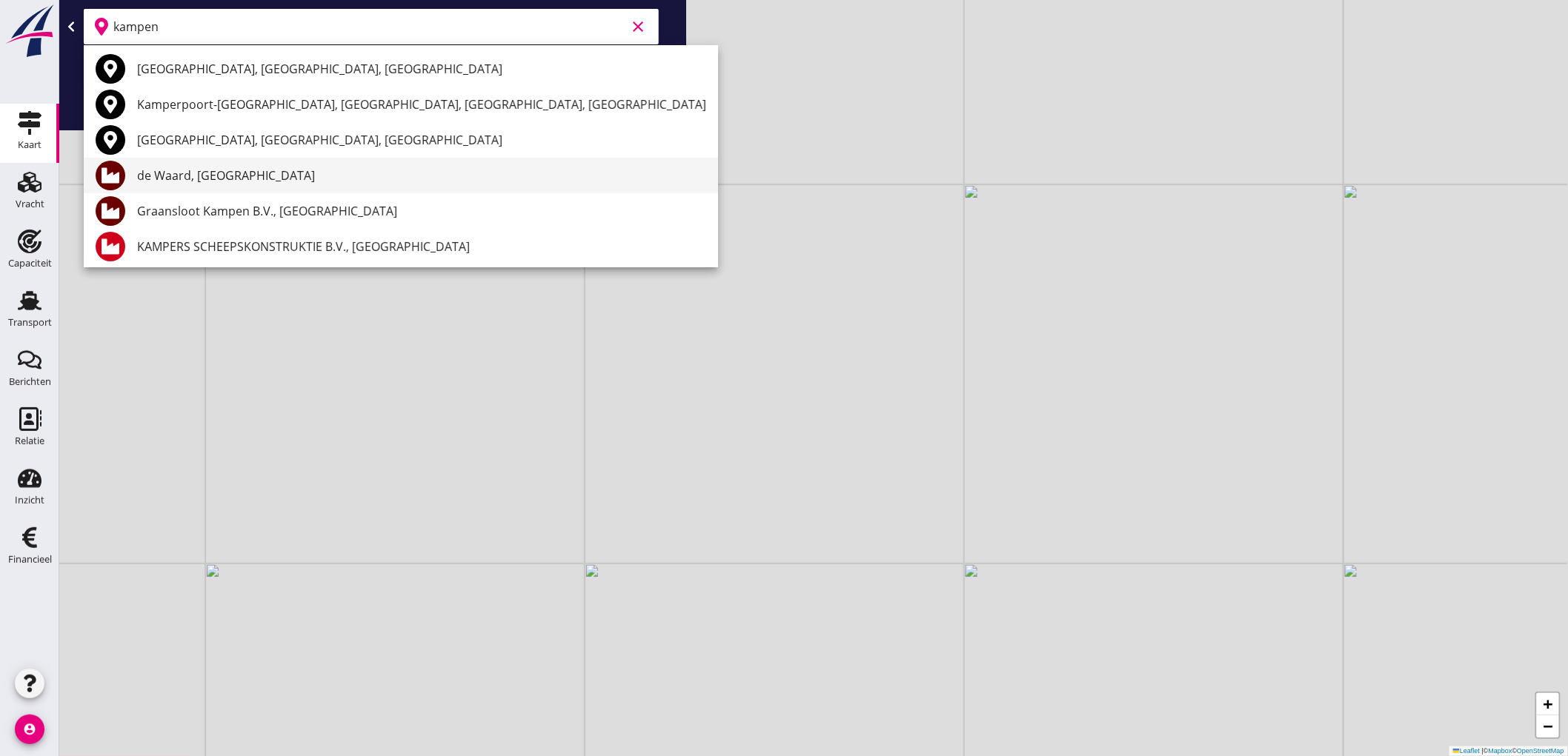
click at [240, 185] on div "de Waard, [GEOGRAPHIC_DATA]" at bounding box center [421, 175] width 569 height 36
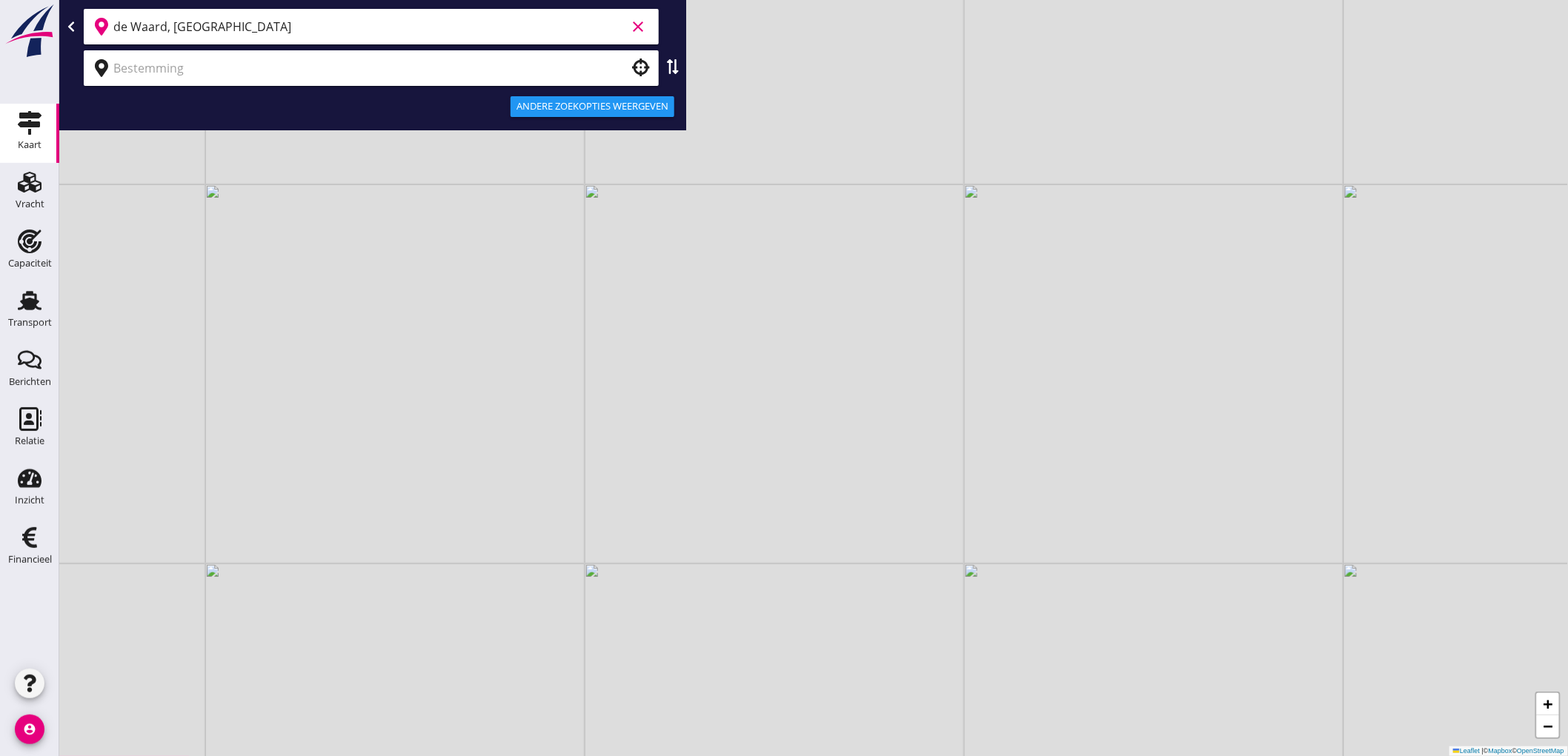
click at [253, 24] on input "de Waard, [GEOGRAPHIC_DATA]" at bounding box center [369, 26] width 513 height 23
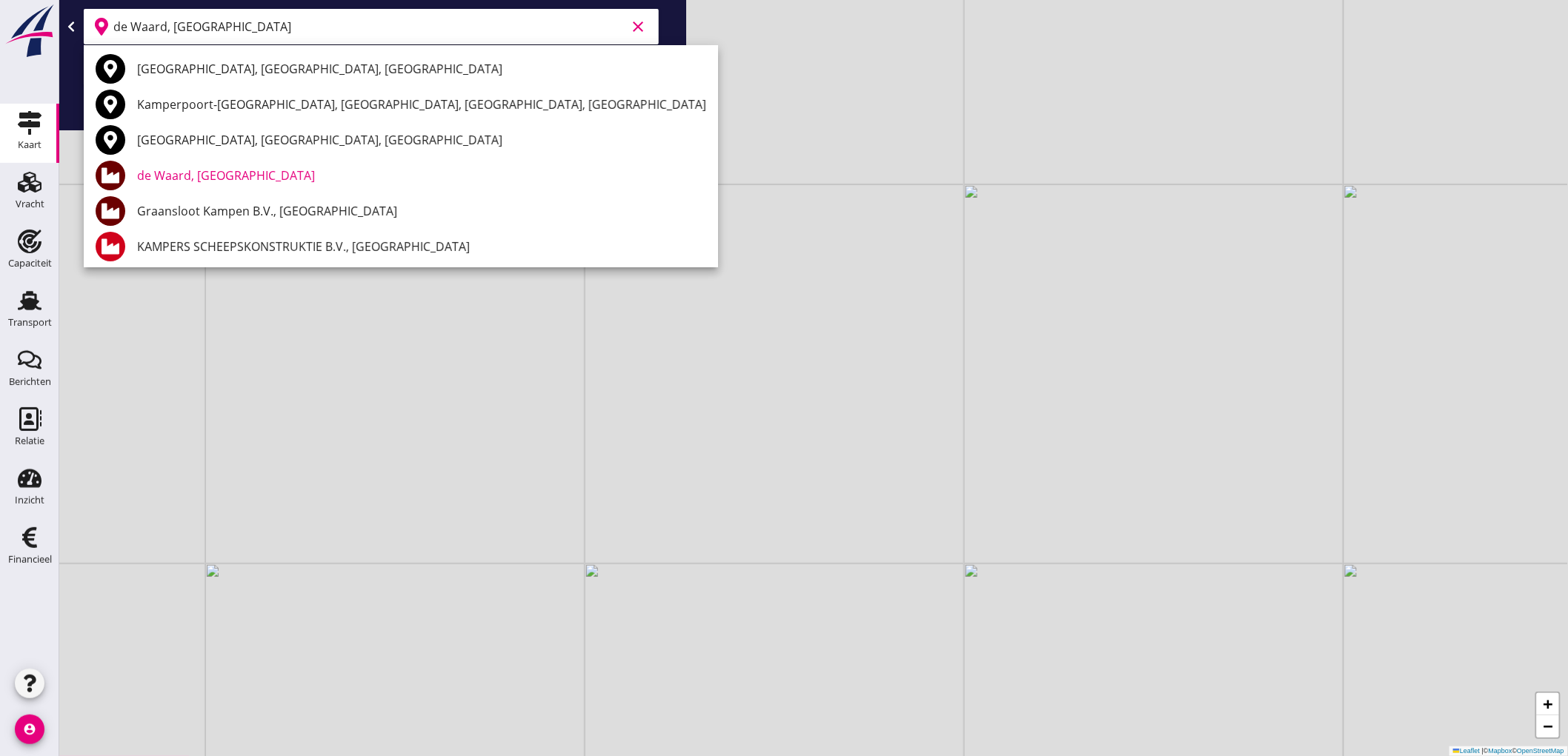
click at [210, 222] on div "Graansloot Kampen B.V., [GEOGRAPHIC_DATA]" at bounding box center [421, 211] width 569 height 36
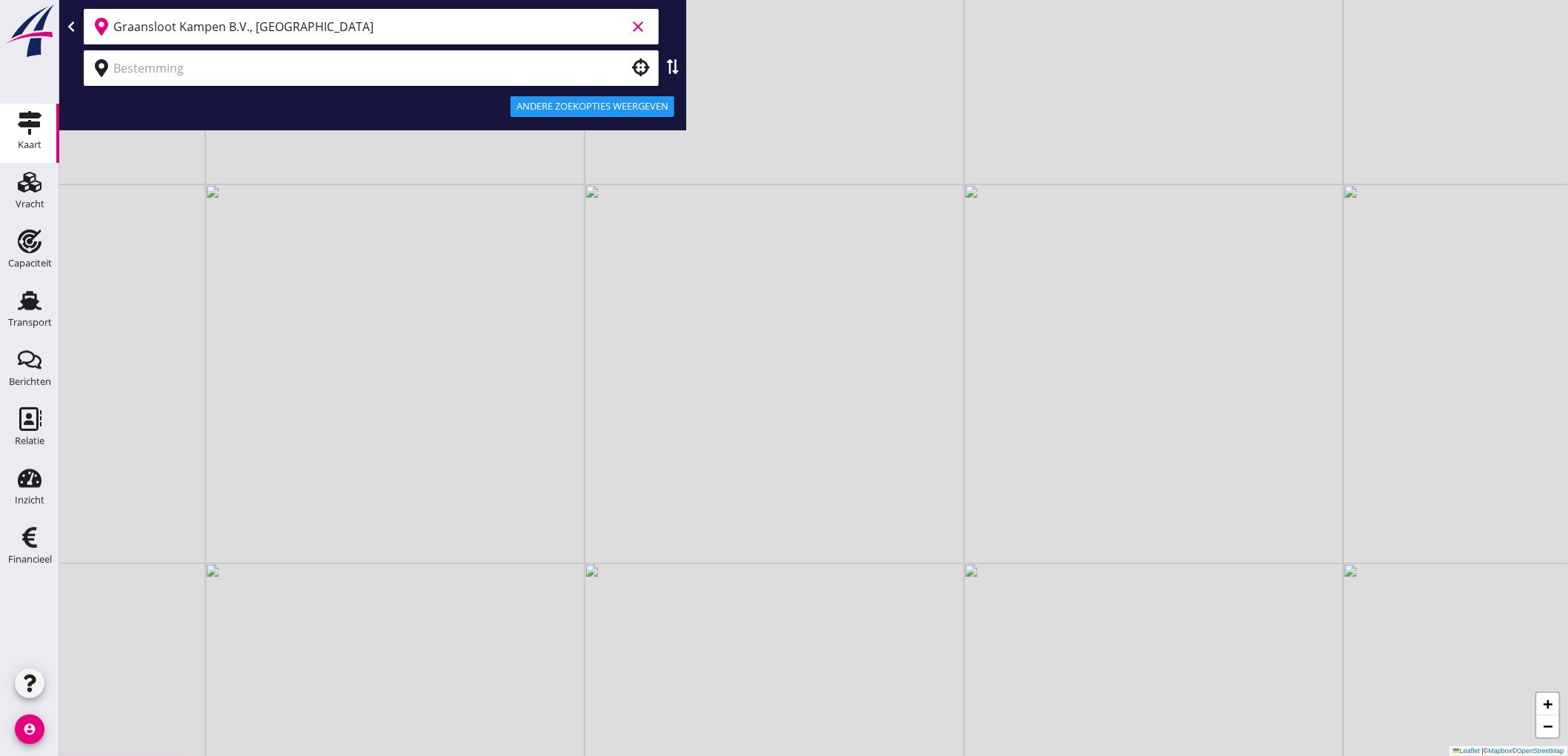
type input "Graansloot Kampen B.V., [GEOGRAPHIC_DATA]"
click at [516, 71] on input "text" at bounding box center [361, 67] width 495 height 23
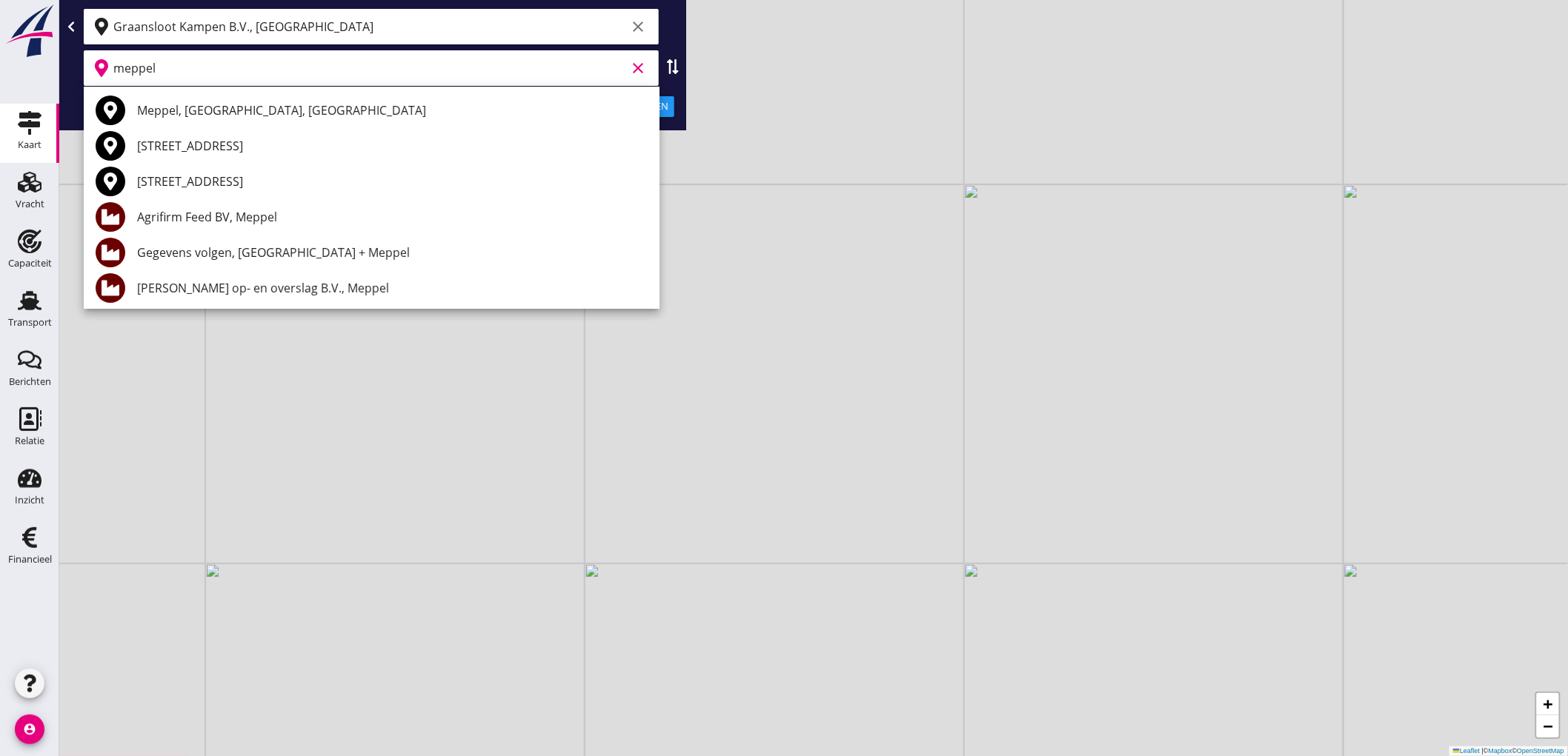
scroll to position [82, 0]
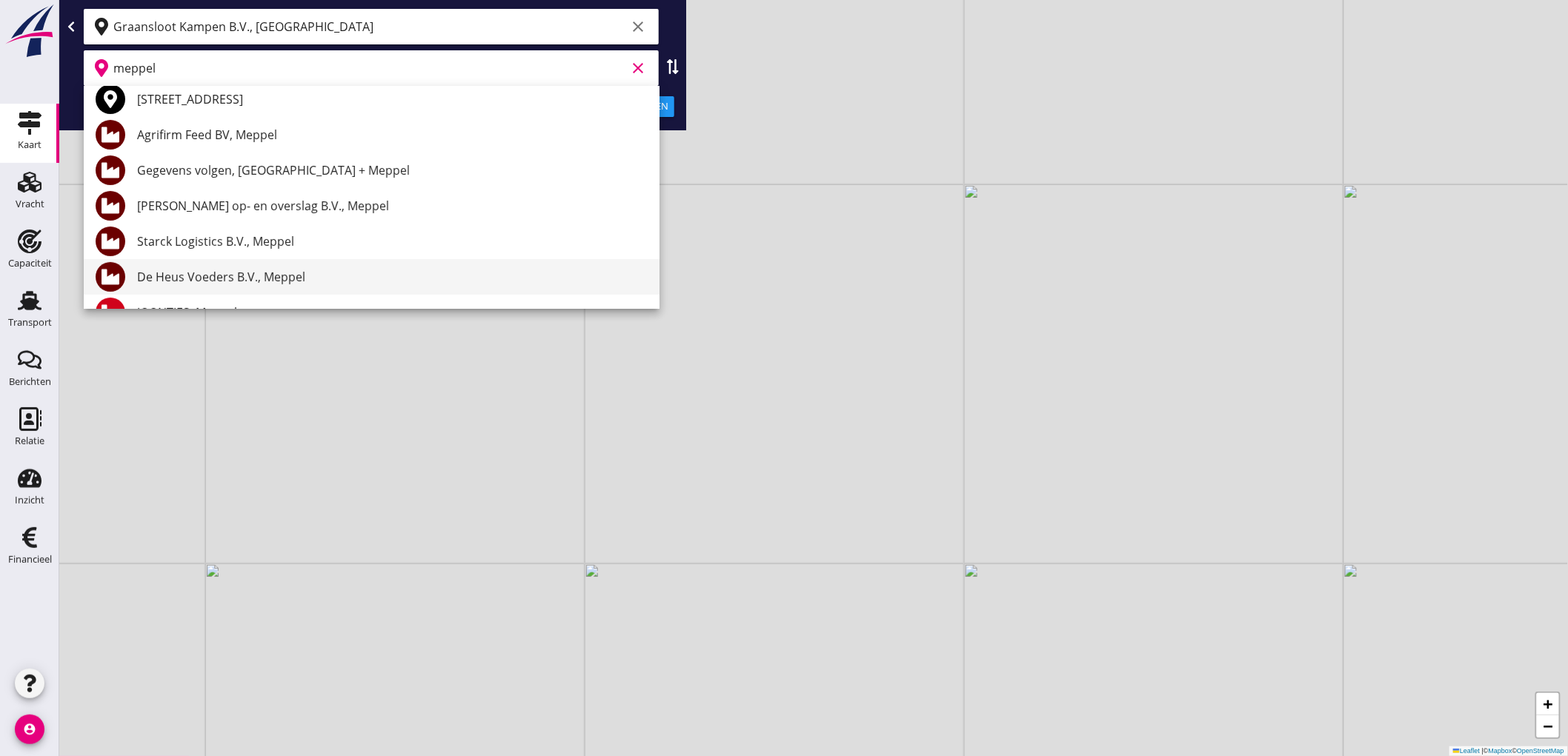
click at [267, 273] on div "De Heus Voeders B.V., Meppel" at bounding box center [392, 276] width 511 height 18
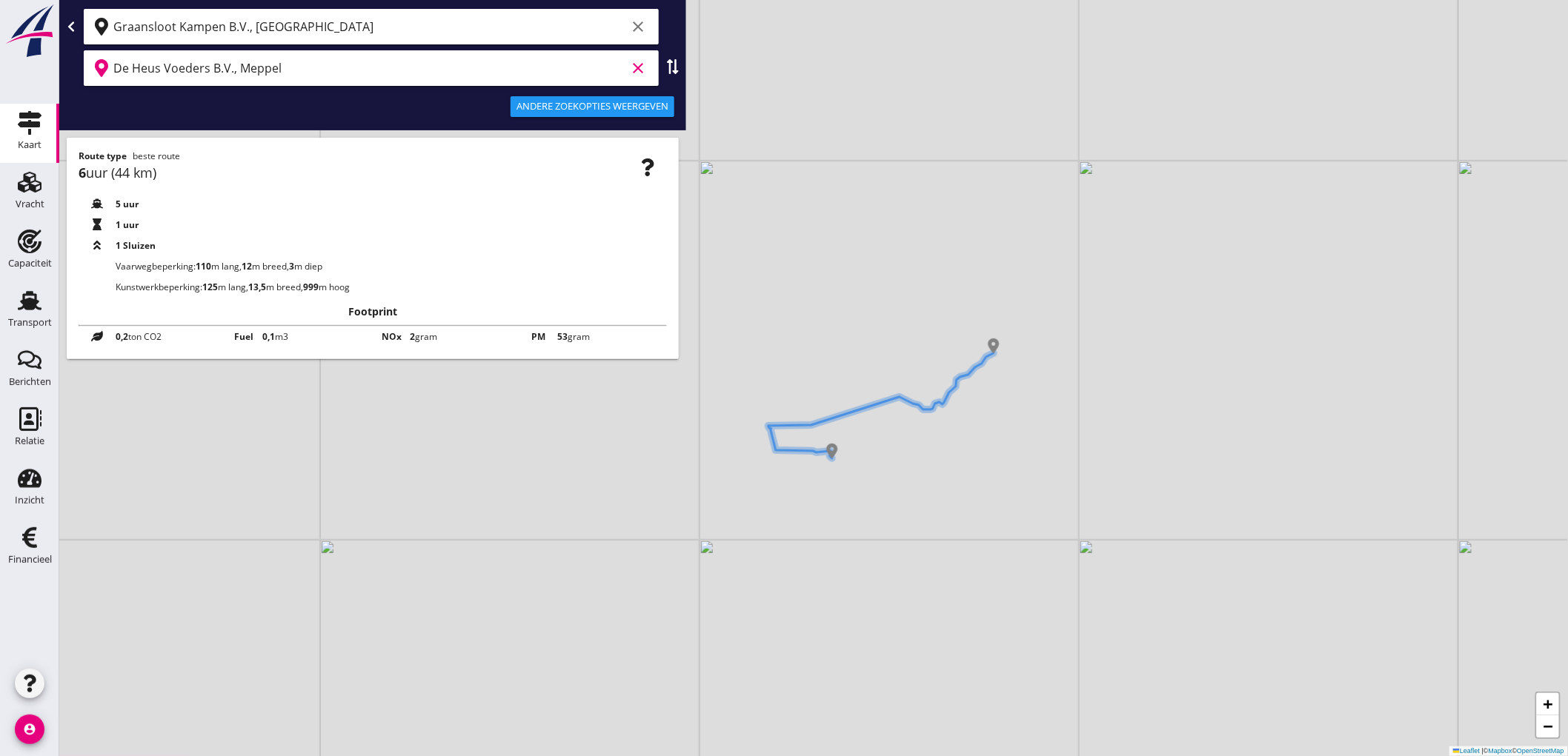
click at [293, 70] on input "De Heus Voeders B.V., Meppel" at bounding box center [369, 67] width 513 height 23
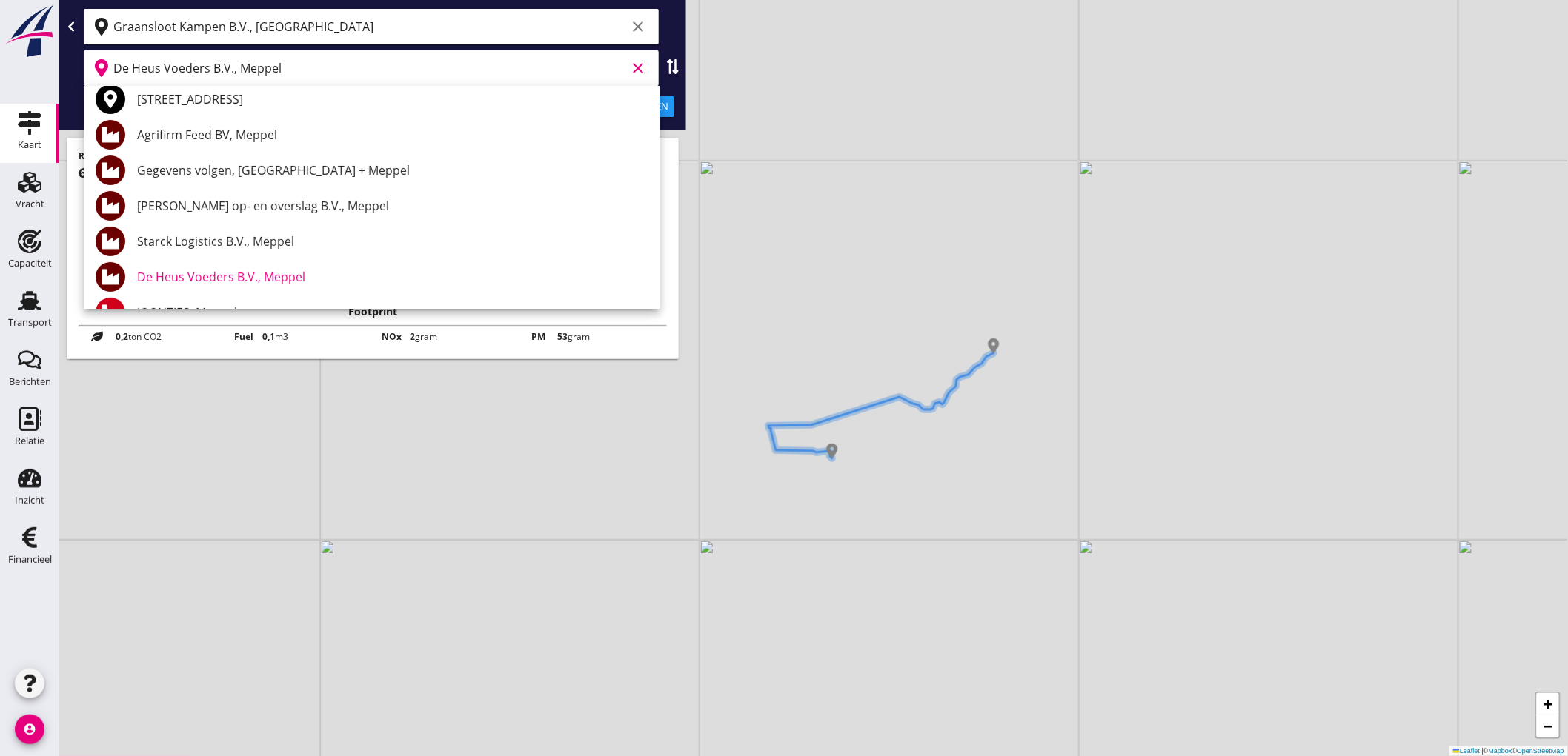
click at [293, 70] on input "De Heus Voeders B.V., Meppel" at bounding box center [369, 67] width 513 height 23
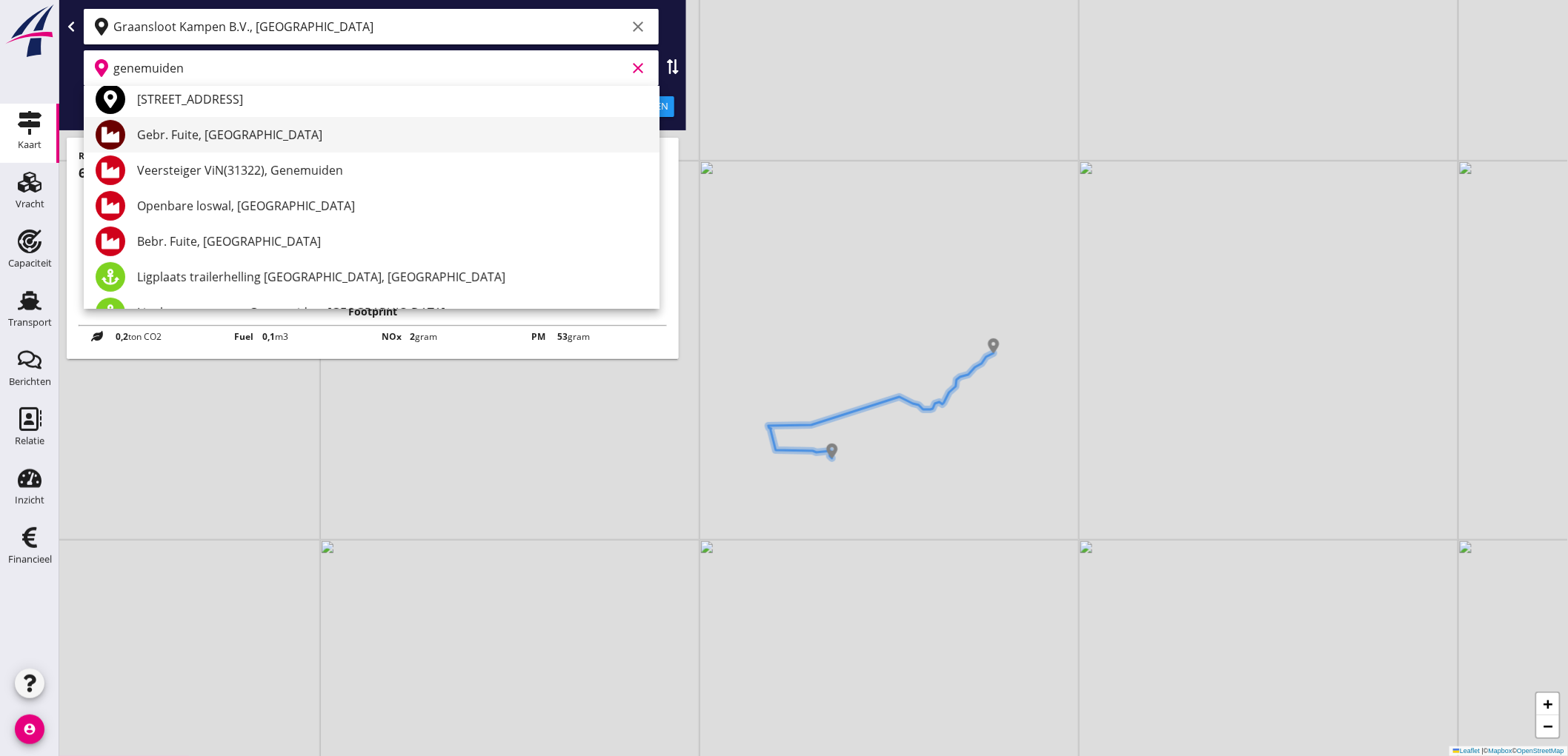
click at [261, 137] on div "Gebr. Fuite, [GEOGRAPHIC_DATA]" at bounding box center [392, 134] width 511 height 18
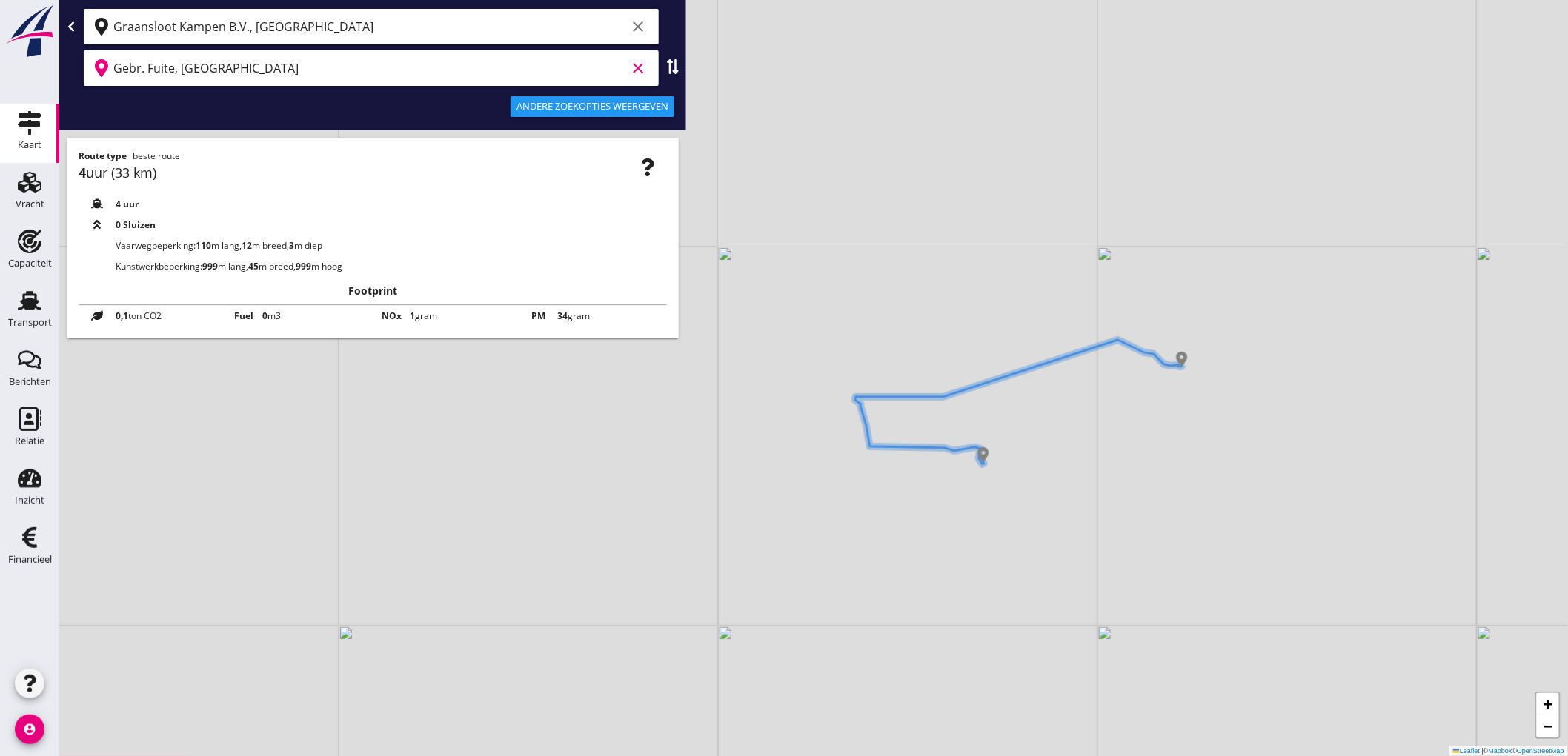
type input "Gebr. Fuite, [GEOGRAPHIC_DATA]"
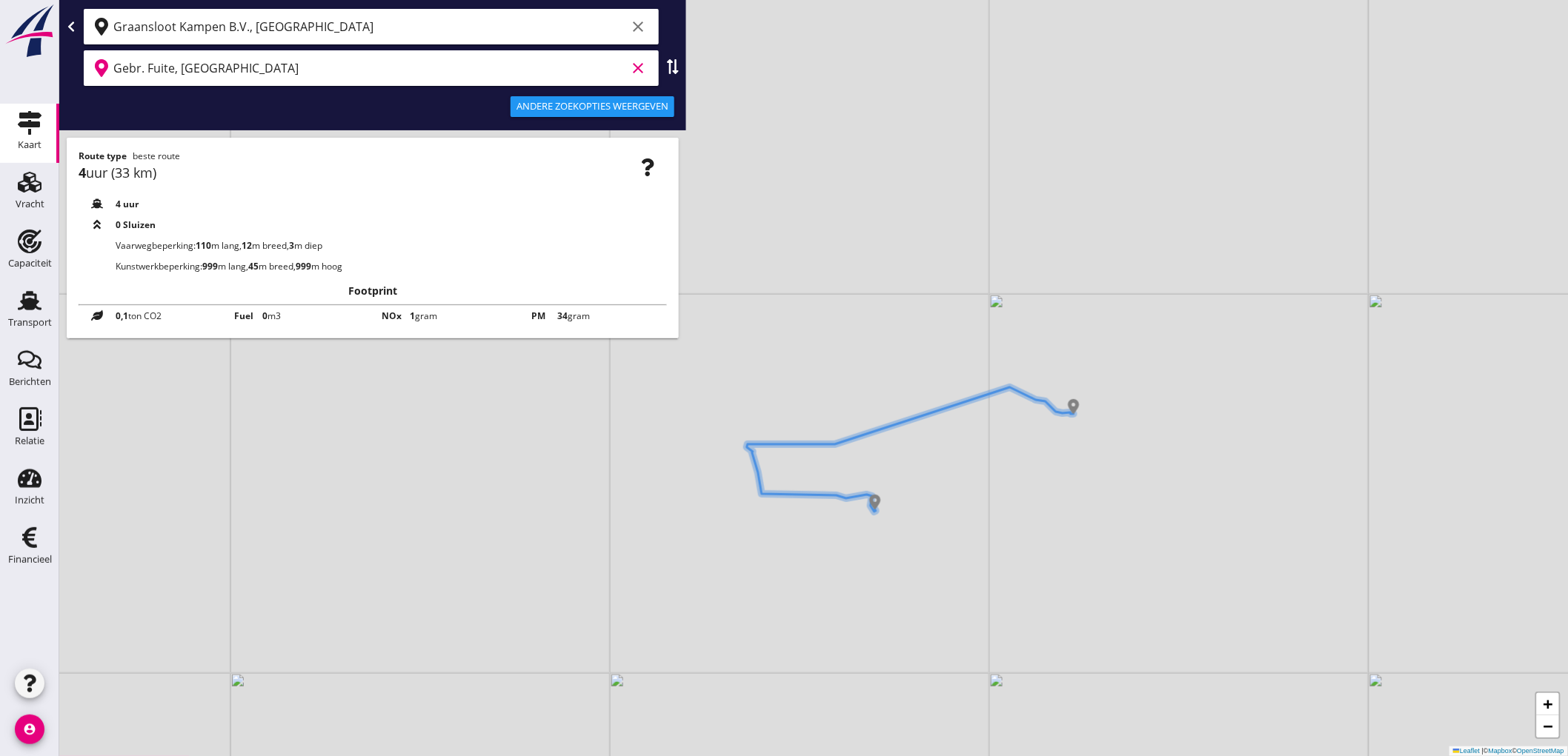
drag, startPoint x: 1202, startPoint y: 364, endPoint x: 1094, endPoint y: 412, distance: 118.2
click at [1094, 412] on div "+ − Leaflet | © Mapbox © OpenStreetMap" at bounding box center [814, 378] width 1509 height 756
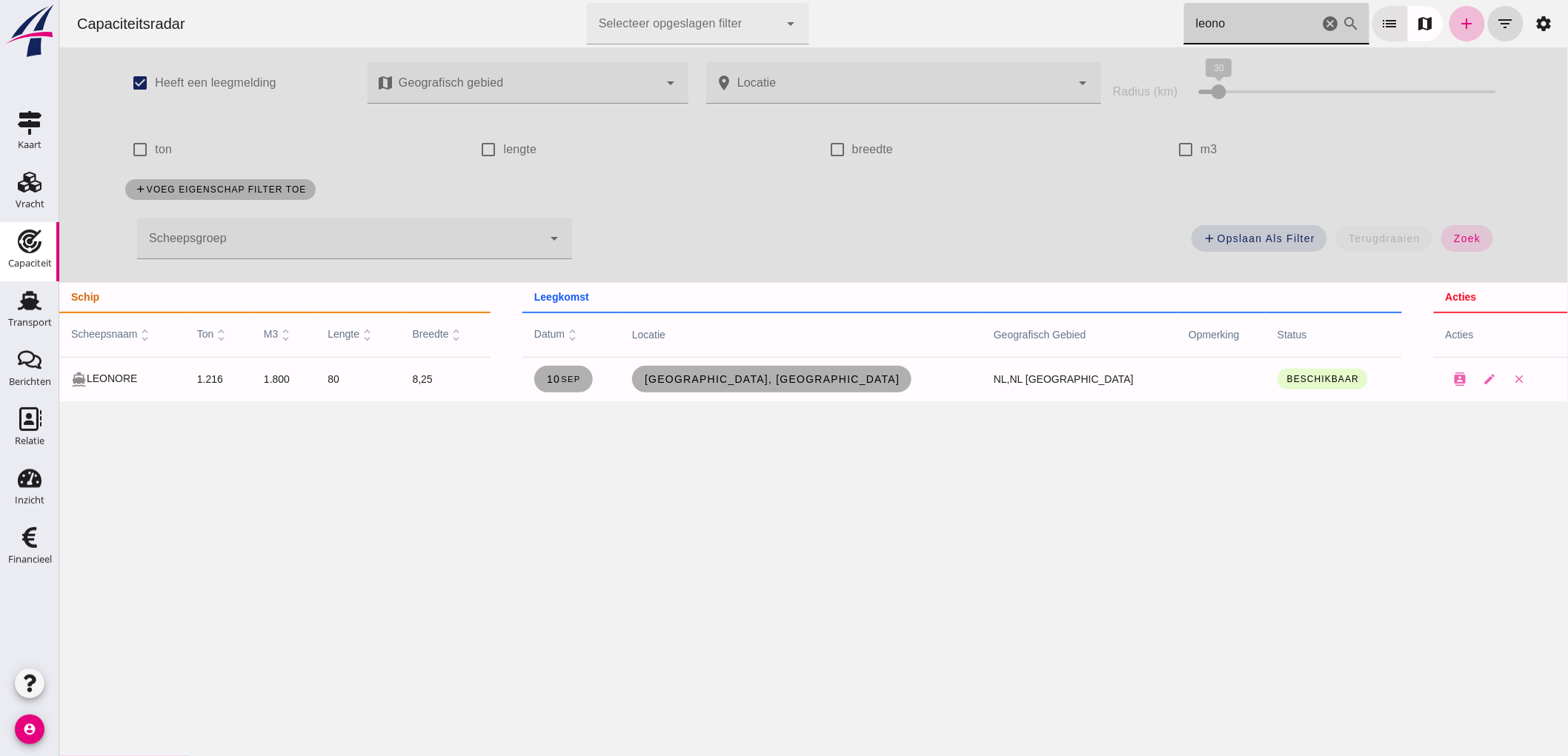
click at [1322, 20] on icon "cancel" at bounding box center [1330, 23] width 18 height 18
